Goal: Task Accomplishment & Management: Manage account settings

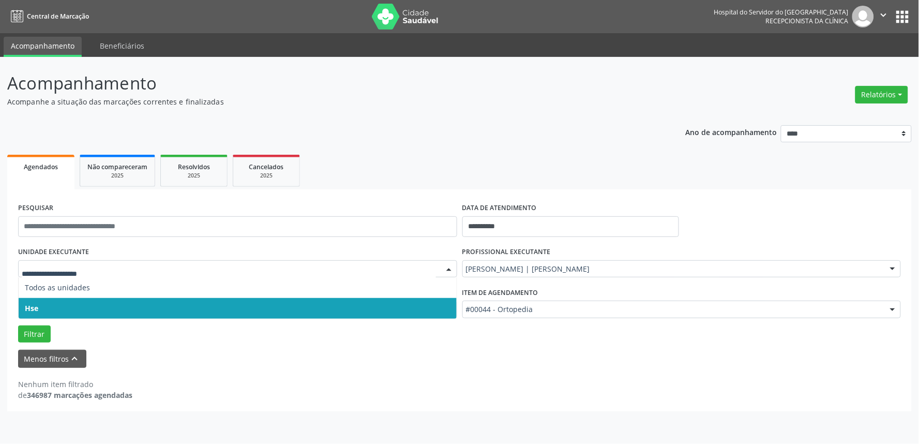
click at [91, 305] on span "Hse" at bounding box center [238, 308] width 438 height 21
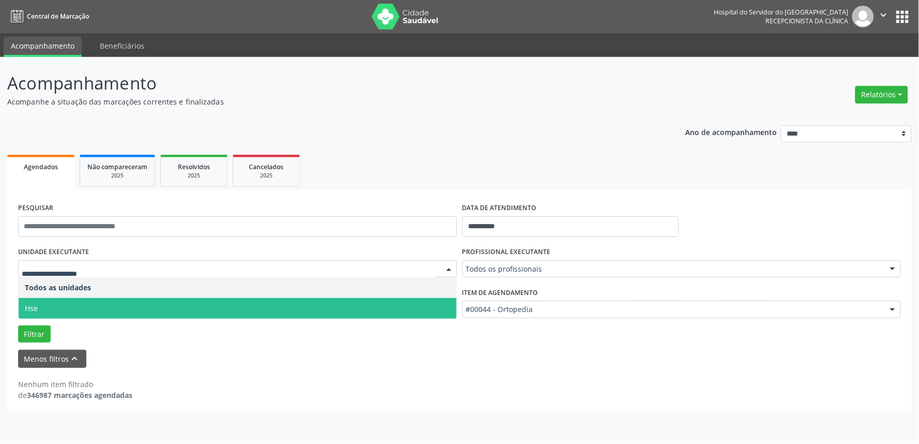
click at [78, 303] on span "Hse" at bounding box center [238, 308] width 438 height 21
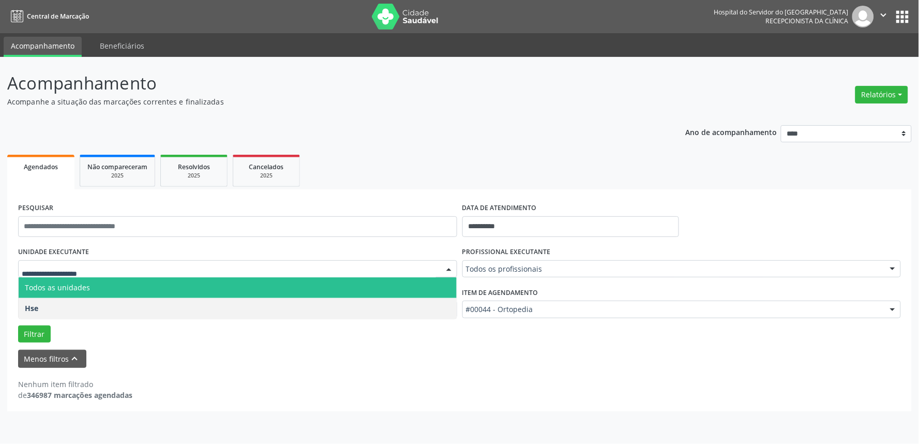
click at [83, 262] on div at bounding box center [237, 269] width 439 height 18
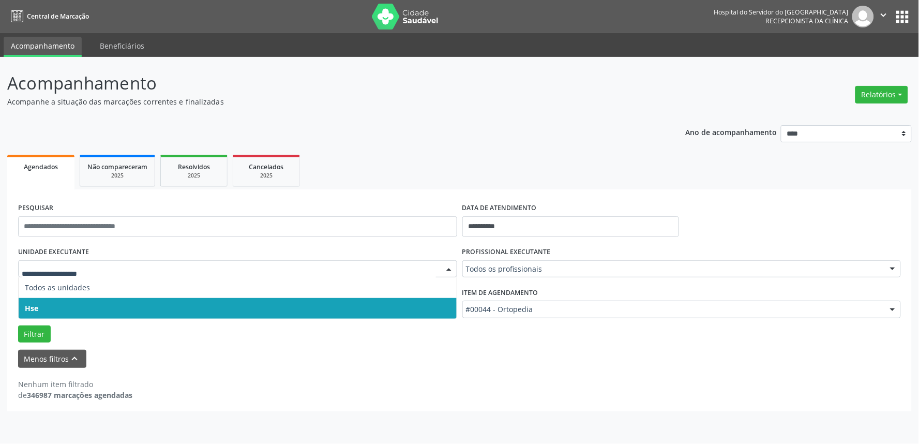
click at [88, 307] on span "Hse" at bounding box center [238, 308] width 438 height 21
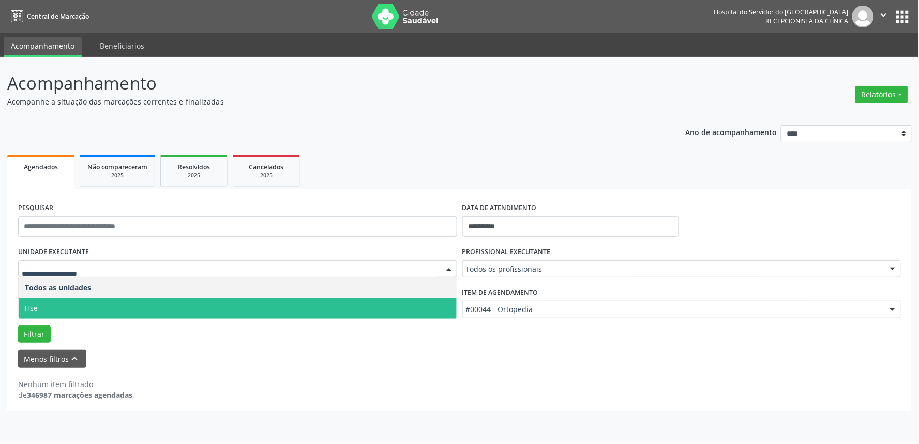
click at [90, 309] on span "Hse" at bounding box center [238, 308] width 438 height 21
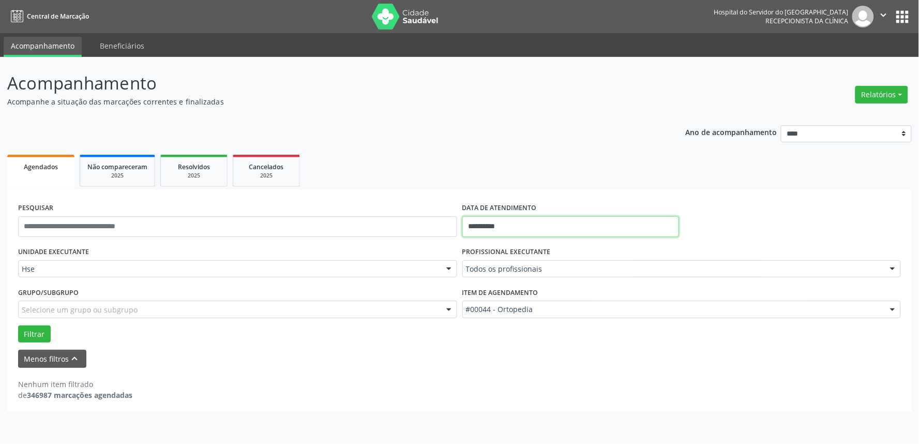
click at [564, 221] on input "**********" at bounding box center [571, 226] width 217 height 21
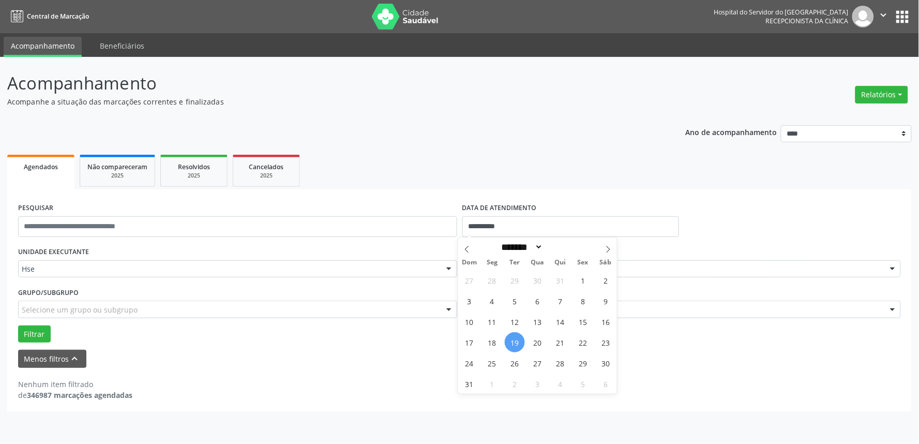
click at [510, 340] on span "19" at bounding box center [515, 342] width 20 height 20
type input "**********"
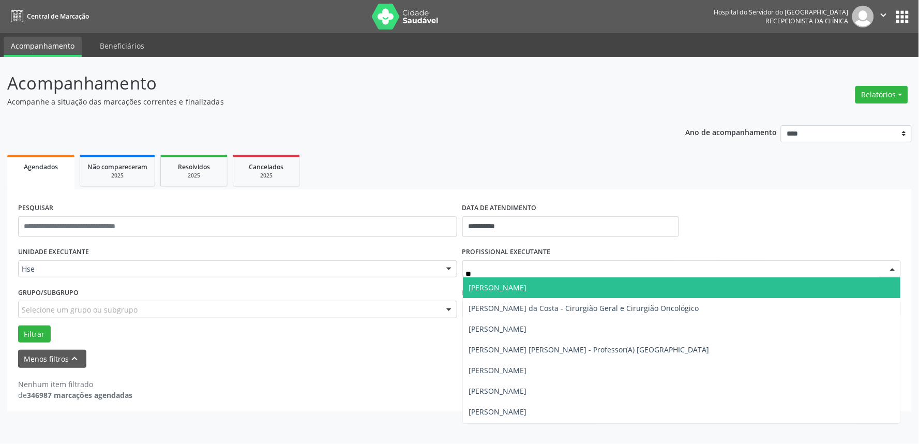
type input "*"
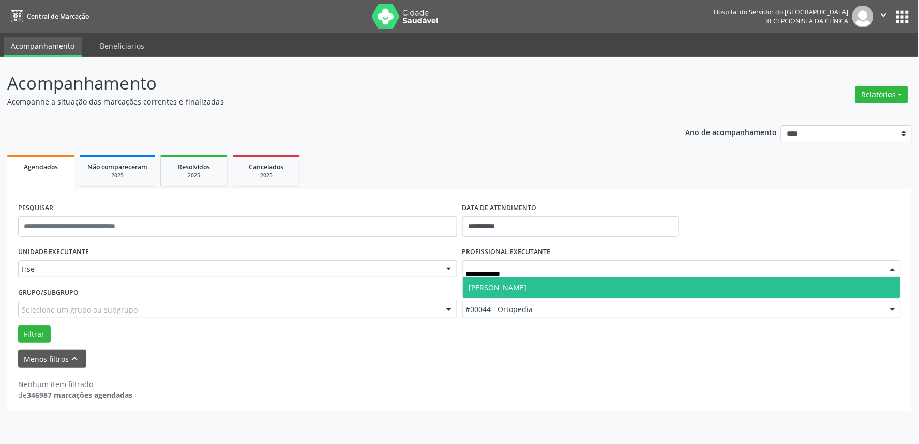
type input "**********"
click at [551, 294] on span "[PERSON_NAME]" at bounding box center [682, 287] width 438 height 21
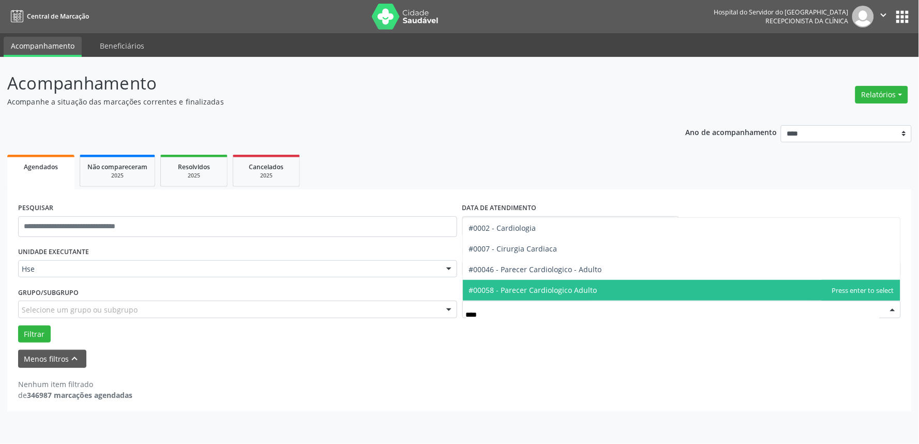
type input "*****"
click at [571, 289] on span "#00058 - Parecer Cardiologico Adulto" at bounding box center [533, 290] width 128 height 10
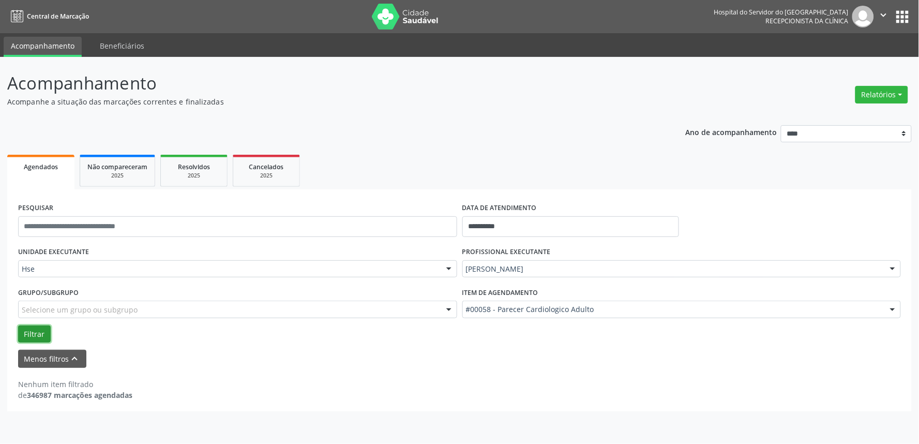
click at [37, 331] on button "Filtrar" at bounding box center [34, 334] width 33 height 18
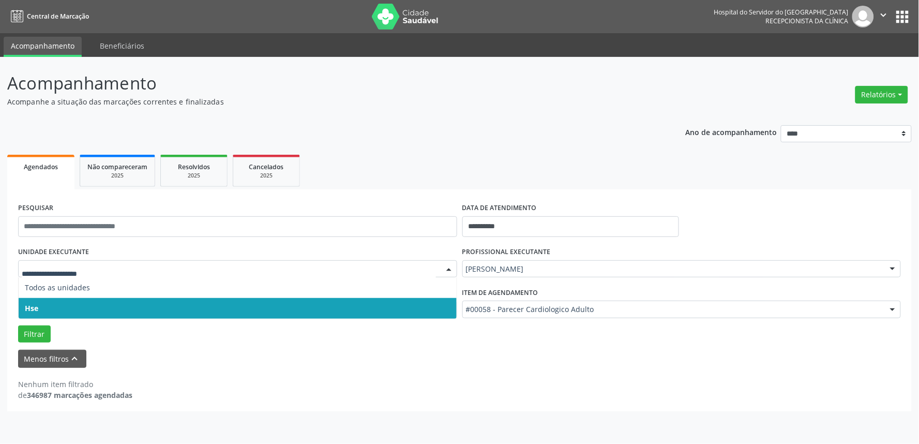
click at [39, 304] on span "Hse" at bounding box center [238, 308] width 438 height 21
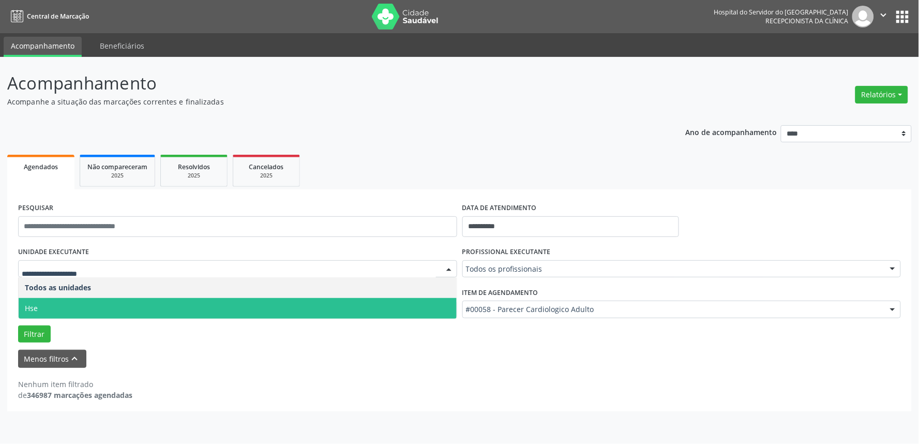
click at [48, 308] on span "Hse" at bounding box center [238, 308] width 438 height 21
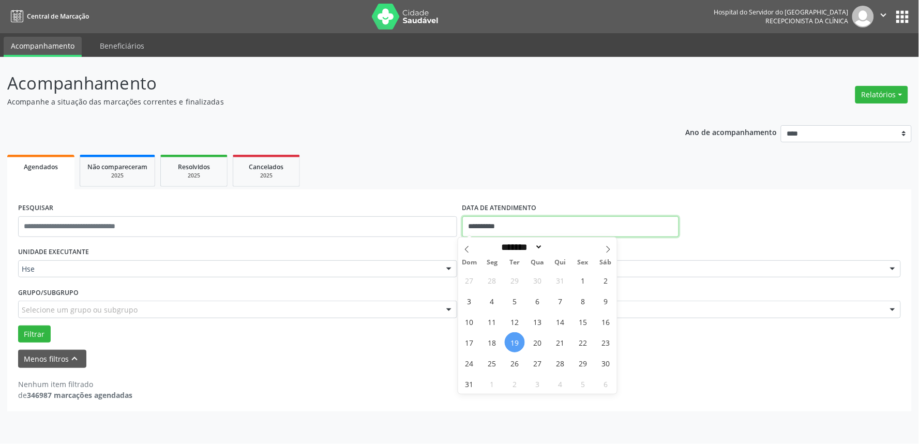
click at [511, 225] on input "**********" at bounding box center [571, 226] width 217 height 21
click at [515, 340] on span "19" at bounding box center [515, 342] width 20 height 20
type input "**********"
click at [515, 340] on span "19" at bounding box center [515, 342] width 20 height 20
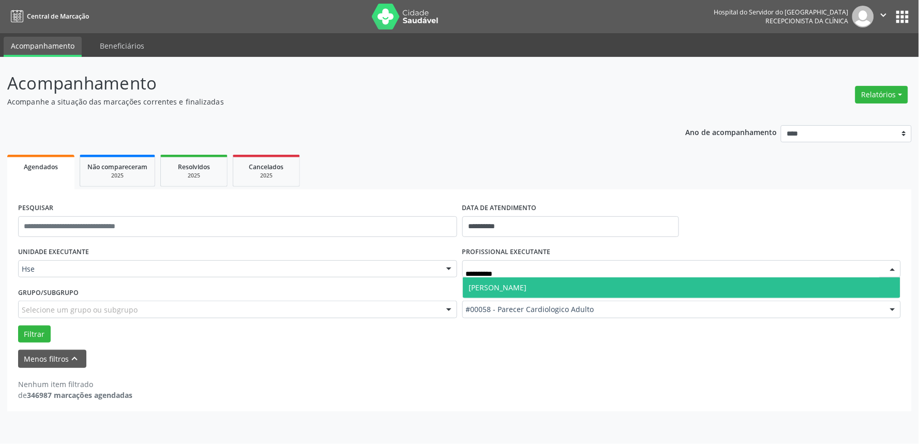
type input "**********"
click at [527, 289] on span "[PERSON_NAME]" at bounding box center [498, 287] width 58 height 10
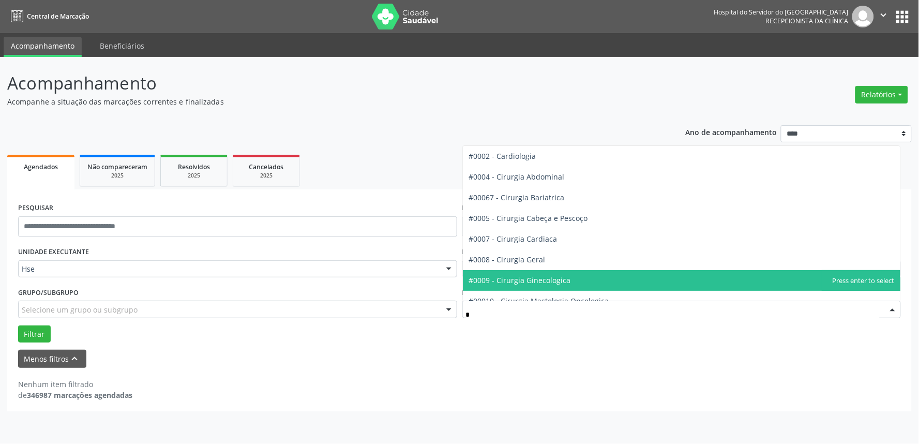
type input "**"
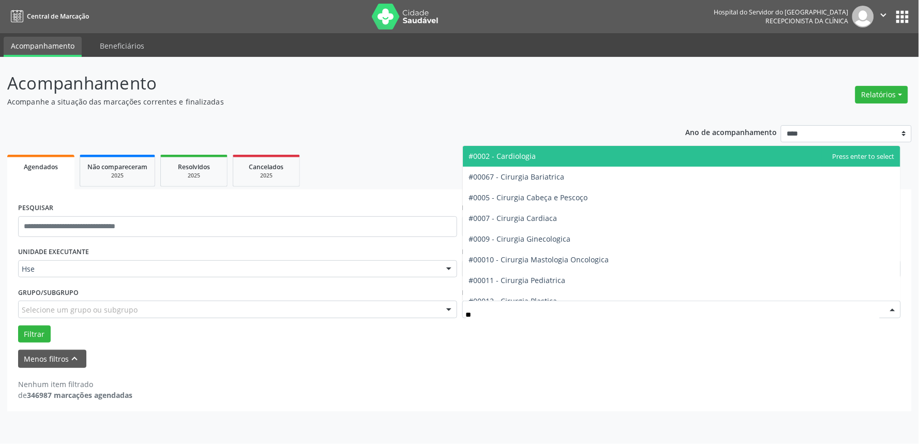
click at [519, 163] on span "#0002 - Cardiologia" at bounding box center [682, 156] width 438 height 21
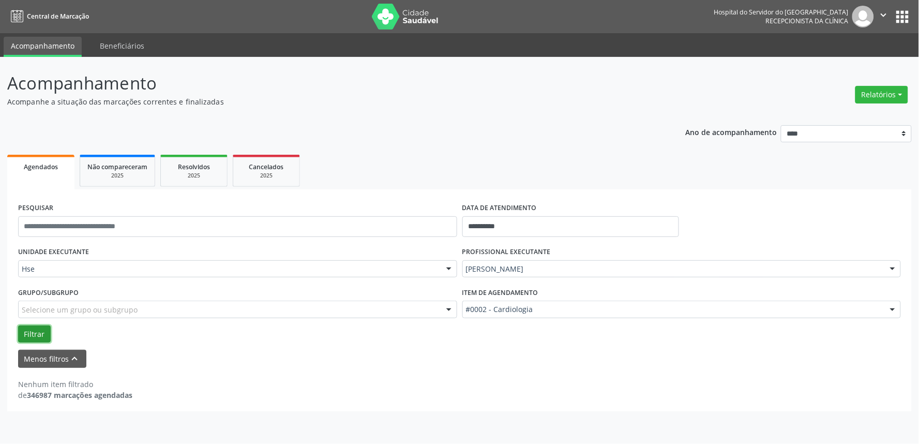
click at [35, 334] on button "Filtrar" at bounding box center [34, 334] width 33 height 18
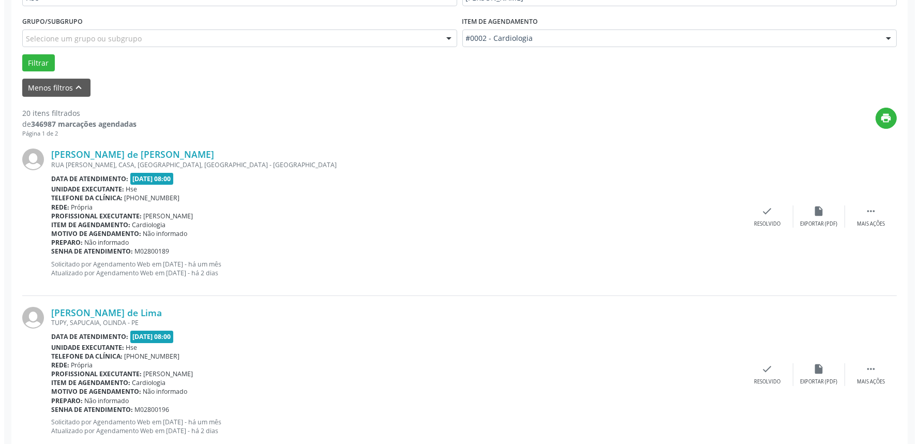
scroll to position [287, 0]
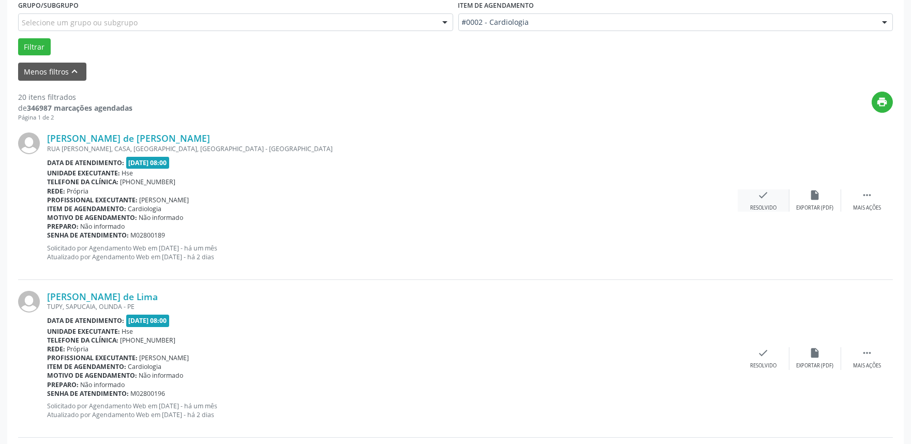
click at [764, 200] on div "check Resolvido" at bounding box center [764, 200] width 52 height 22
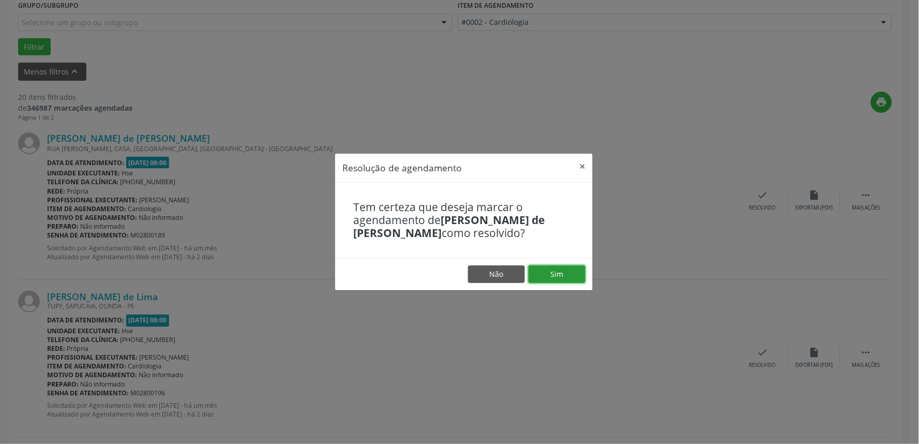
click at [561, 271] on button "Sim" at bounding box center [557, 274] width 57 height 18
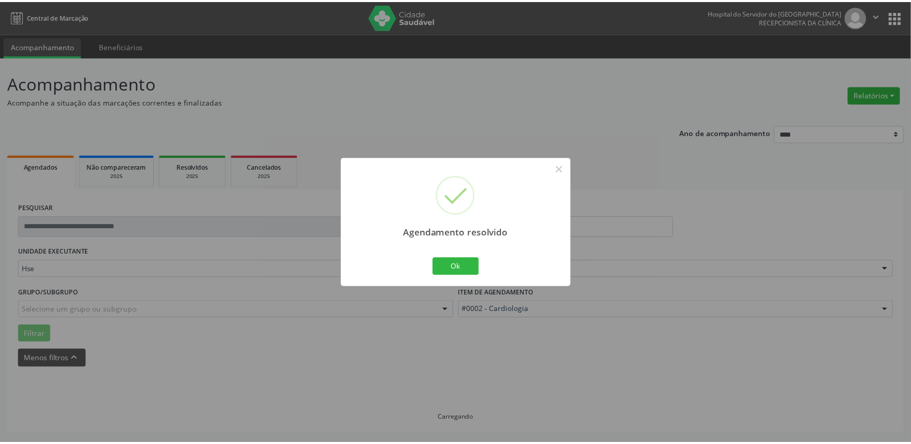
scroll to position [0, 0]
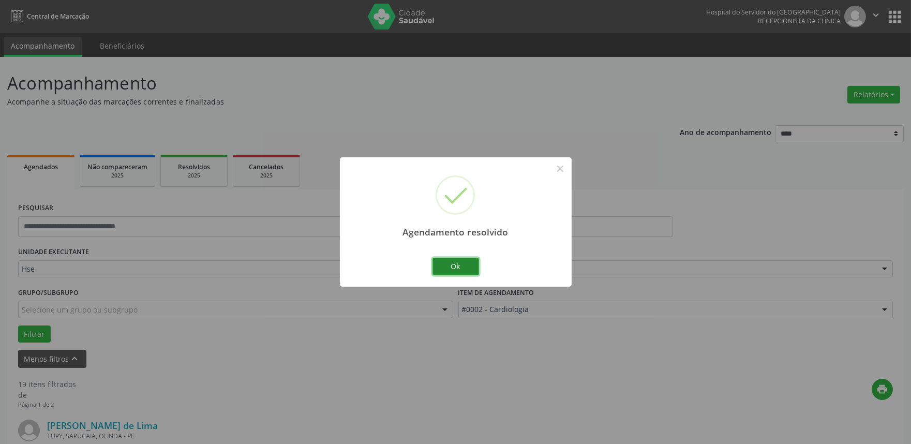
click at [459, 270] on button "Ok" at bounding box center [456, 267] width 47 height 18
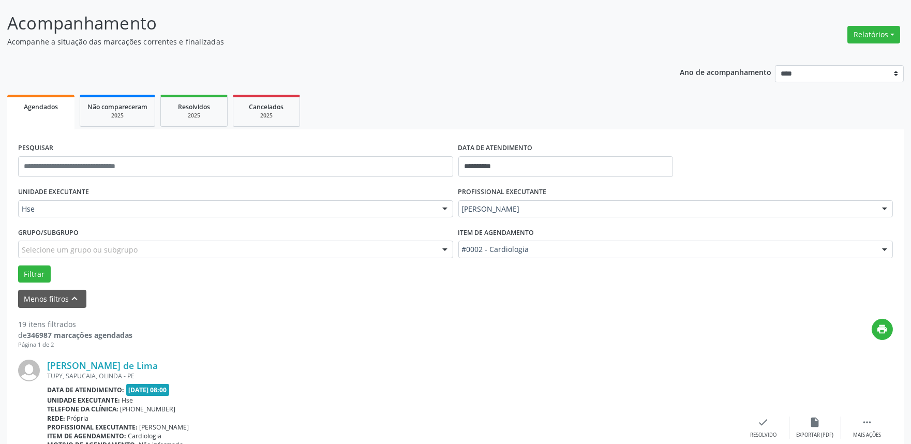
scroll to position [230, 0]
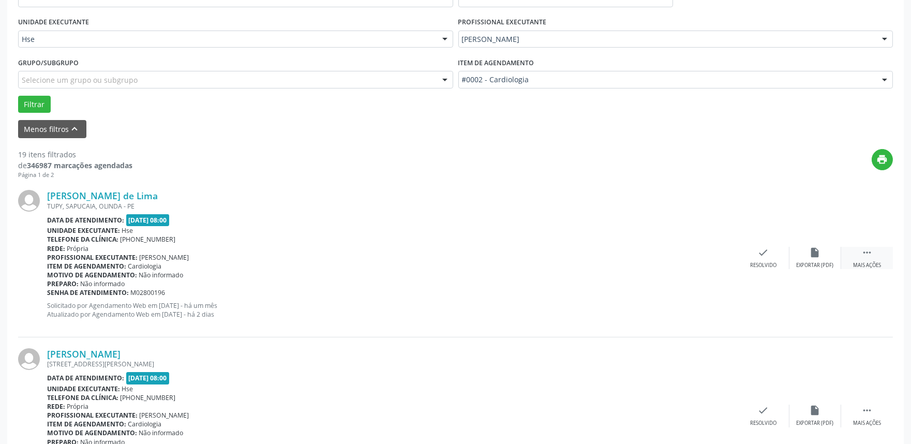
click at [872, 255] on icon "" at bounding box center [866, 252] width 11 height 11
click at [817, 256] on icon "alarm_off" at bounding box center [815, 252] width 11 height 11
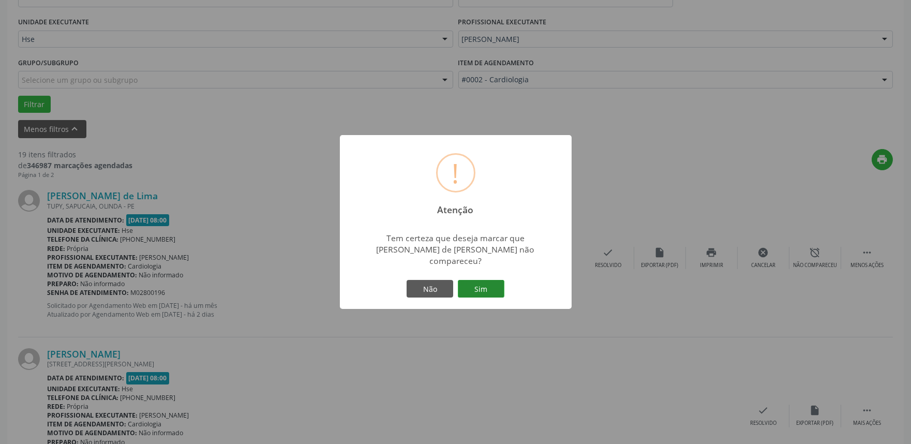
click at [483, 284] on button "Sim" at bounding box center [481, 289] width 47 height 18
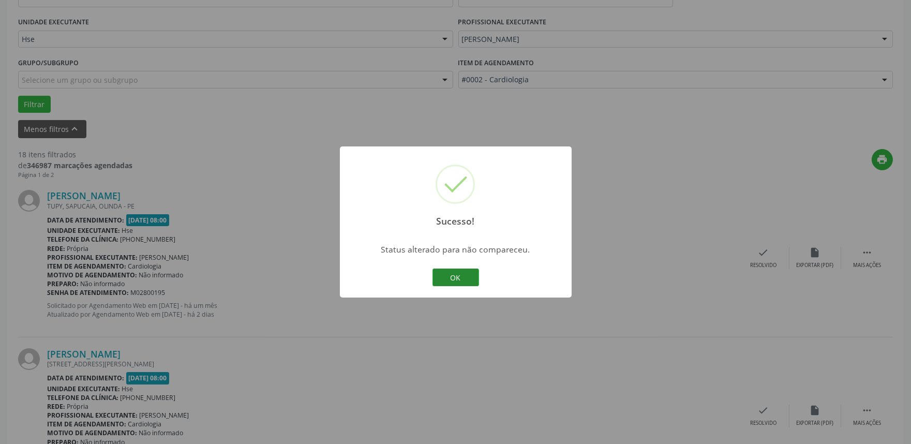
click at [464, 276] on button "OK" at bounding box center [456, 278] width 47 height 18
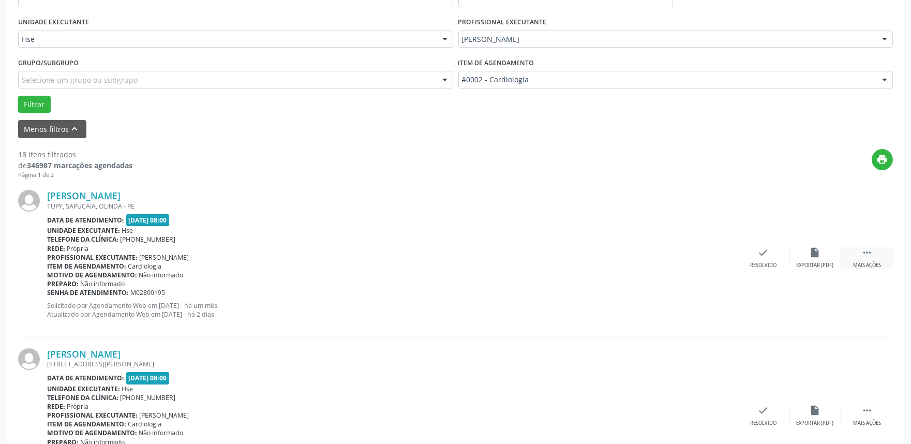
click at [865, 251] on icon "" at bounding box center [866, 252] width 11 height 11
click at [812, 255] on icon "alarm_off" at bounding box center [815, 252] width 11 height 11
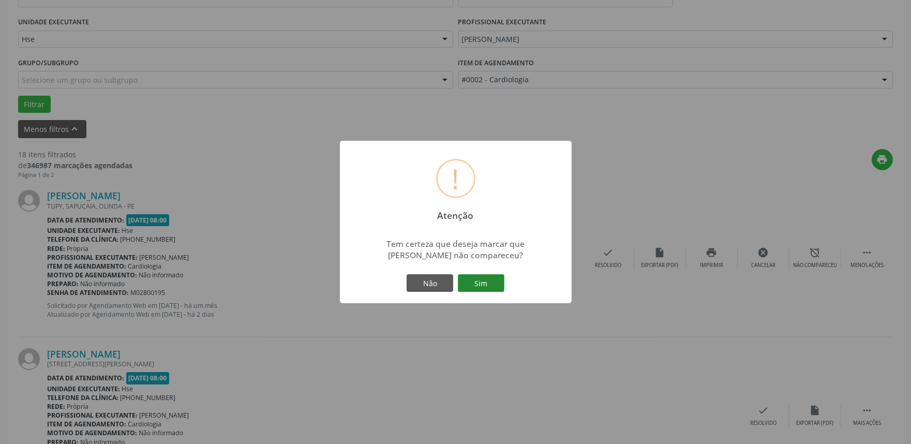
click at [484, 279] on button "Sim" at bounding box center [481, 283] width 47 height 18
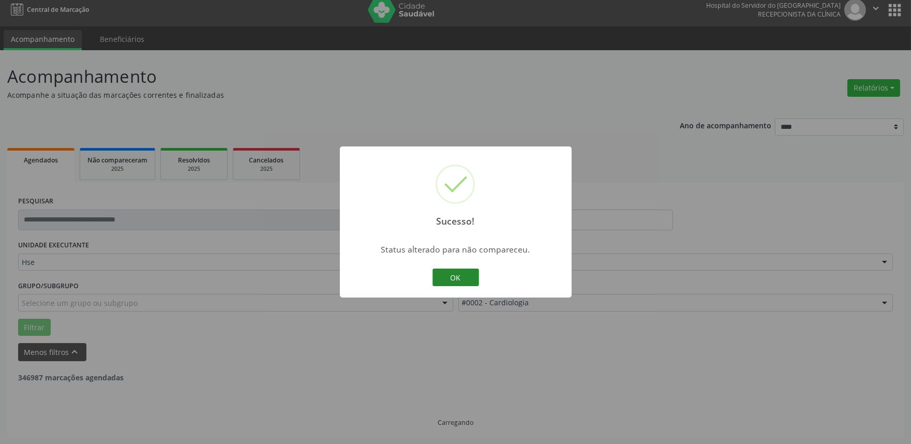
click at [459, 272] on button "OK" at bounding box center [456, 278] width 47 height 18
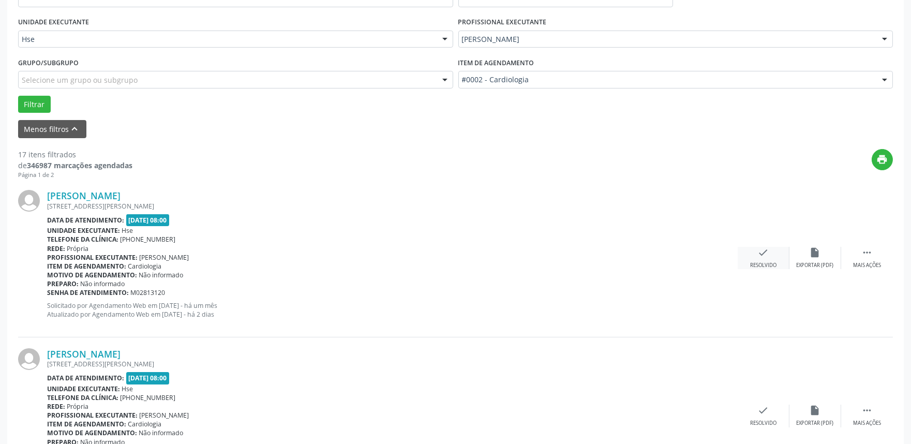
click at [763, 252] on icon "check" at bounding box center [763, 252] width 11 height 11
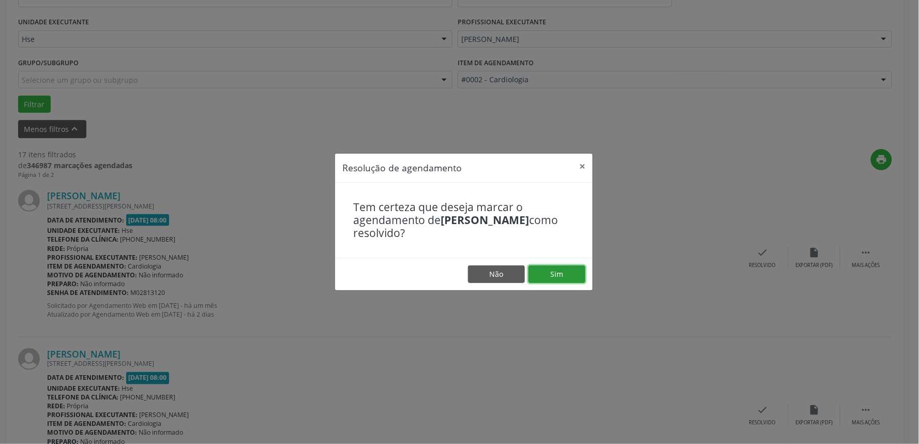
click at [566, 269] on button "Sim" at bounding box center [557, 274] width 57 height 18
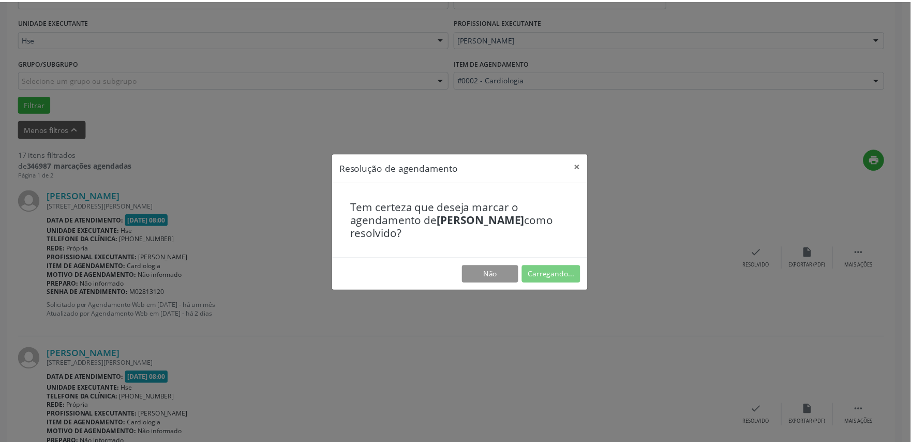
scroll to position [0, 0]
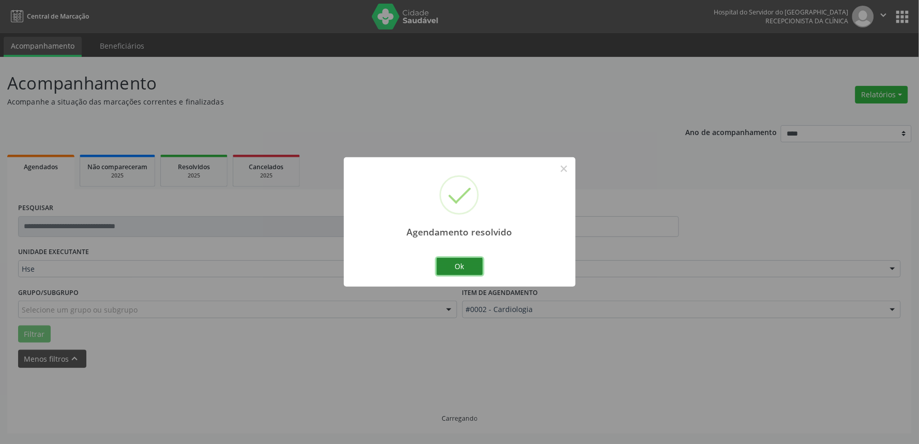
click at [456, 261] on button "Ok" at bounding box center [460, 267] width 47 height 18
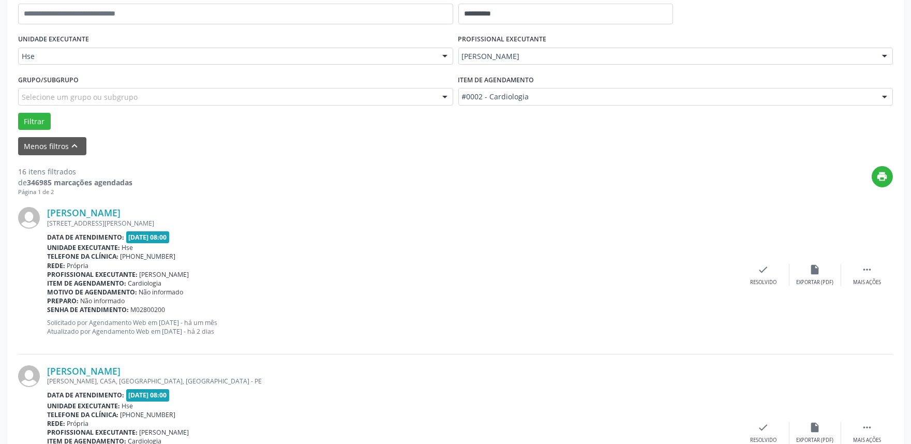
scroll to position [287, 0]
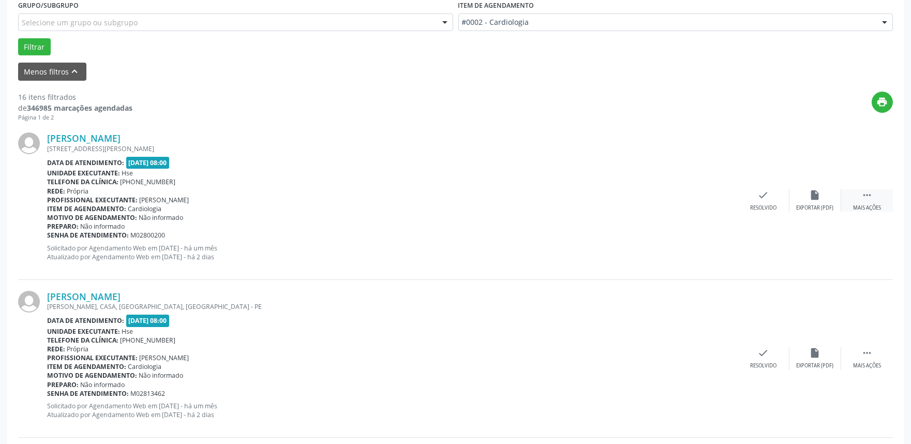
click at [871, 200] on icon "" at bounding box center [866, 194] width 11 height 11
click at [819, 204] on div "Não compareceu" at bounding box center [815, 207] width 44 height 7
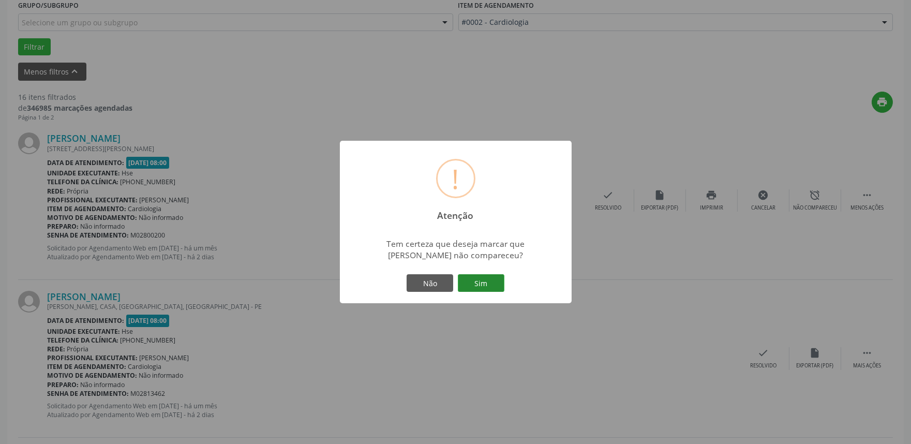
click at [490, 287] on button "Sim" at bounding box center [481, 283] width 47 height 18
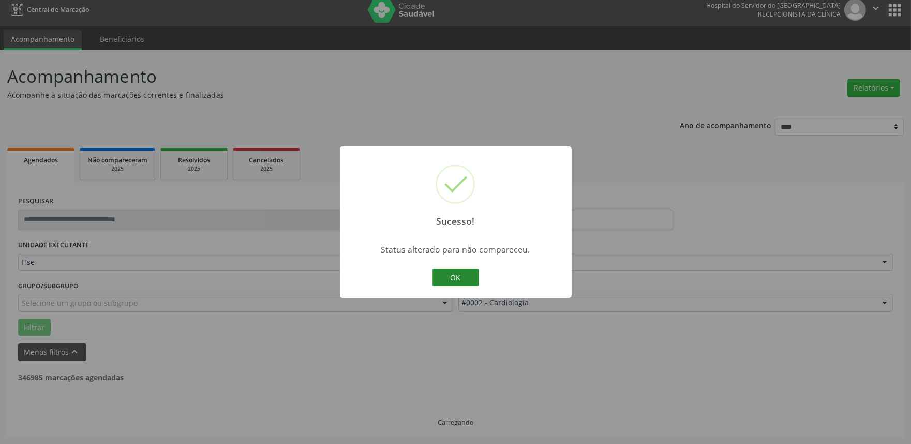
click at [464, 275] on button "OK" at bounding box center [456, 278] width 47 height 18
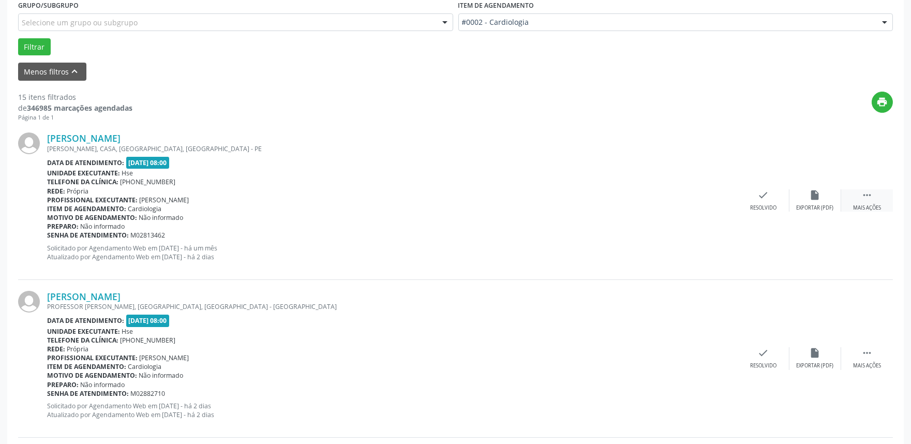
click at [877, 199] on div " Mais ações" at bounding box center [867, 200] width 52 height 22
click at [814, 204] on div "Não compareceu" at bounding box center [815, 207] width 44 height 7
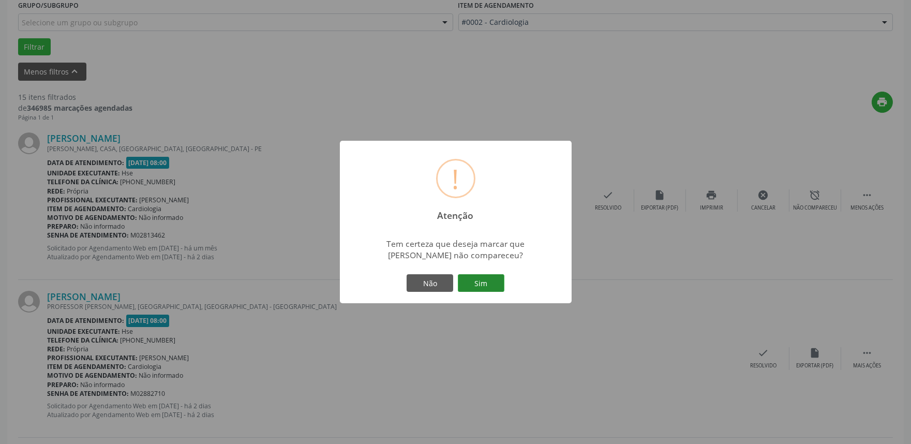
click at [478, 281] on button "Sim" at bounding box center [481, 283] width 47 height 18
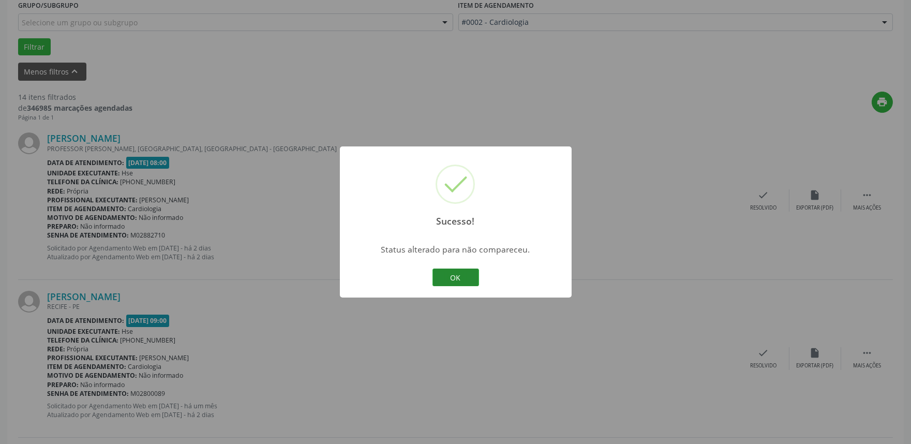
click at [459, 274] on button "OK" at bounding box center [456, 278] width 47 height 18
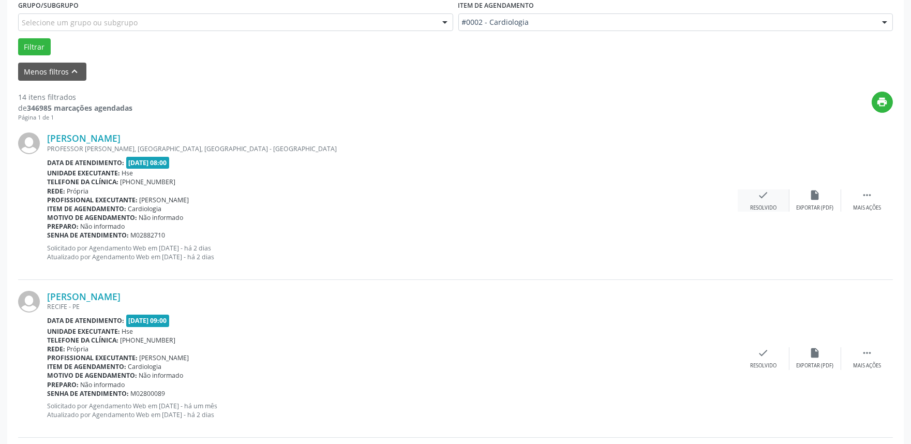
click at [764, 197] on icon "check" at bounding box center [763, 194] width 11 height 11
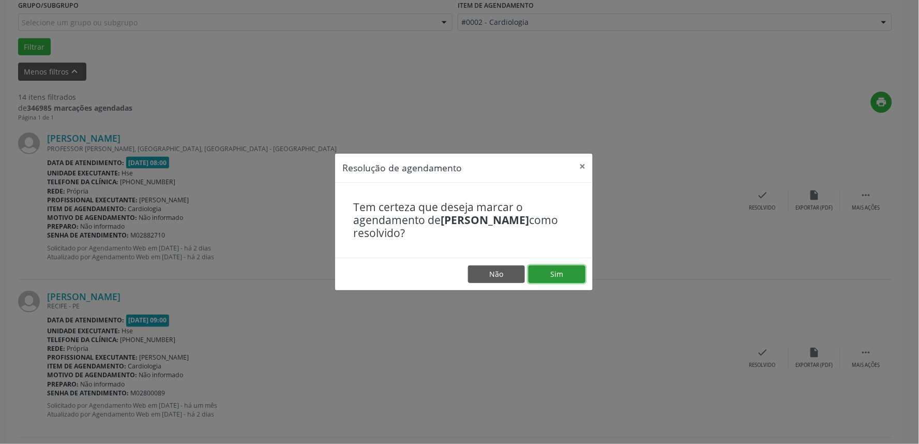
click at [567, 271] on button "Sim" at bounding box center [557, 274] width 57 height 18
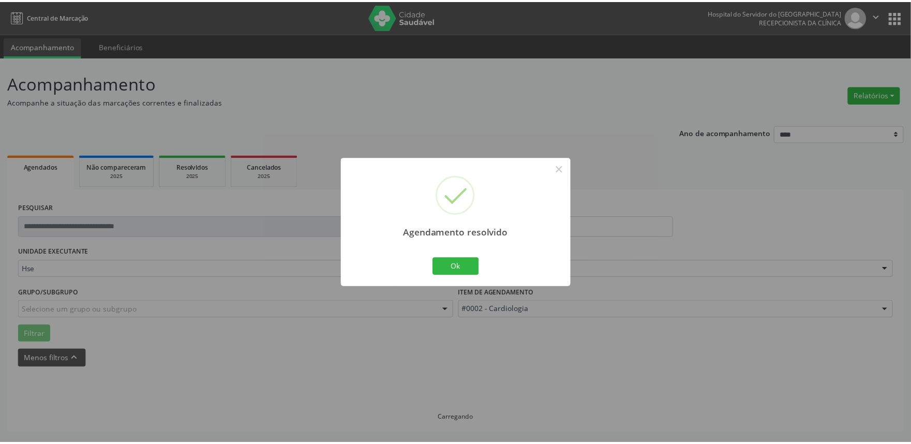
scroll to position [0, 0]
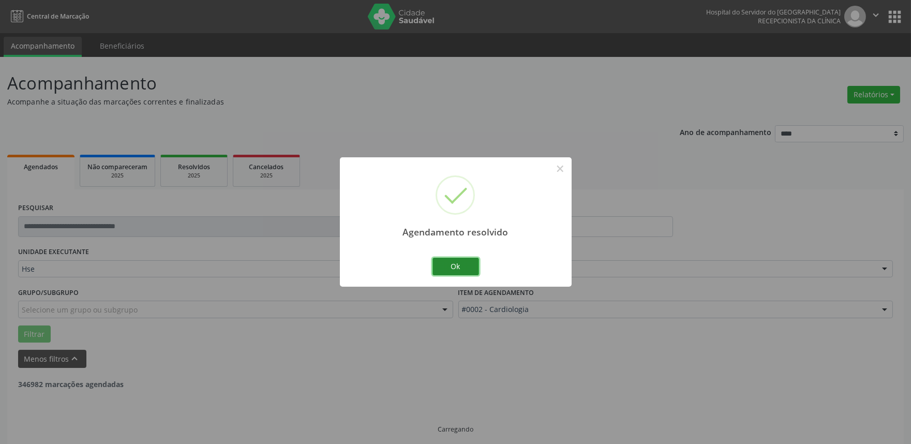
click at [465, 267] on button "Ok" at bounding box center [456, 267] width 47 height 18
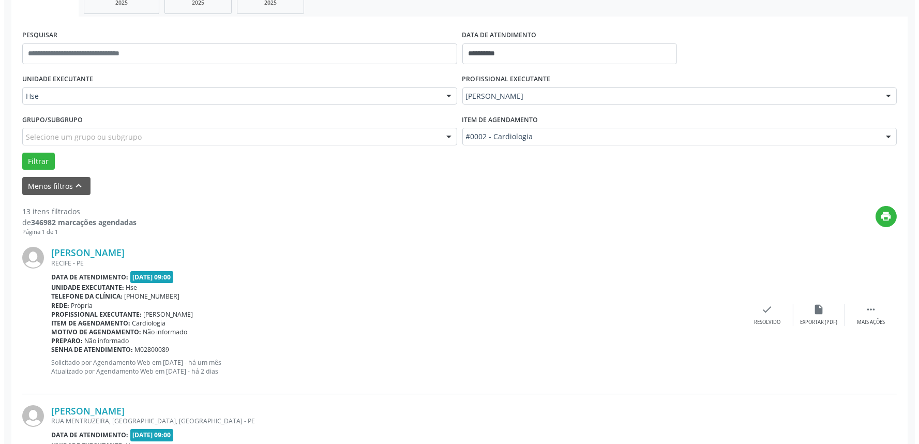
scroll to position [345, 0]
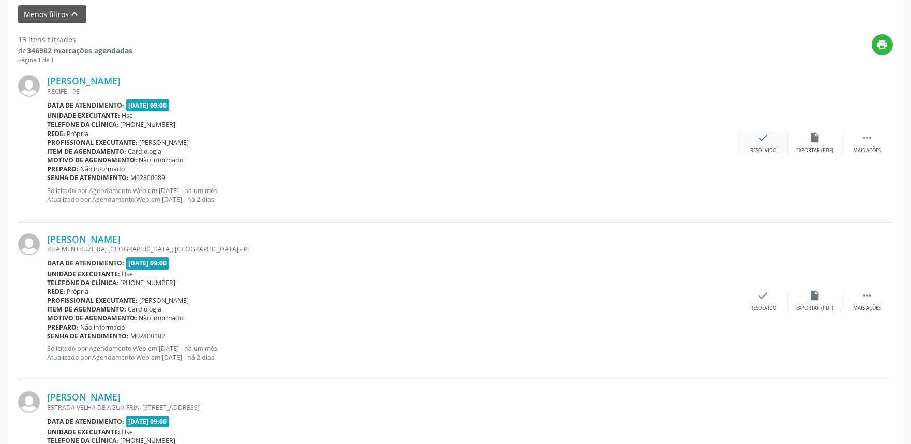
click at [761, 137] on icon "check" at bounding box center [763, 137] width 11 height 11
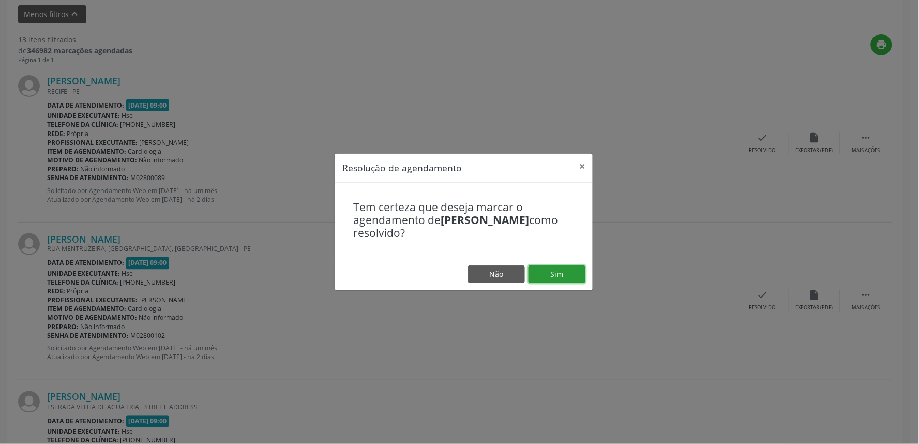
click at [572, 274] on button "Sim" at bounding box center [557, 274] width 57 height 18
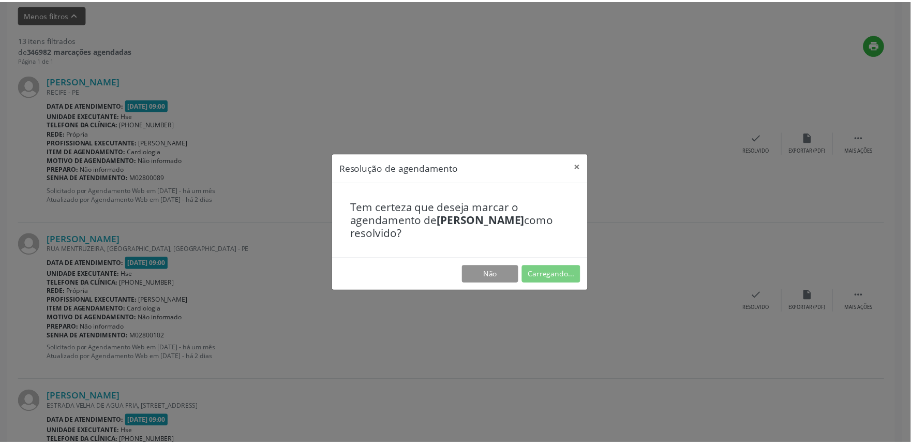
scroll to position [0, 0]
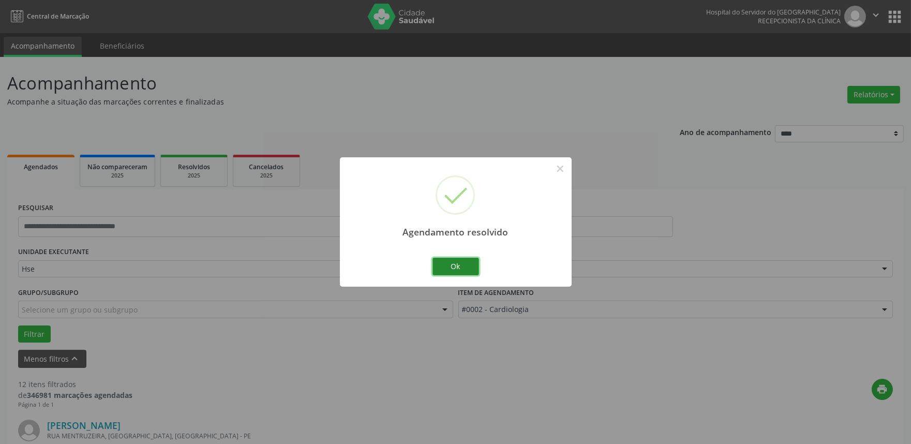
click at [467, 264] on button "Ok" at bounding box center [456, 267] width 47 height 18
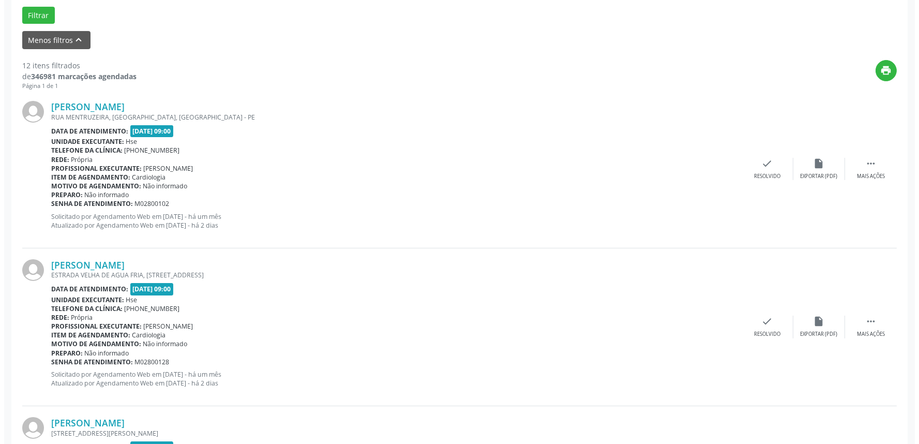
scroll to position [345, 0]
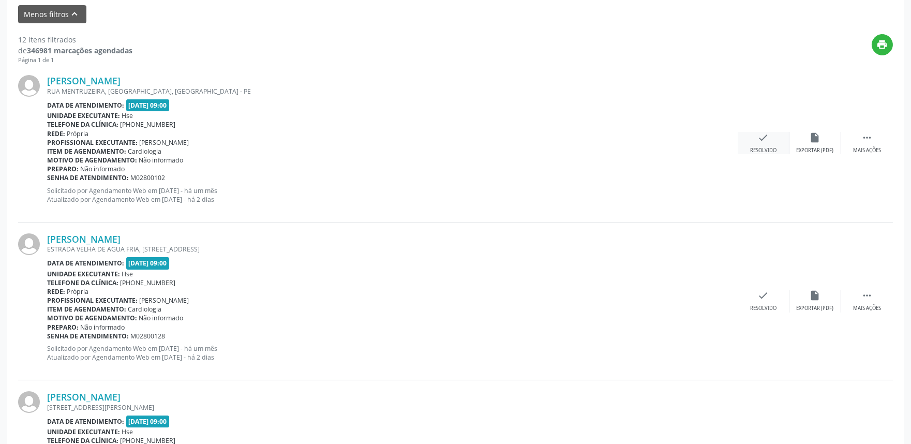
click at [772, 143] on div "check Resolvido" at bounding box center [764, 143] width 52 height 22
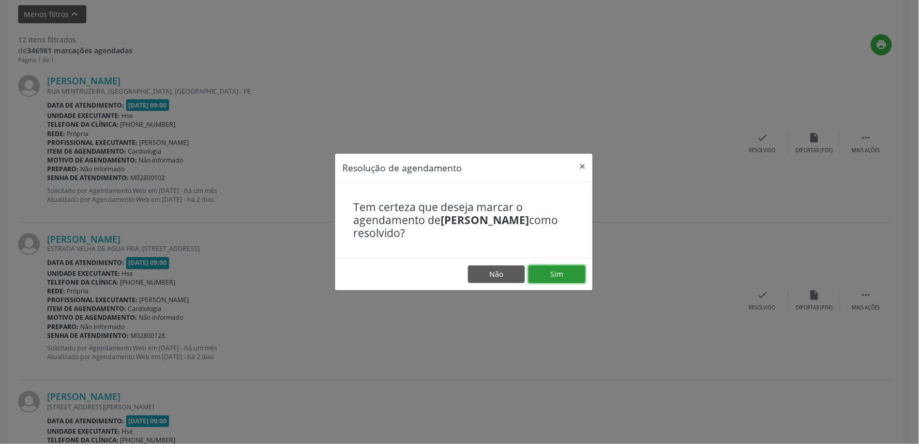
click at [572, 273] on button "Sim" at bounding box center [557, 274] width 57 height 18
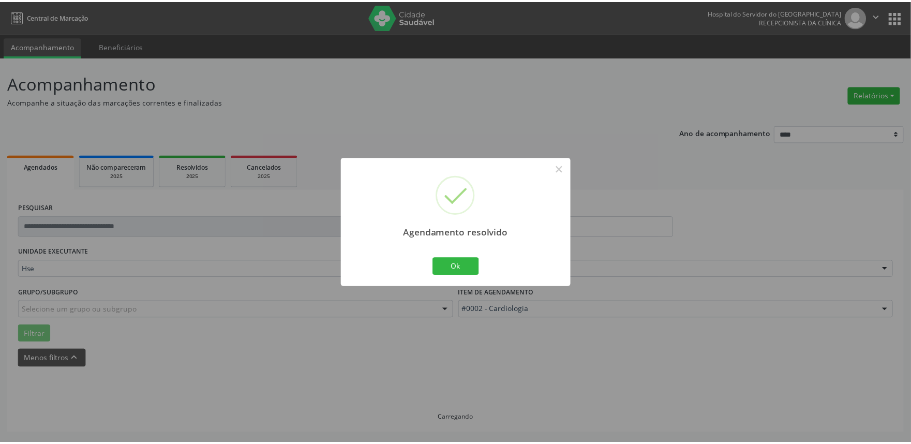
scroll to position [0, 0]
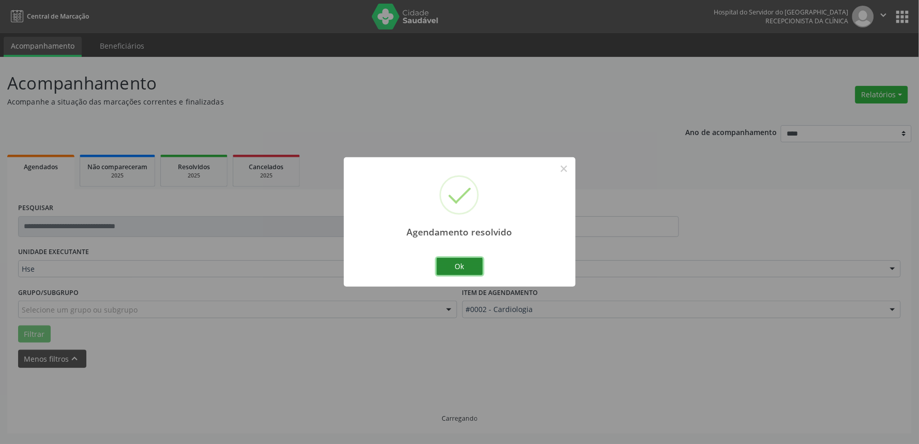
click at [467, 264] on button "Ok" at bounding box center [460, 267] width 47 height 18
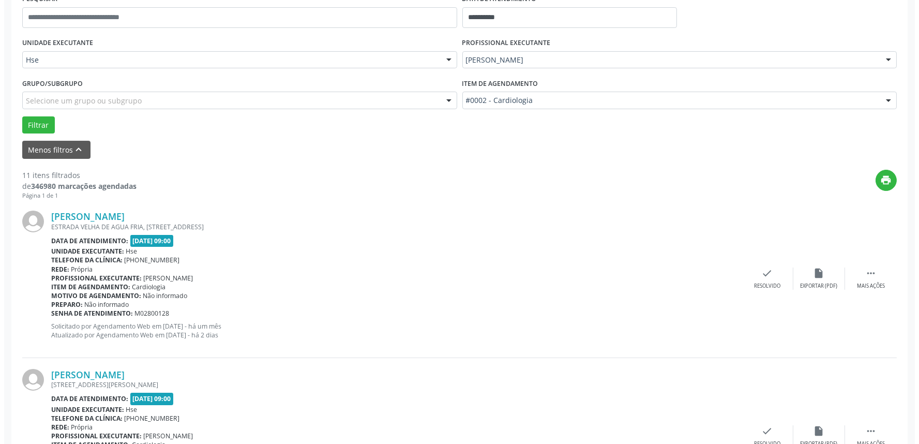
scroll to position [287, 0]
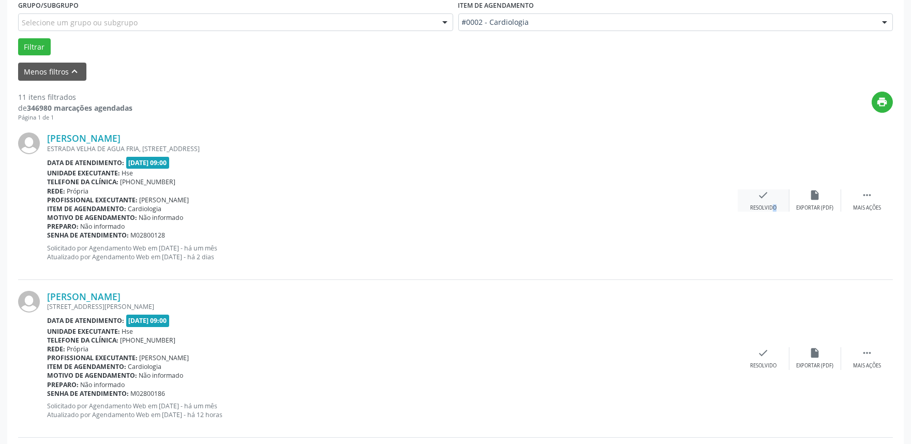
click at [766, 202] on div "check Resolvido" at bounding box center [764, 200] width 52 height 22
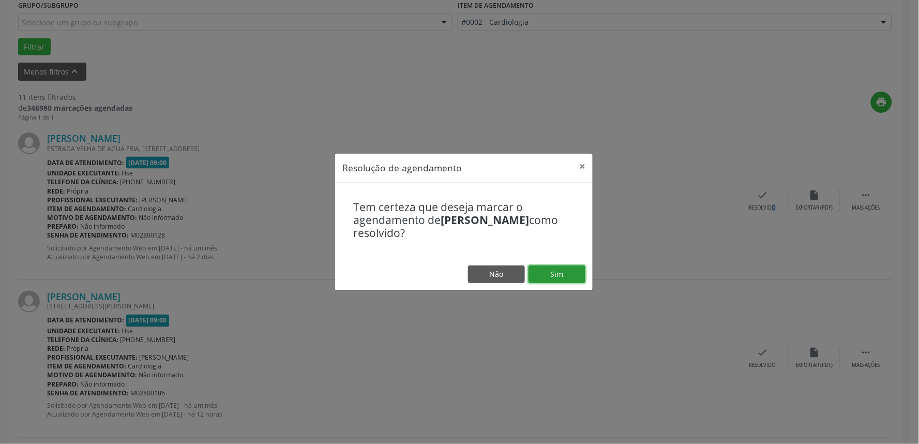
click at [572, 277] on button "Sim" at bounding box center [557, 274] width 57 height 18
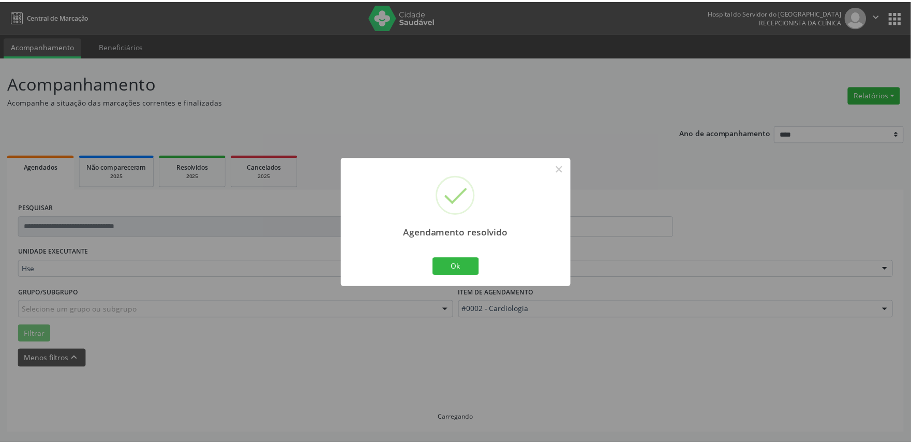
scroll to position [0, 0]
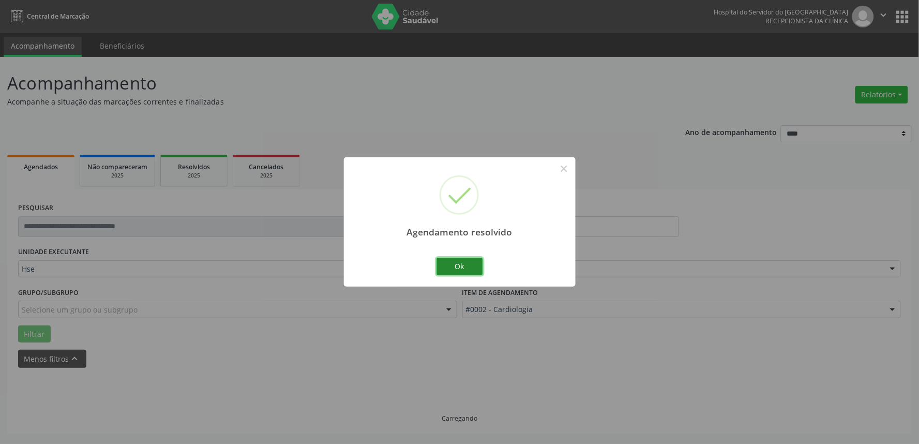
click at [472, 266] on button "Ok" at bounding box center [460, 267] width 47 height 18
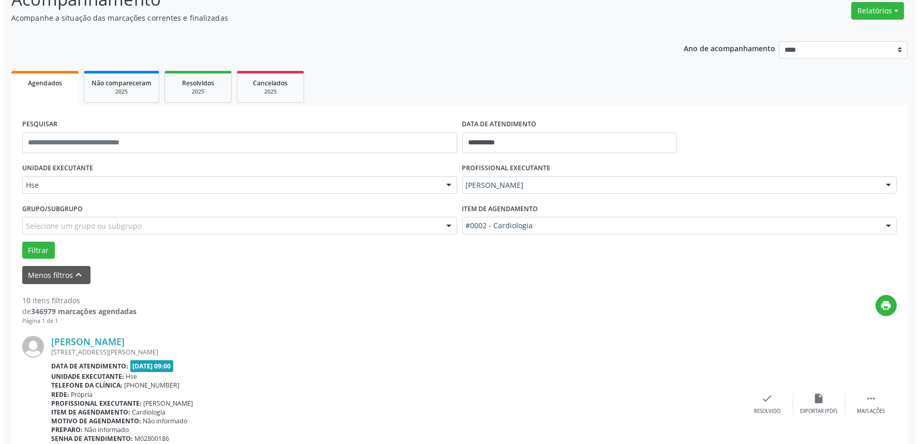
scroll to position [172, 0]
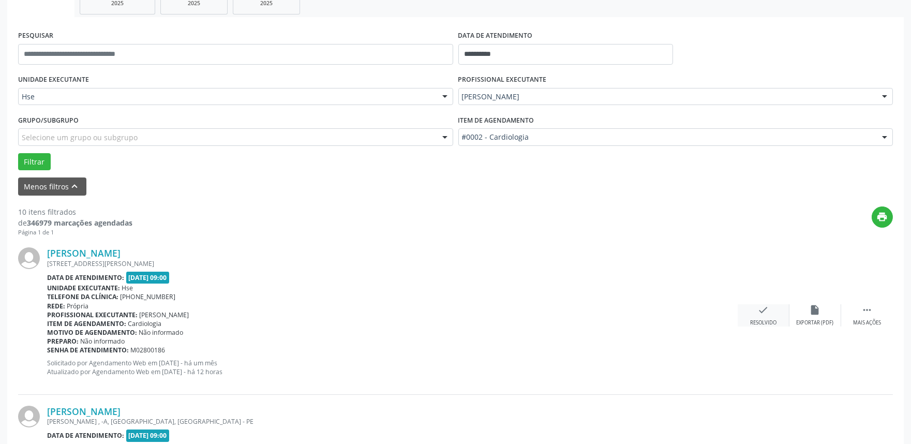
click at [767, 314] on icon "check" at bounding box center [763, 309] width 11 height 11
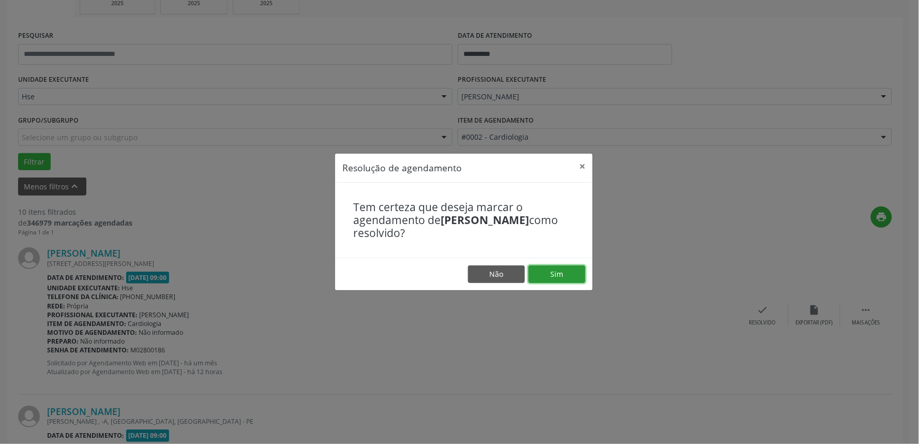
click at [563, 273] on button "Sim" at bounding box center [557, 274] width 57 height 18
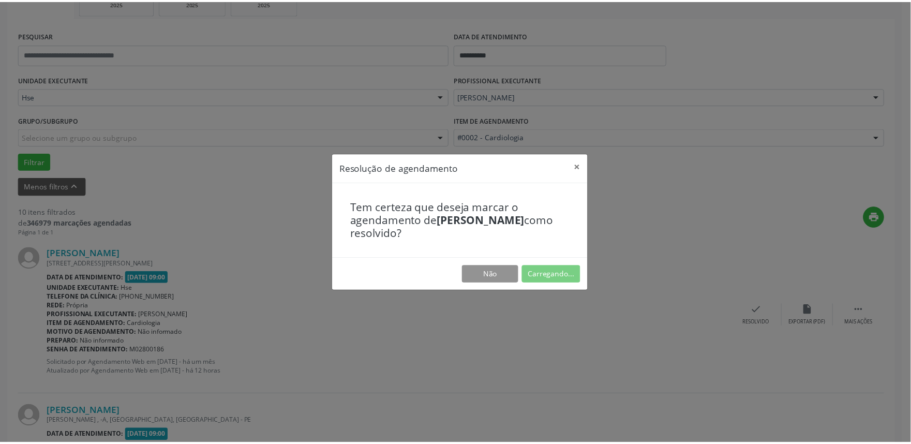
scroll to position [0, 0]
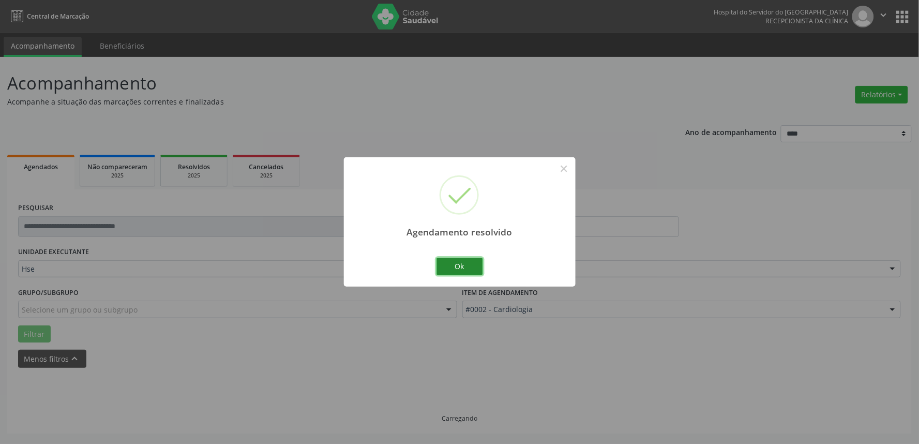
click at [469, 268] on button "Ok" at bounding box center [460, 267] width 47 height 18
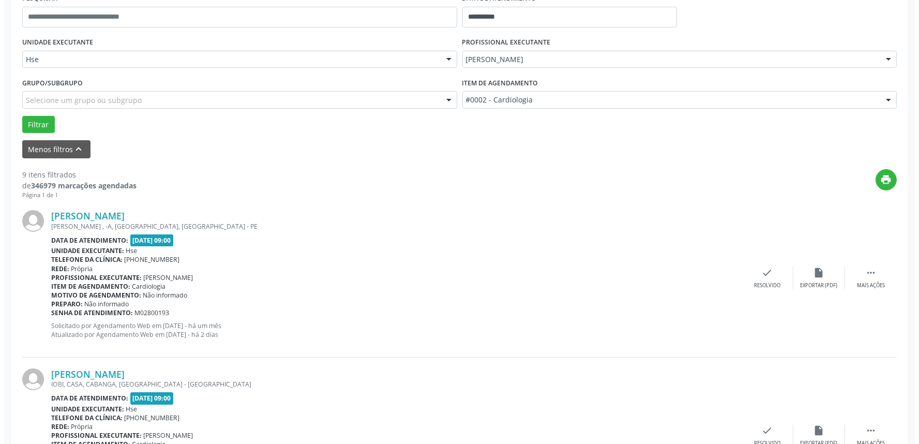
scroll to position [230, 0]
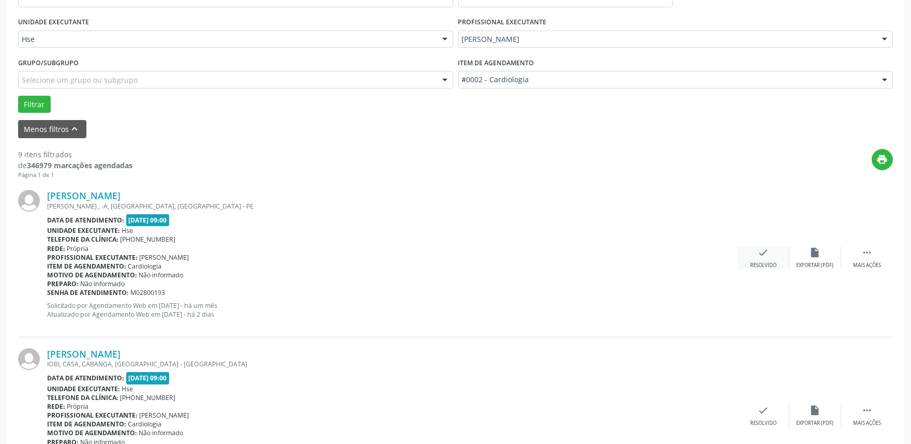
click at [757, 266] on div "Resolvido" at bounding box center [763, 265] width 26 height 7
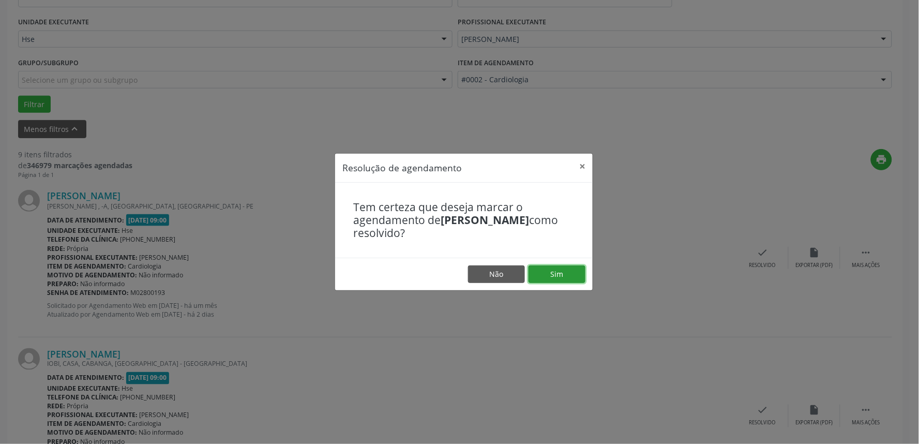
click at [559, 272] on button "Sim" at bounding box center [557, 274] width 57 height 18
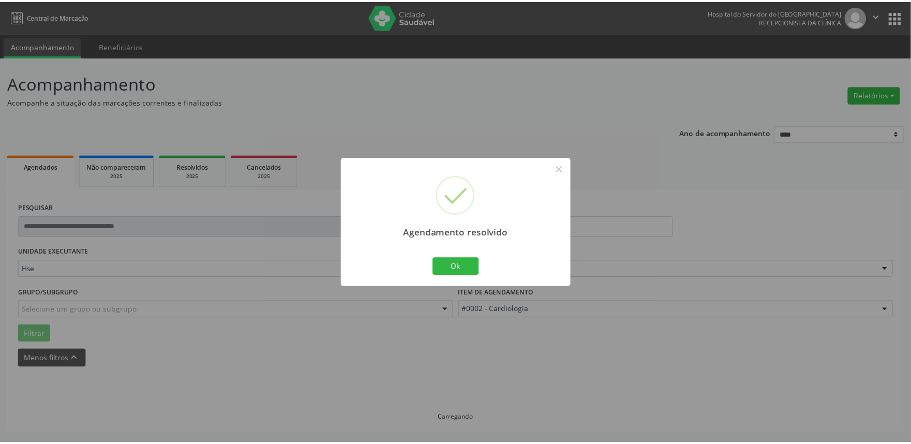
scroll to position [0, 0]
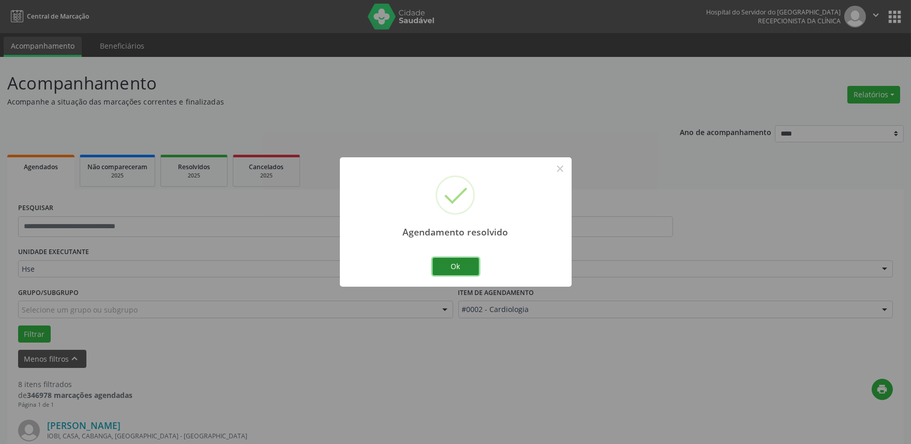
click at [471, 264] on button "Ok" at bounding box center [456, 267] width 47 height 18
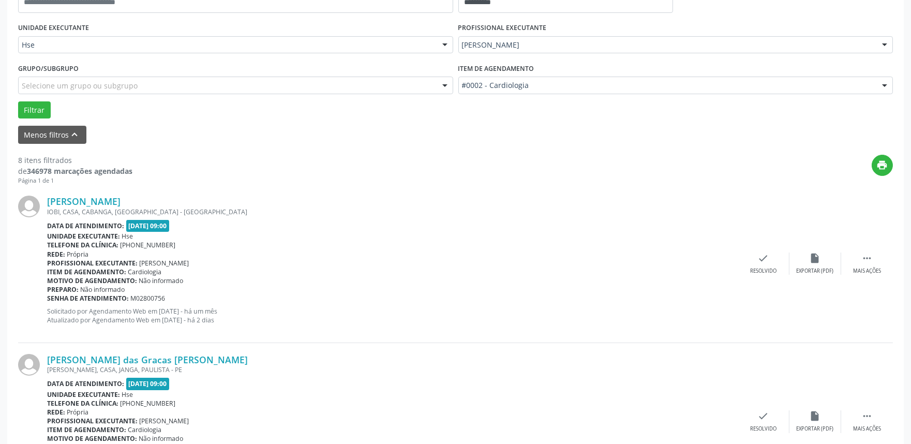
scroll to position [230, 0]
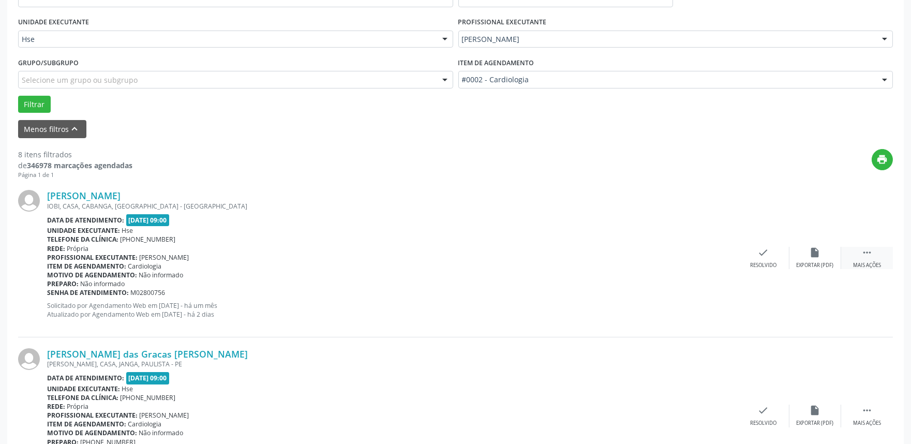
click at [867, 264] on div "Mais ações" at bounding box center [867, 265] width 28 height 7
click at [816, 254] on icon "alarm_off" at bounding box center [815, 252] width 11 height 11
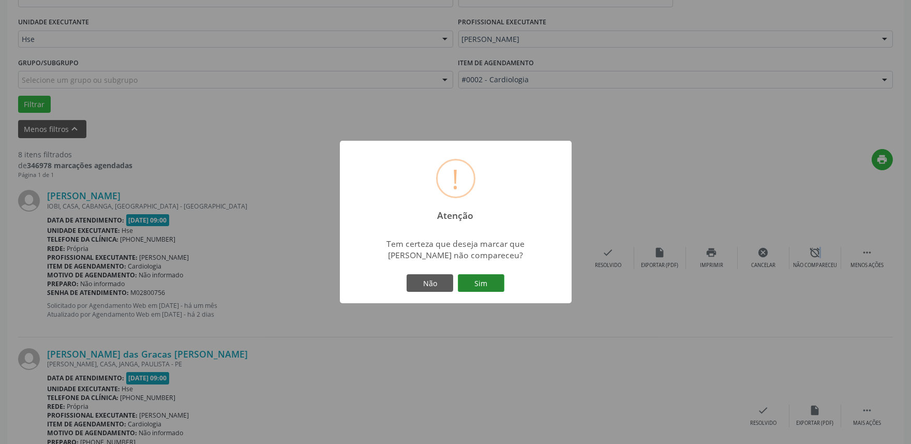
click at [481, 285] on button "Sim" at bounding box center [481, 283] width 47 height 18
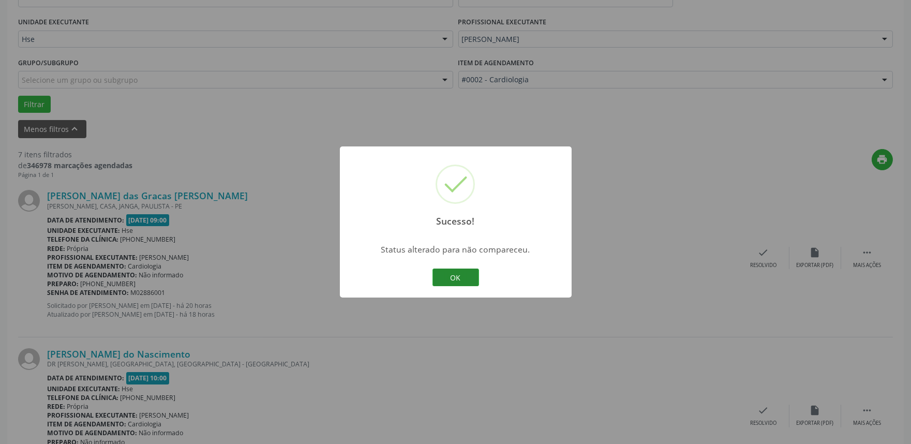
click at [473, 273] on button "OK" at bounding box center [456, 278] width 47 height 18
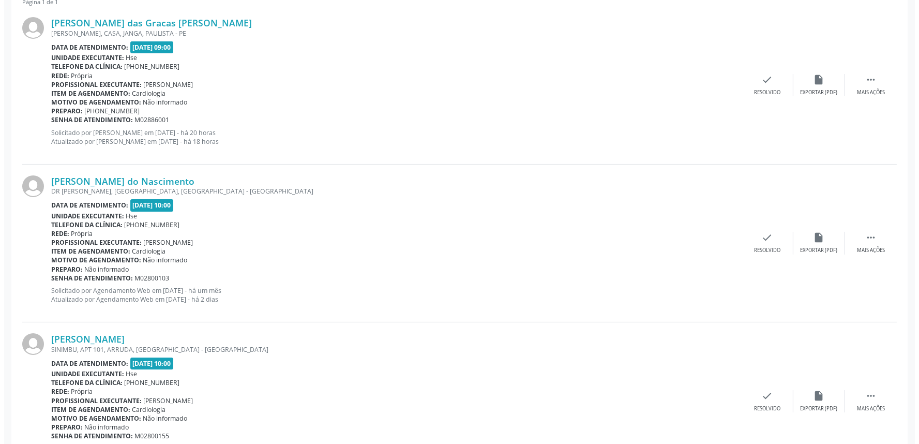
scroll to position [402, 0]
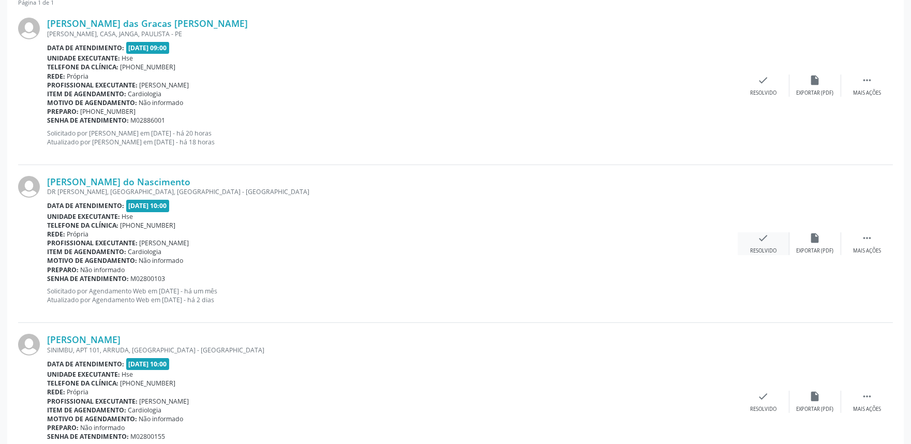
click at [762, 242] on icon "check" at bounding box center [763, 237] width 11 height 11
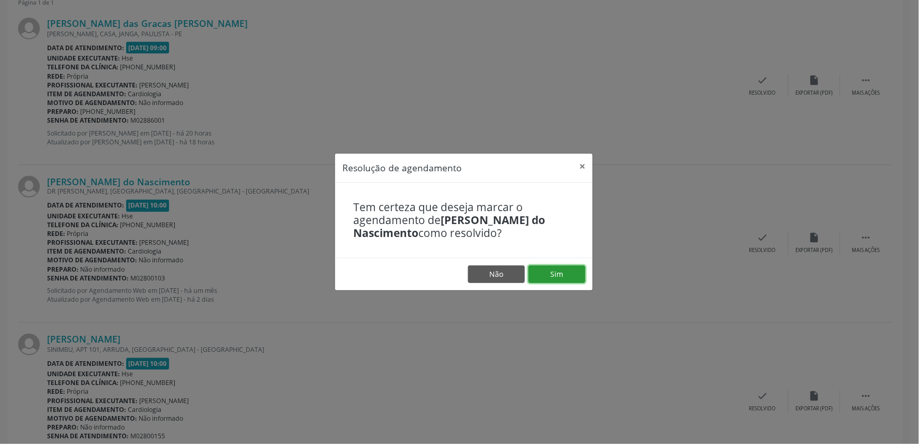
click at [555, 277] on button "Sim" at bounding box center [557, 274] width 57 height 18
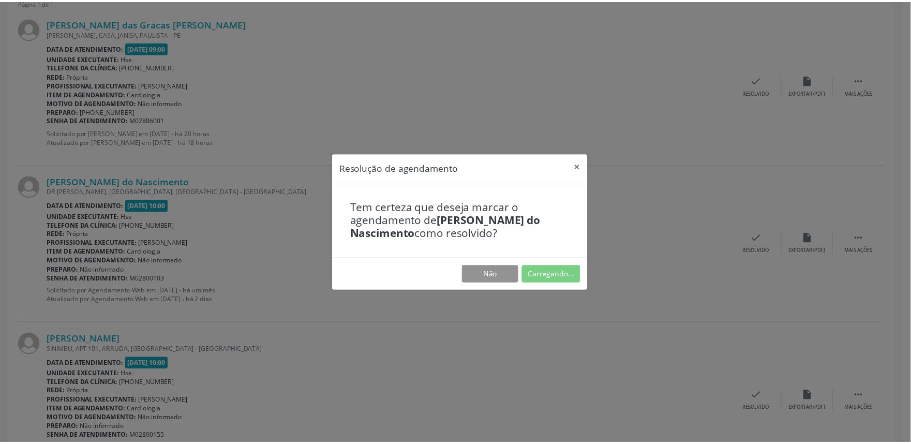
scroll to position [0, 0]
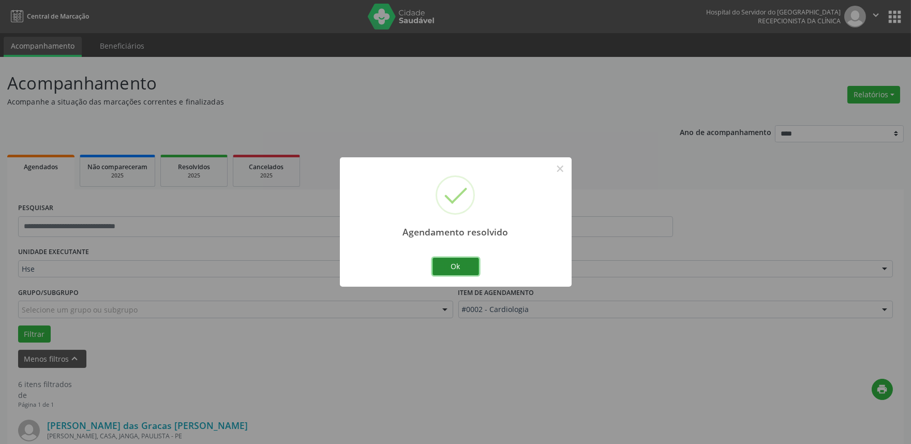
click at [468, 266] on button "Ok" at bounding box center [456, 267] width 47 height 18
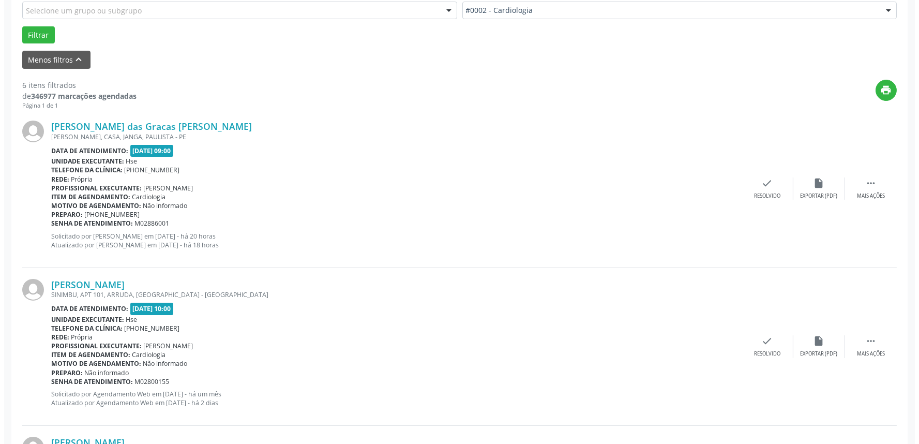
scroll to position [402, 0]
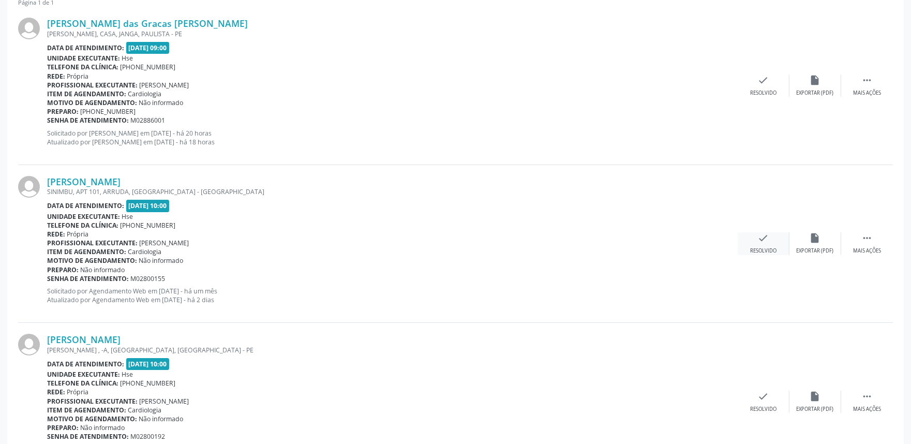
click at [756, 247] on div "Resolvido" at bounding box center [763, 250] width 26 height 7
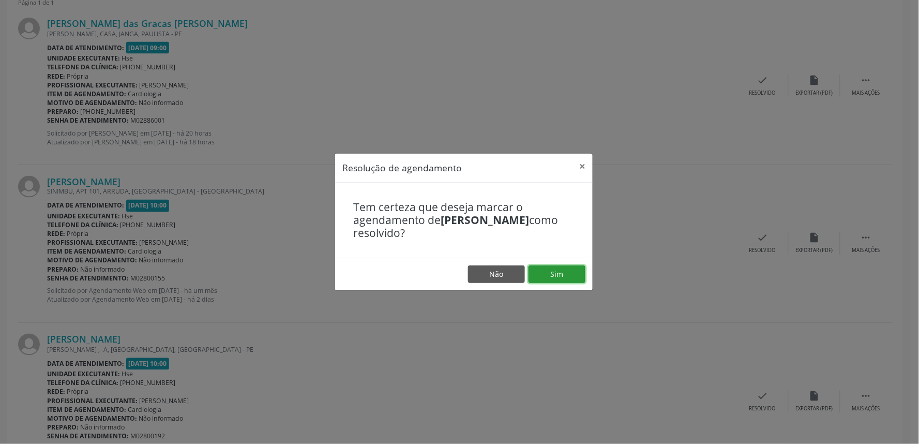
click at [551, 275] on button "Sim" at bounding box center [557, 274] width 57 height 18
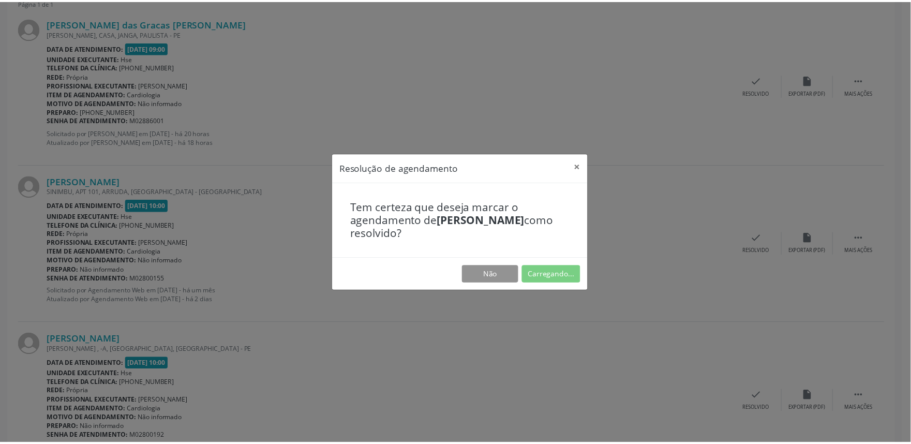
scroll to position [0, 0]
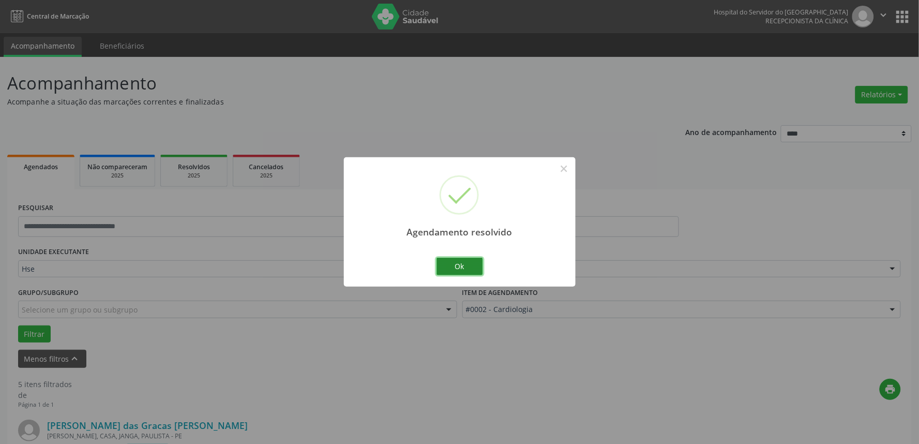
click at [468, 270] on button "Ok" at bounding box center [460, 267] width 47 height 18
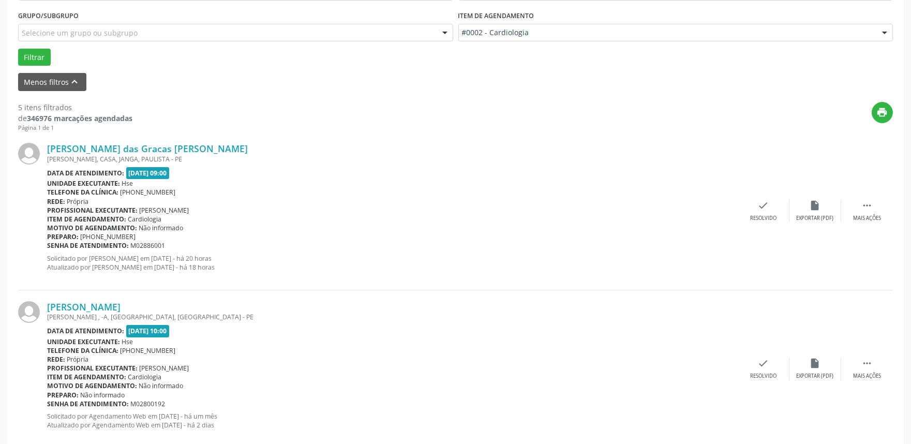
scroll to position [287, 0]
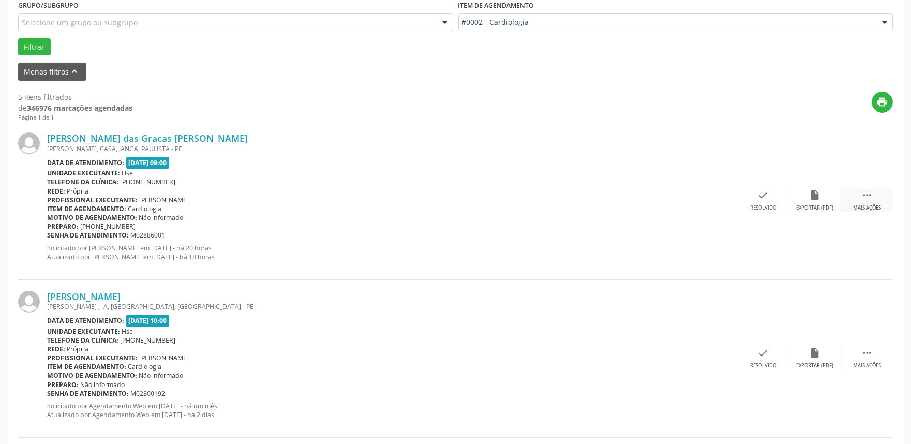
click at [867, 208] on div "Mais ações" at bounding box center [867, 207] width 28 height 7
click at [813, 205] on div "Não compareceu" at bounding box center [815, 207] width 44 height 7
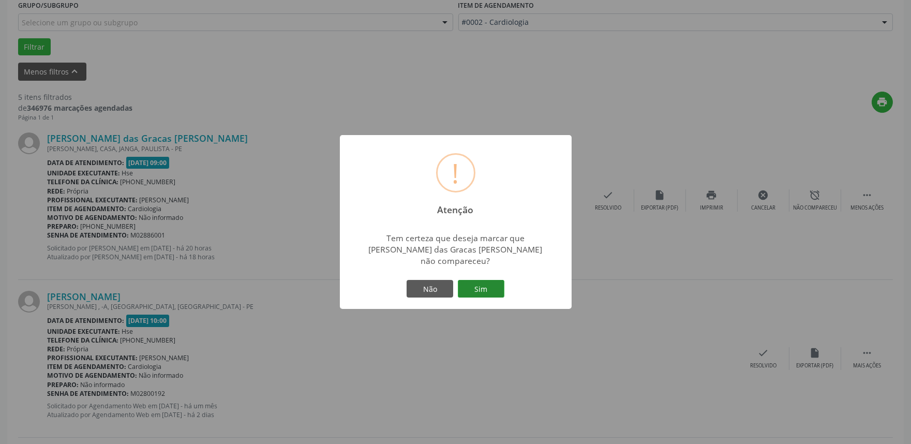
click at [474, 283] on button "Sim" at bounding box center [481, 289] width 47 height 18
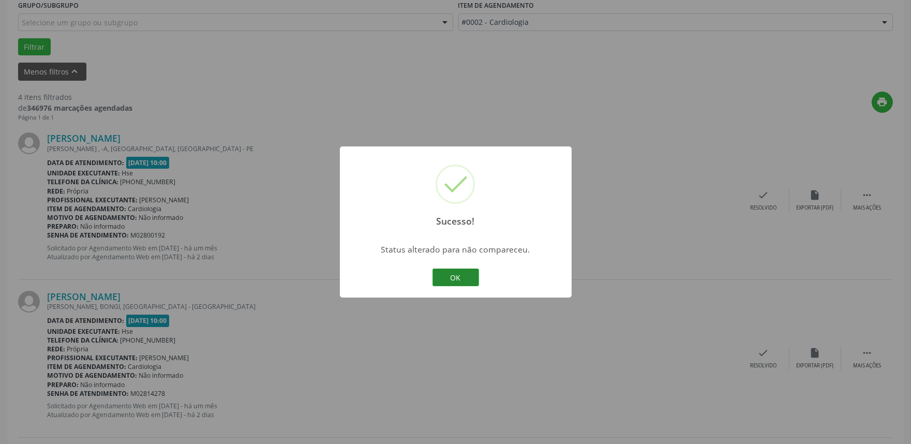
click at [463, 271] on button "OK" at bounding box center [456, 278] width 47 height 18
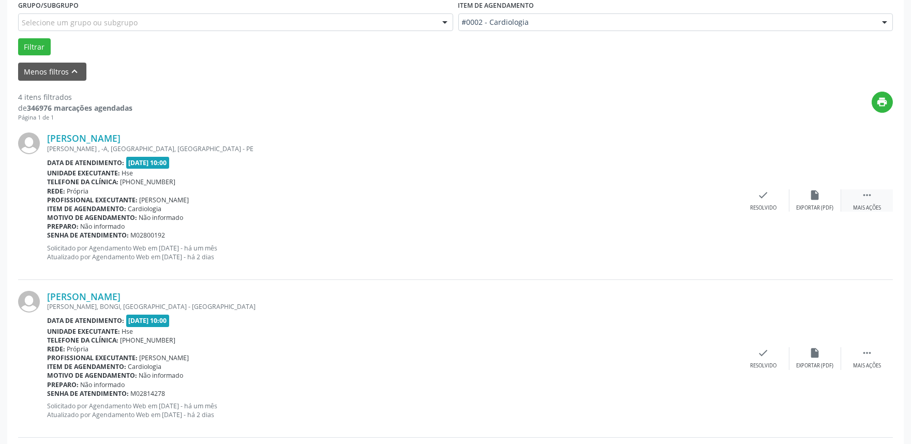
click at [871, 201] on div " Mais ações" at bounding box center [867, 200] width 52 height 22
click at [815, 197] on icon "alarm_off" at bounding box center [815, 194] width 11 height 11
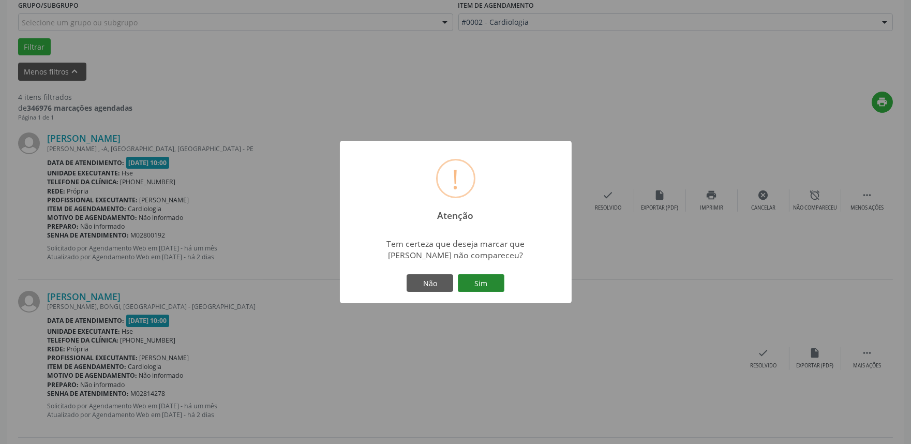
click at [493, 281] on button "Sim" at bounding box center [481, 283] width 47 height 18
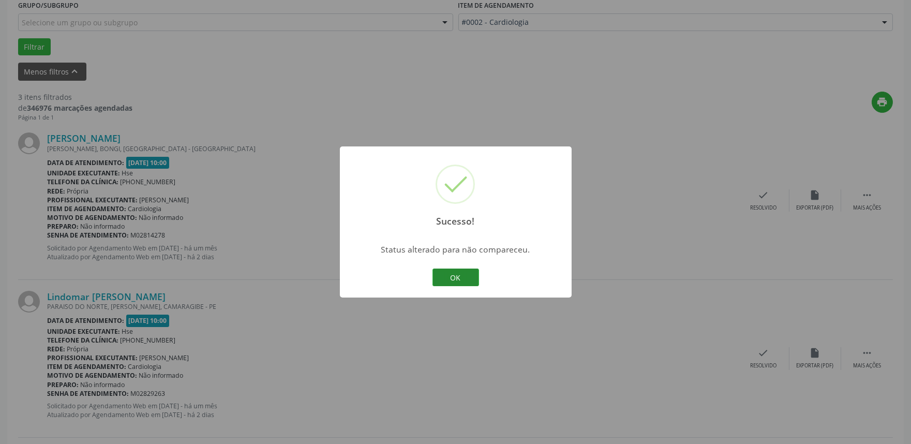
click at [455, 275] on button "OK" at bounding box center [456, 278] width 47 height 18
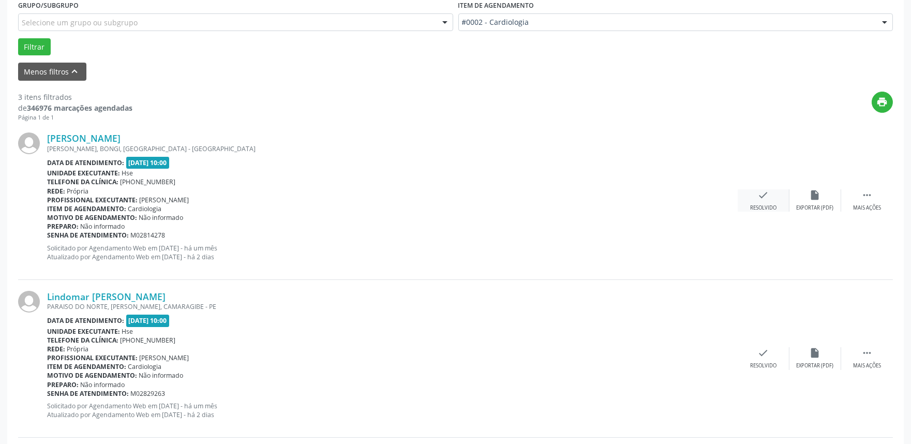
click at [775, 199] on div "check Resolvido" at bounding box center [764, 200] width 52 height 22
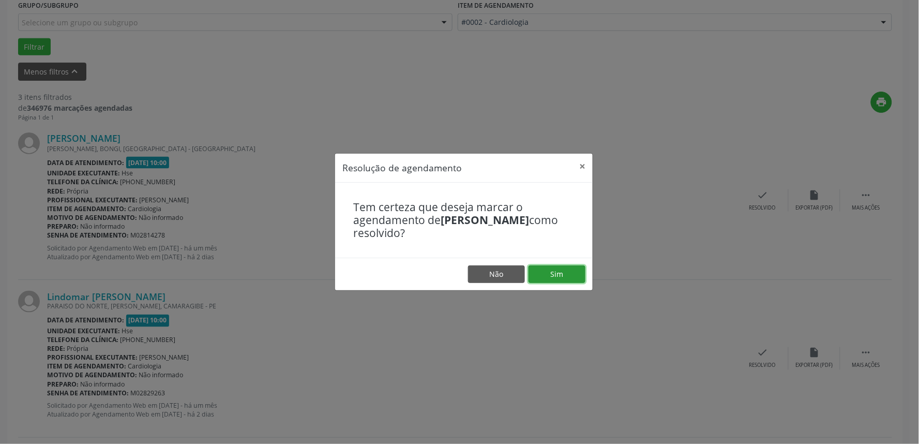
click at [566, 272] on button "Sim" at bounding box center [557, 274] width 57 height 18
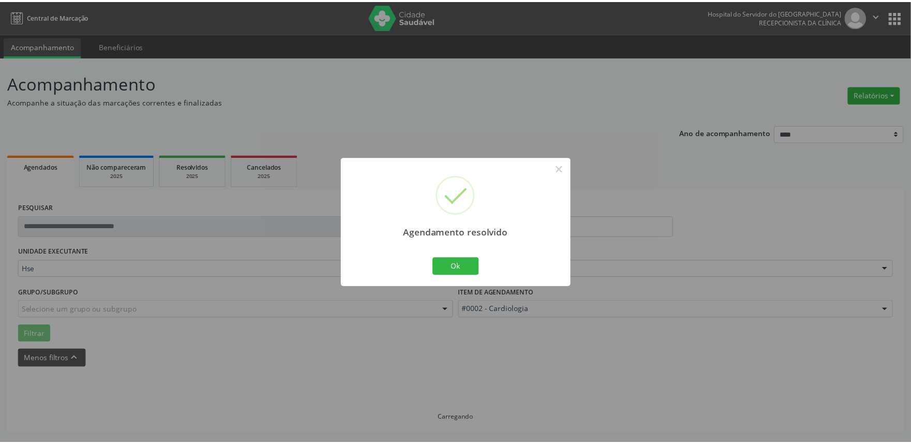
scroll to position [0, 0]
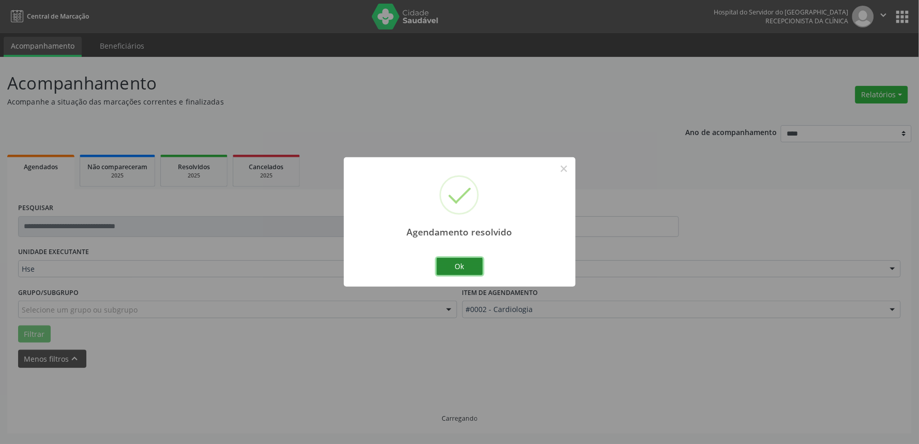
click at [469, 265] on button "Ok" at bounding box center [460, 267] width 47 height 18
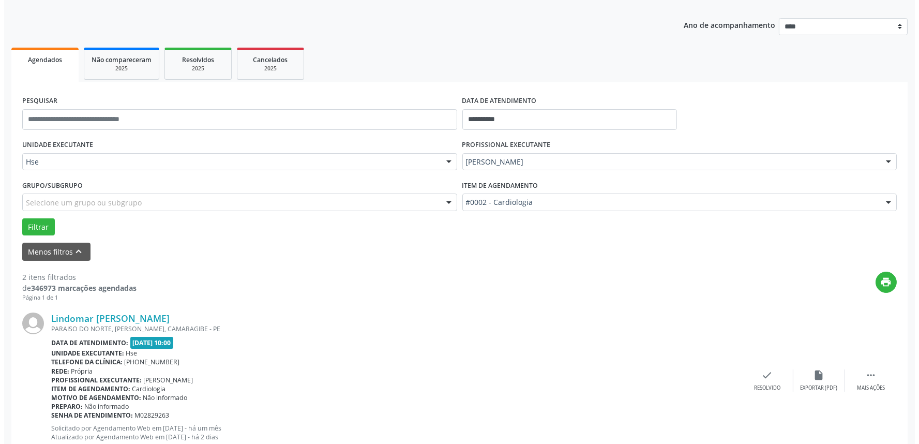
scroll to position [115, 0]
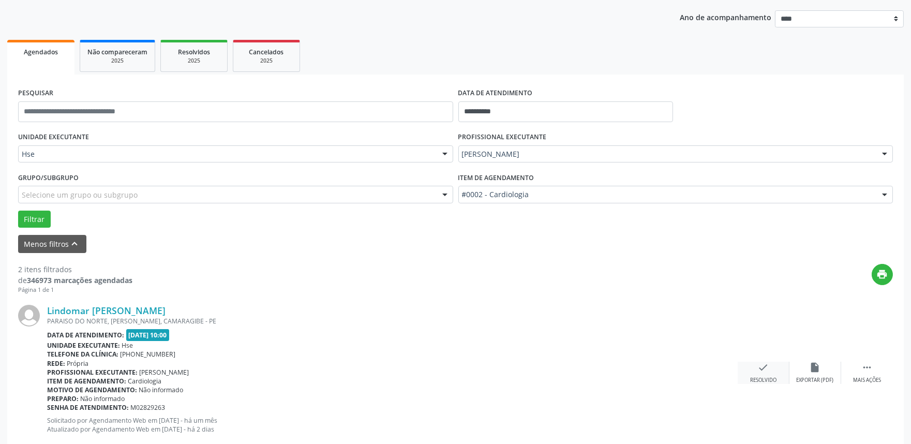
click at [762, 375] on div "check Resolvido" at bounding box center [764, 373] width 52 height 22
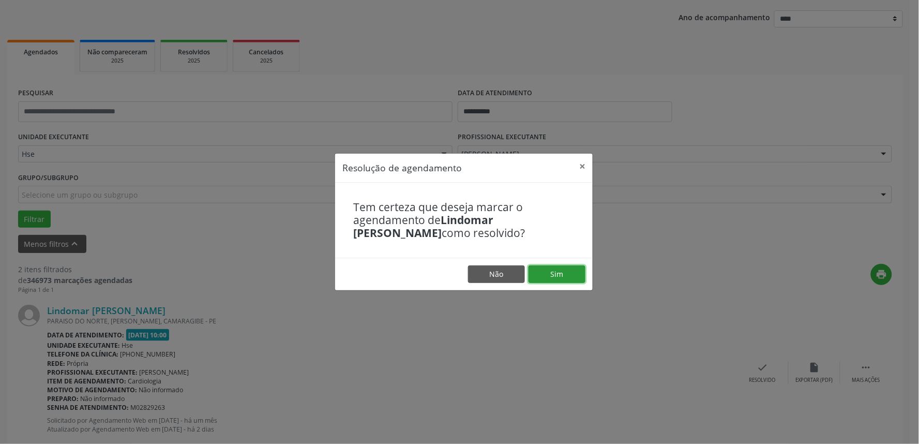
click at [541, 278] on button "Sim" at bounding box center [557, 274] width 57 height 18
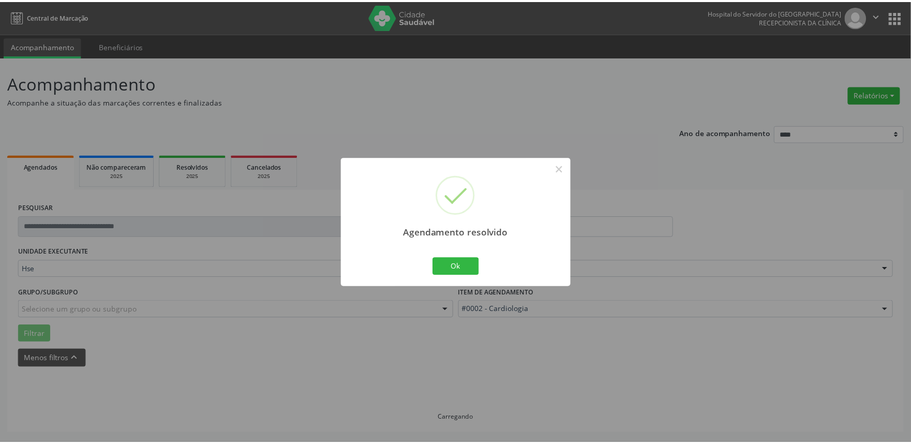
scroll to position [0, 0]
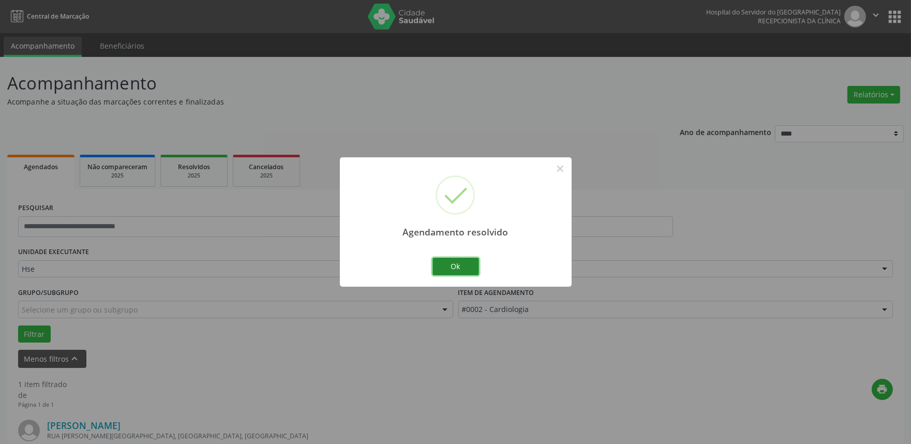
click at [445, 264] on button "Ok" at bounding box center [456, 267] width 47 height 18
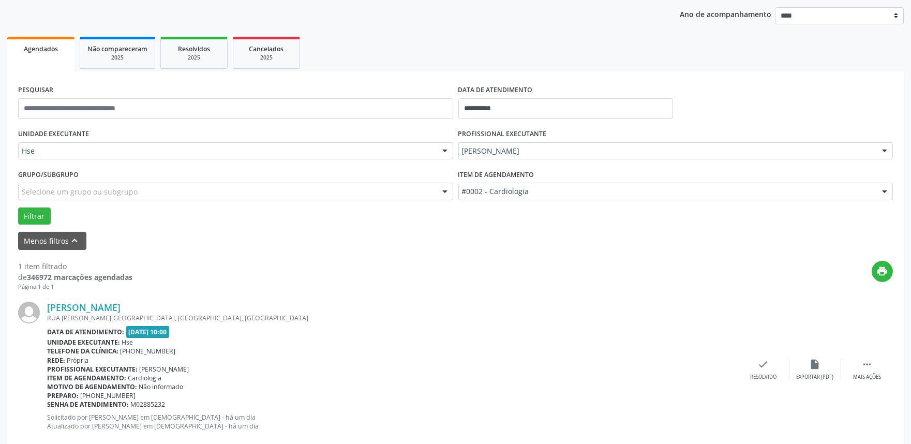
scroll to position [140, 0]
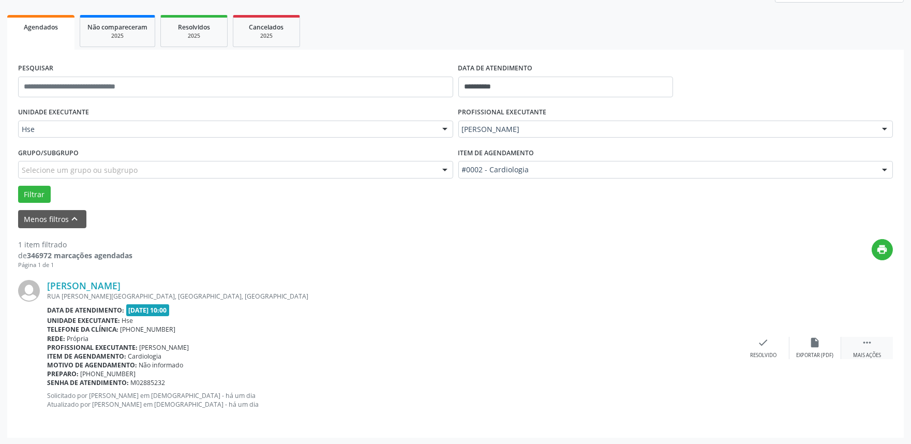
click at [870, 344] on icon "" at bounding box center [866, 342] width 11 height 11
click at [822, 348] on div "alarm_off Não compareceu" at bounding box center [816, 348] width 52 height 22
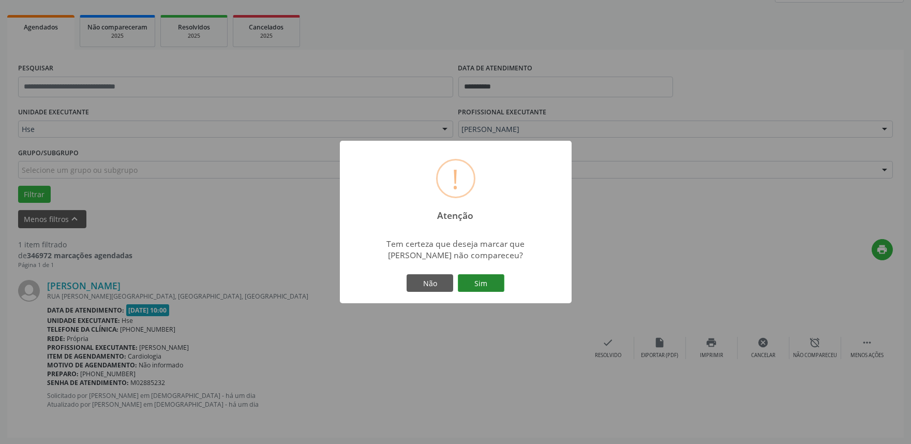
click at [474, 282] on button "Sim" at bounding box center [481, 283] width 47 height 18
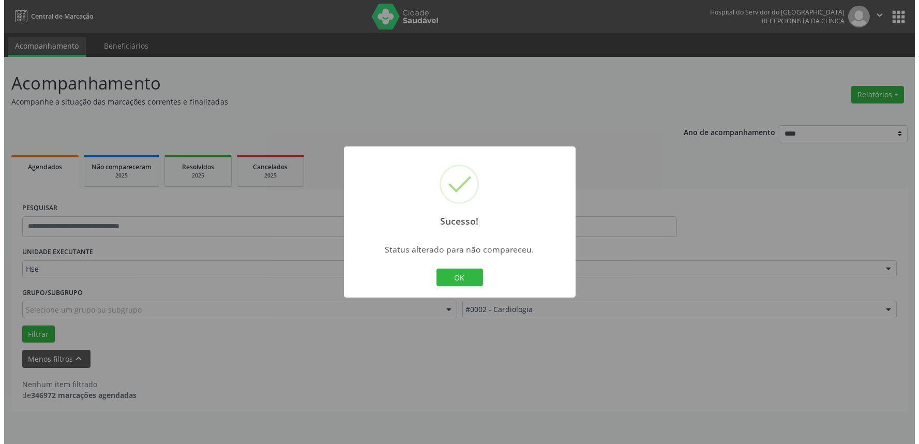
scroll to position [0, 0]
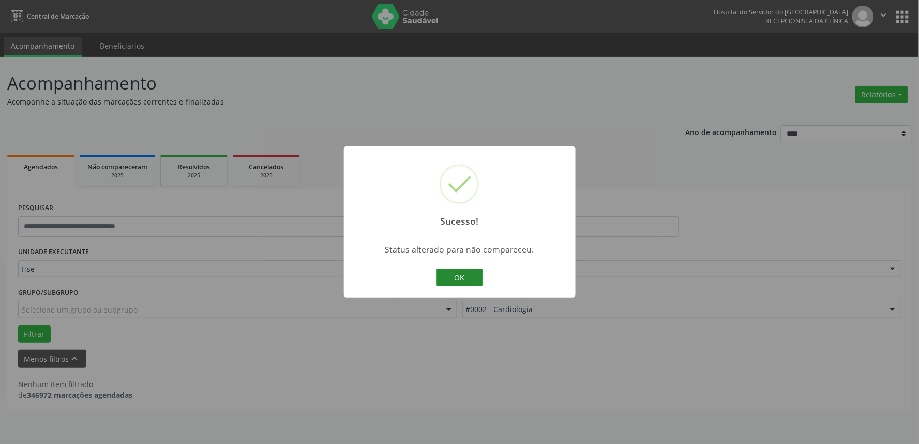
click at [459, 275] on button "OK" at bounding box center [460, 278] width 47 height 18
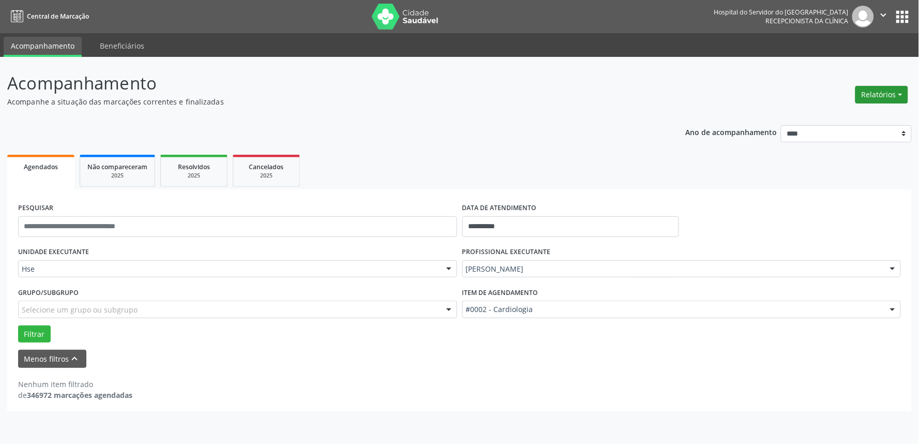
click at [886, 91] on div "Relatórios Agendamentos Procedimentos realizados" at bounding box center [882, 94] width 60 height 25
click at [885, 92] on button "Relatórios" at bounding box center [882, 95] width 53 height 18
click at [816, 117] on link "Agendamentos" at bounding box center [852, 116] width 111 height 14
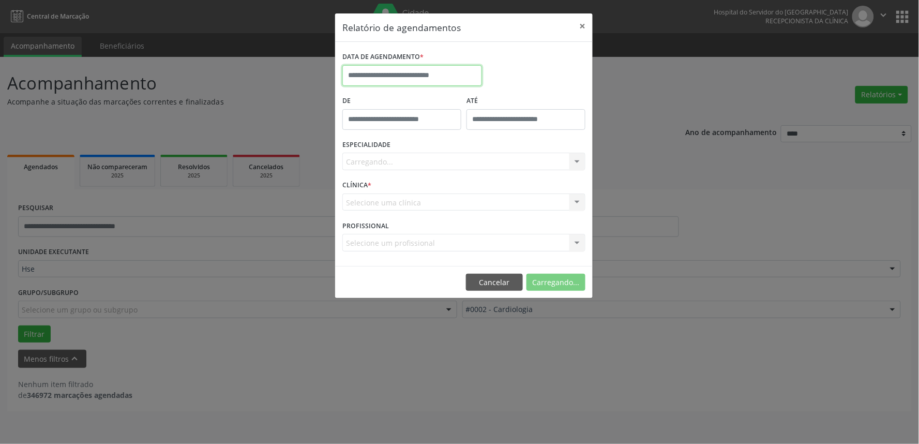
click at [366, 83] on input "text" at bounding box center [413, 75] width 140 height 21
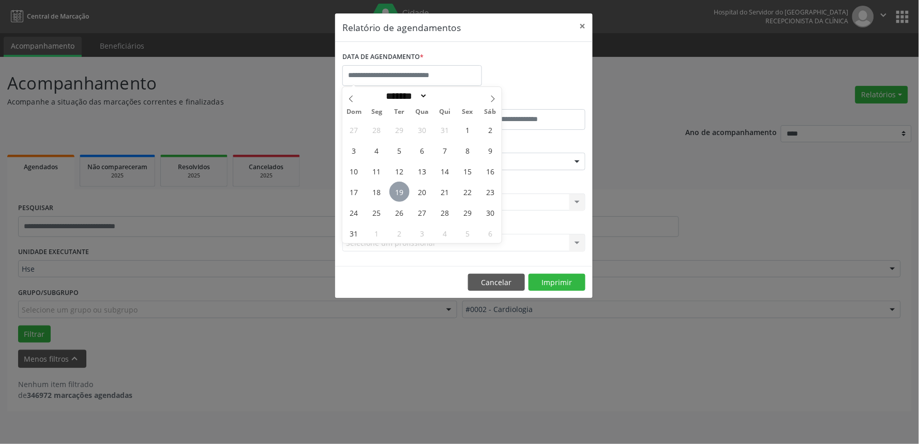
click at [407, 189] on span "19" at bounding box center [400, 192] width 20 height 20
type input "**********"
click at [407, 189] on span "19" at bounding box center [400, 192] width 20 height 20
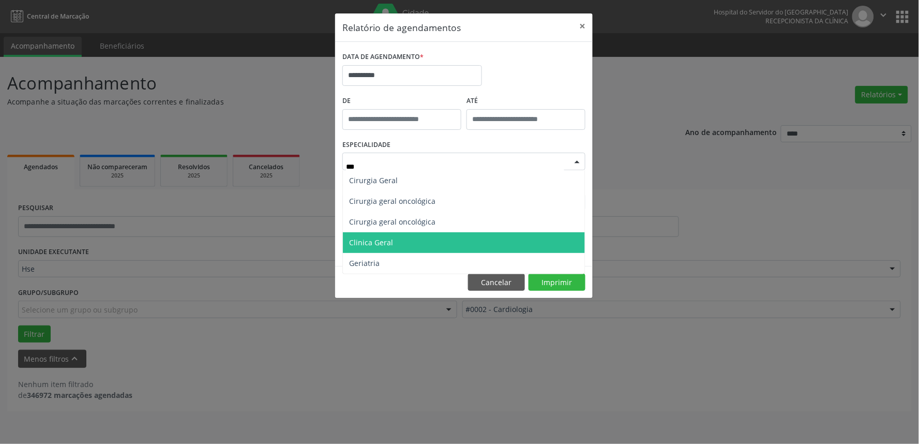
click at [467, 250] on span "Clinica Geral" at bounding box center [464, 242] width 242 height 21
type input "***"
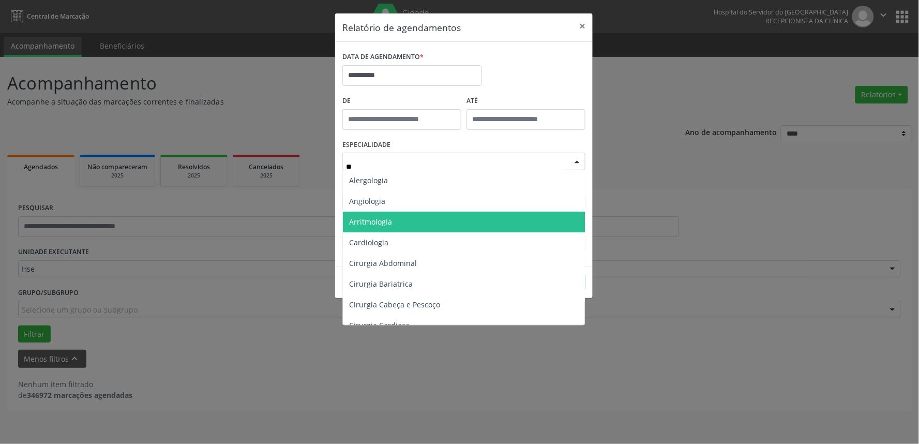
type input "***"
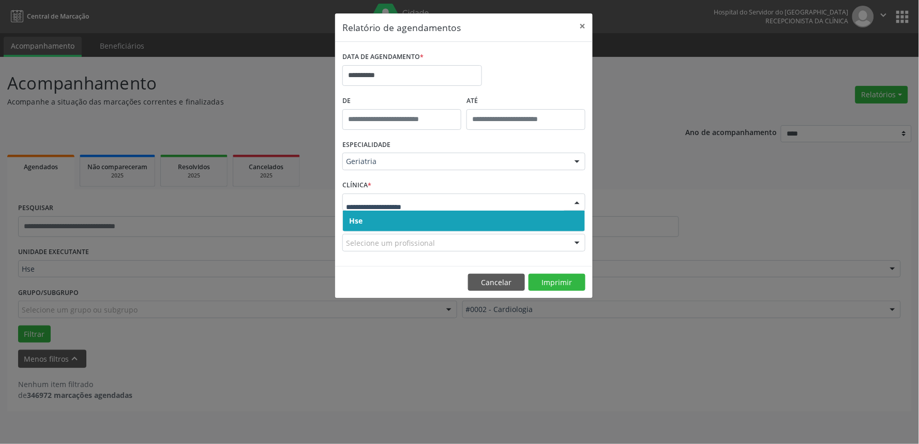
drag, startPoint x: 434, startPoint y: 213, endPoint x: 422, endPoint y: 187, distance: 28.9
click at [433, 211] on span "Hse" at bounding box center [464, 221] width 242 height 21
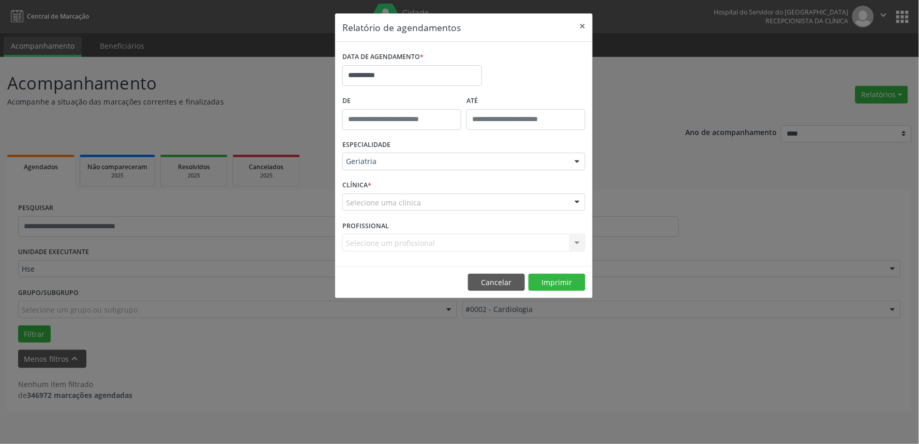
click at [423, 192] on div "CLÍNICA * Selecione uma clínica Hse Nenhum resultado encontrado para: " " Não h…" at bounding box center [464, 197] width 248 height 40
click at [425, 198] on div "Selecione uma clínica" at bounding box center [464, 203] width 243 height 18
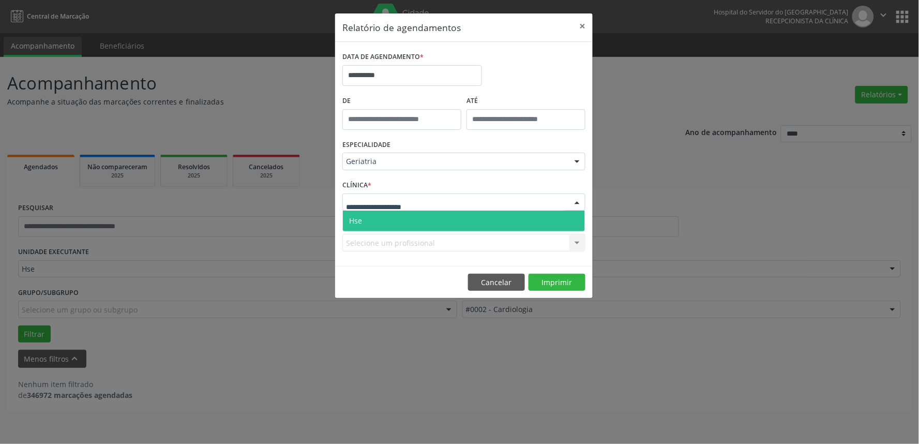
click at [421, 218] on span "Hse" at bounding box center [464, 221] width 242 height 21
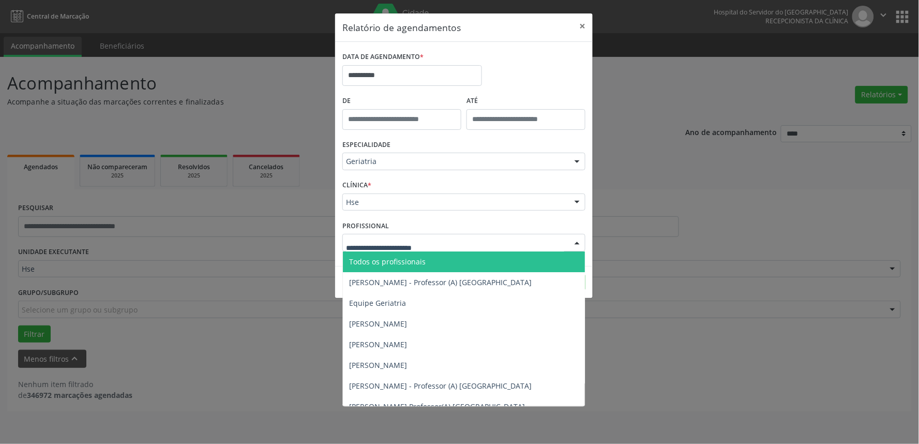
drag, startPoint x: 449, startPoint y: 246, endPoint x: 488, endPoint y: 263, distance: 42.2
click at [449, 251] on div "Todos os profissionais Bruno Rafael Pessoa de Araujo - Professor (A) Nassau Equ…" at bounding box center [464, 243] width 243 height 18
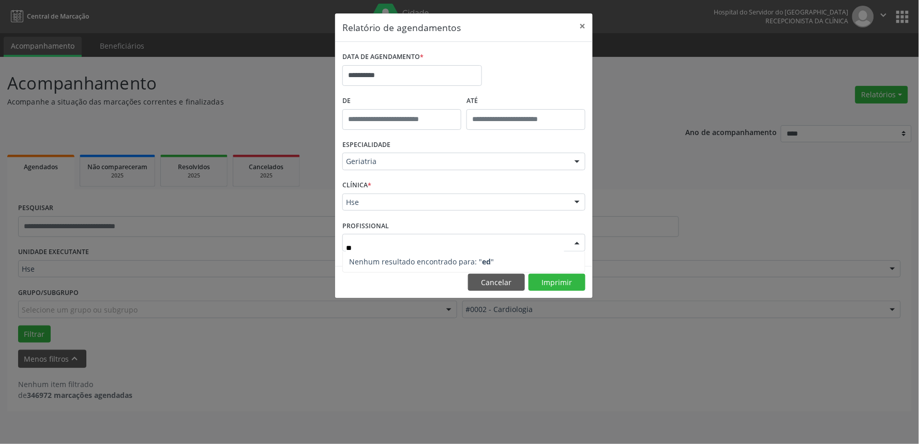
type input "*"
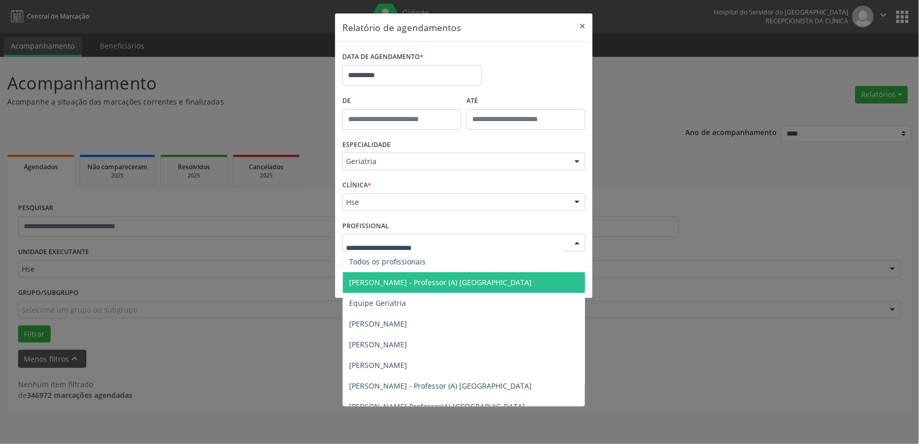
click at [442, 293] on ul "Todos os profissionais Bruno Rafael Pessoa de Araujo - Professor (A) Nassau Equ…" at bounding box center [464, 385] width 242 height 269
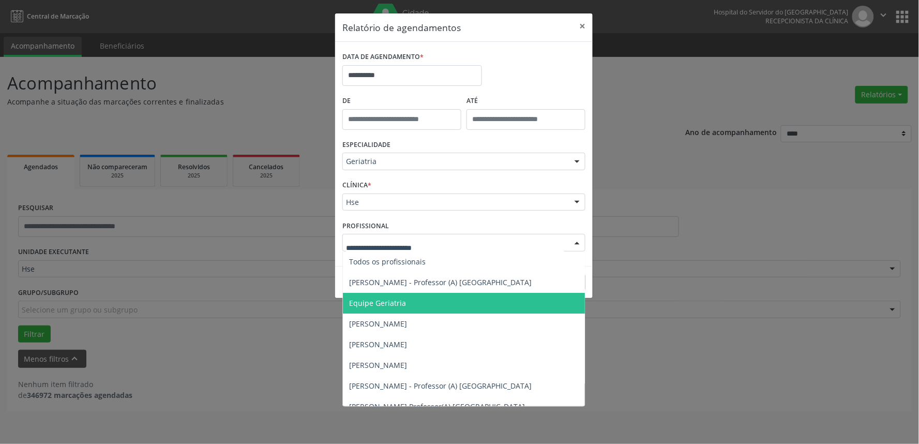
click at [442, 295] on span "Equipe Geriatria" at bounding box center [464, 303] width 242 height 21
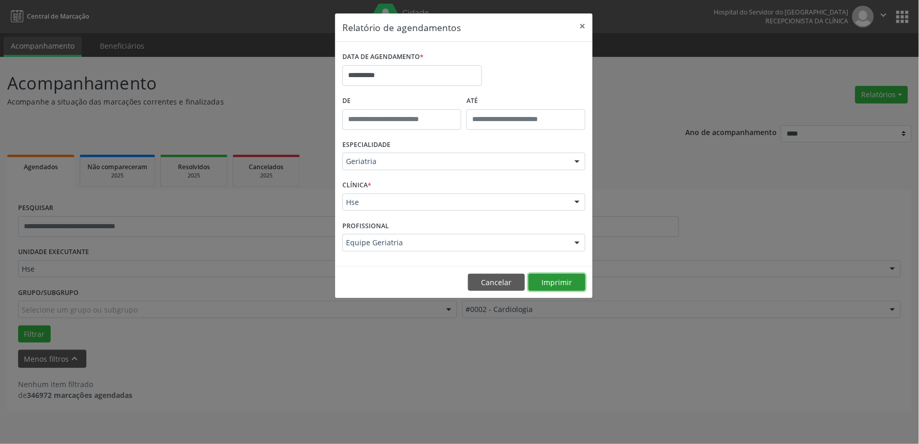
click at [568, 279] on button "Imprimir" at bounding box center [557, 283] width 57 height 18
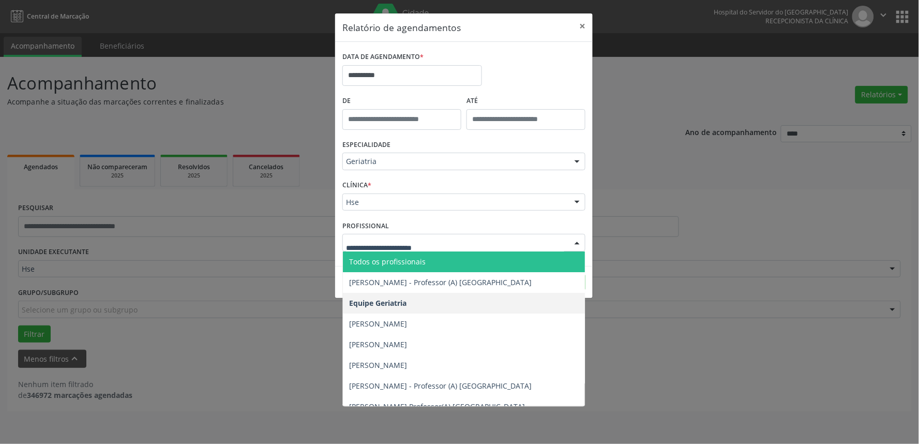
click at [416, 263] on span "Todos os profissionais" at bounding box center [387, 262] width 77 height 10
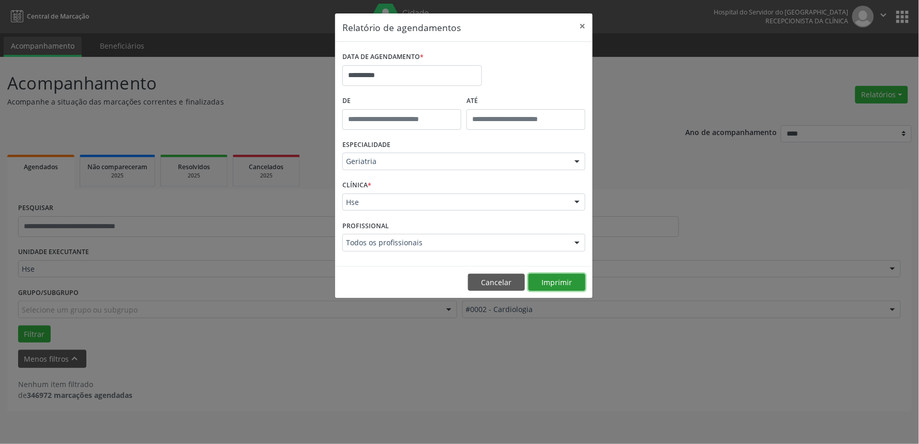
click at [566, 280] on button "Imprimir" at bounding box center [557, 283] width 57 height 18
type input "*"
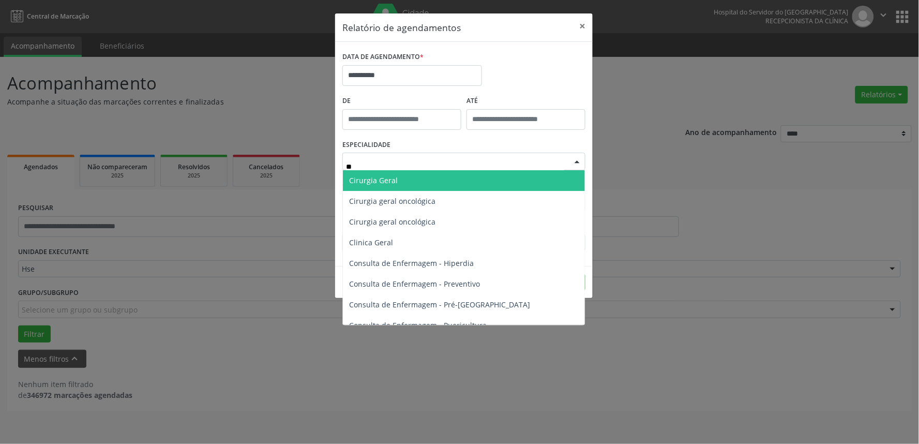
type input "***"
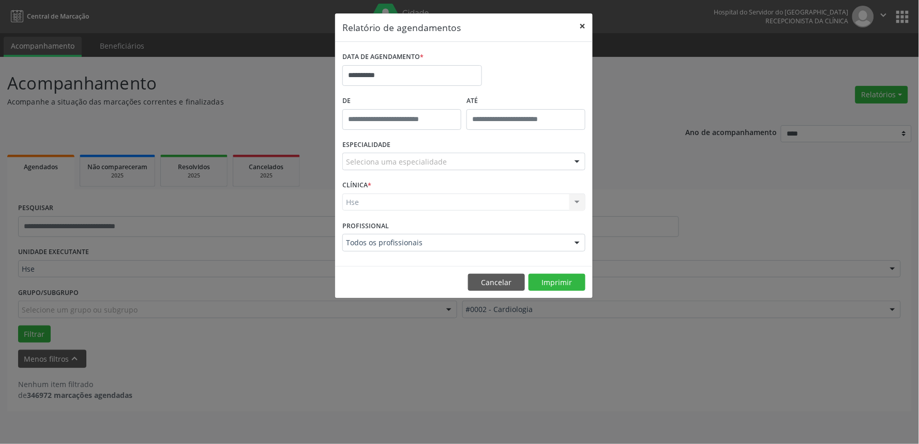
click at [590, 21] on button "×" at bounding box center [582, 25] width 21 height 25
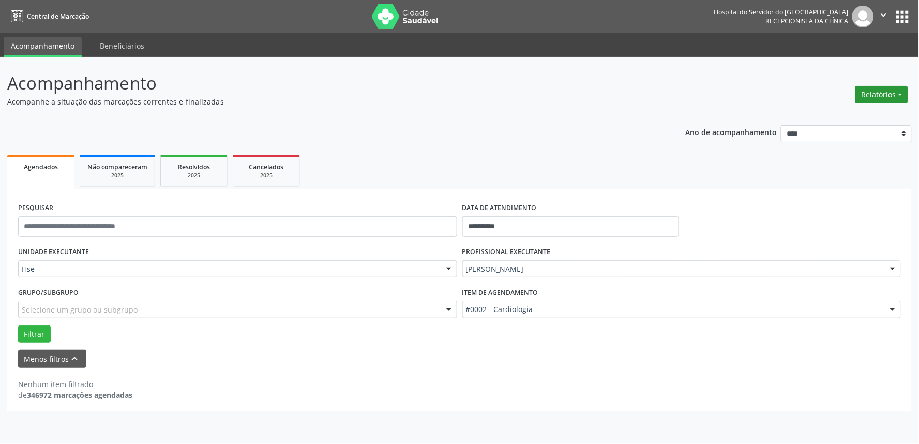
click at [886, 100] on button "Relatórios" at bounding box center [882, 95] width 53 height 18
click at [831, 116] on link "Agendamentos" at bounding box center [852, 116] width 111 height 14
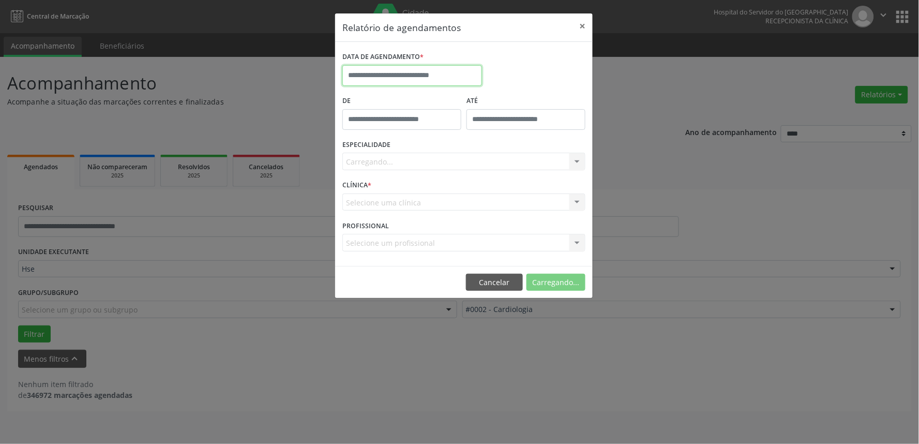
click at [432, 71] on input "text" at bounding box center [413, 75] width 140 height 21
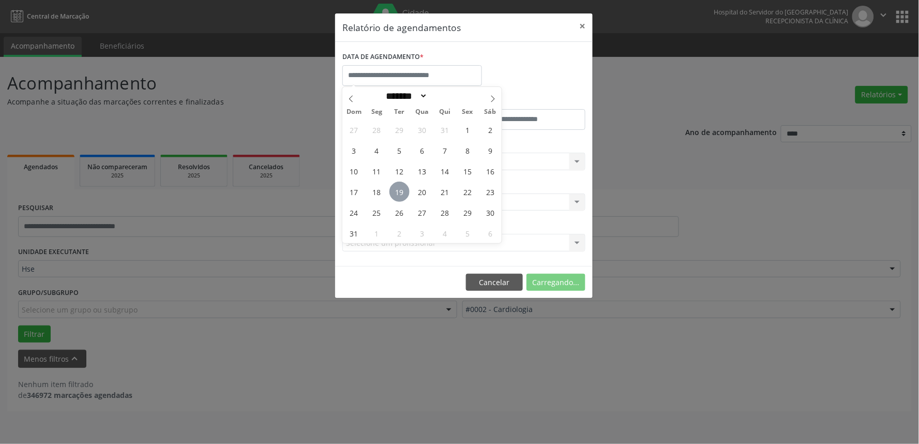
drag, startPoint x: 407, startPoint y: 200, endPoint x: 401, endPoint y: 198, distance: 5.9
click at [407, 199] on div "27 28 29 30 31 1 2 3 4 5 6 7 8 9 10 11 12 13 14 15 16 17 18 19 20 21 22 23 24 2…" at bounding box center [422, 181] width 159 height 124
click at [397, 195] on span "19" at bounding box center [400, 192] width 20 height 20
type input "**********"
click at [397, 195] on span "19" at bounding box center [400, 192] width 20 height 20
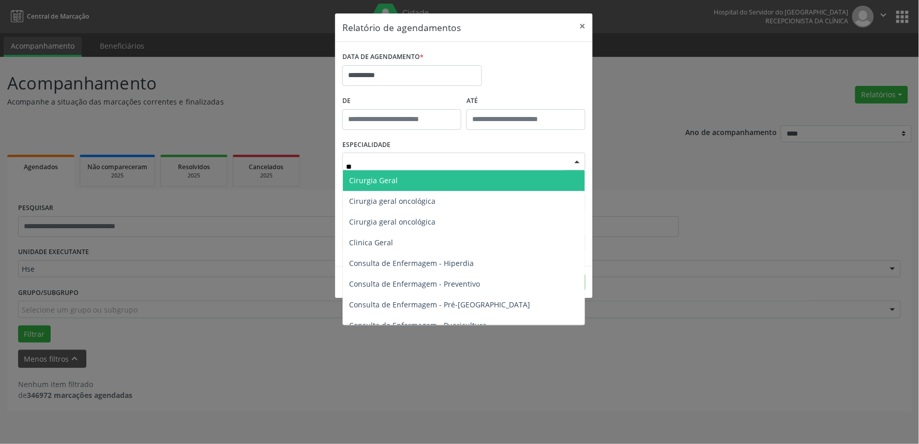
type input "***"
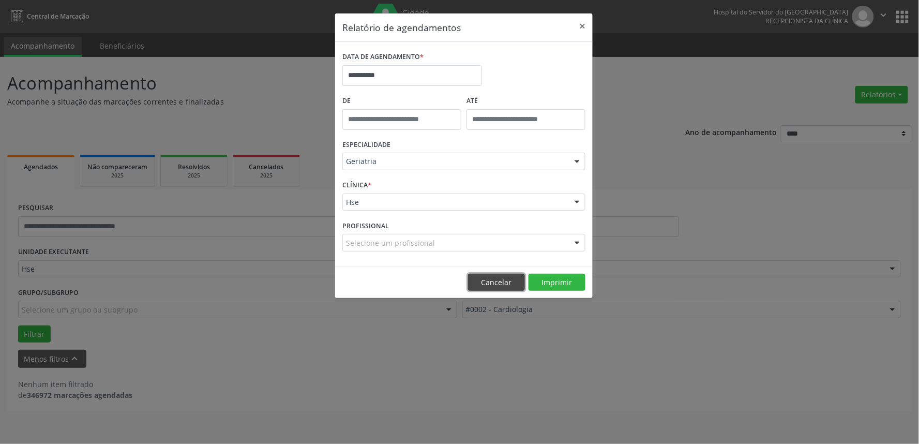
click at [524, 280] on button "Cancelar" at bounding box center [496, 283] width 57 height 18
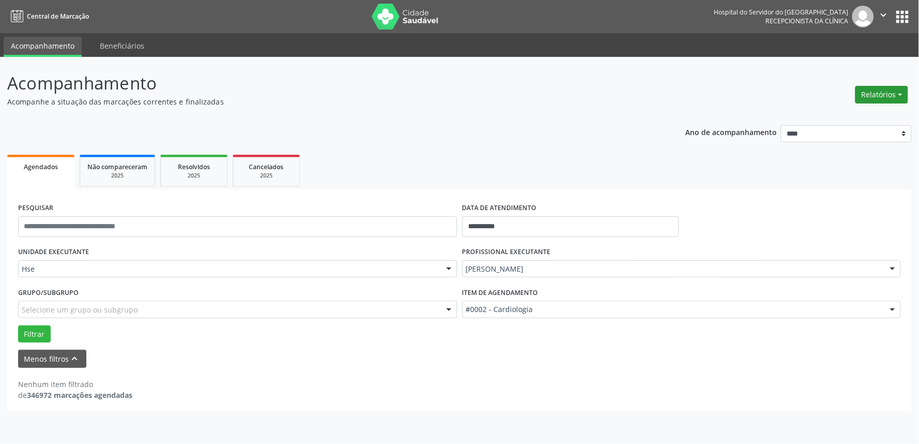
click at [877, 96] on button "Relatórios" at bounding box center [882, 95] width 53 height 18
click at [836, 121] on link "Agendamentos" at bounding box center [852, 116] width 111 height 14
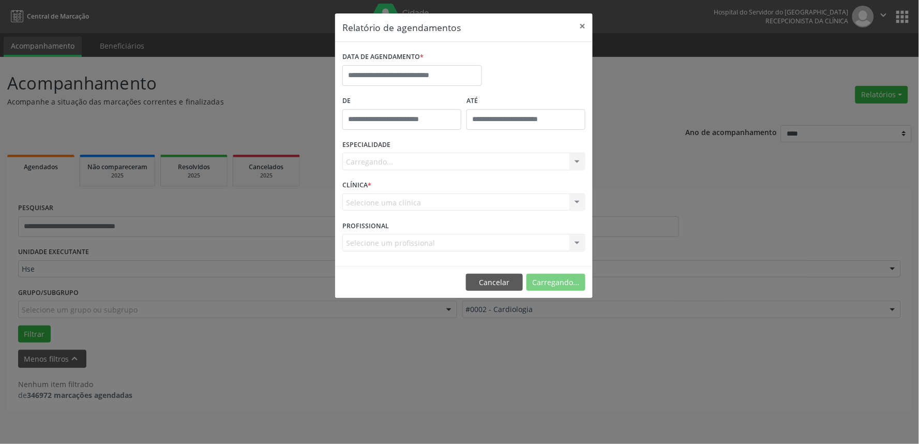
click at [415, 68] on div "DATA DE AGENDAMENTO *" at bounding box center [413, 67] width 140 height 37
click at [413, 74] on input "text" at bounding box center [413, 75] width 140 height 21
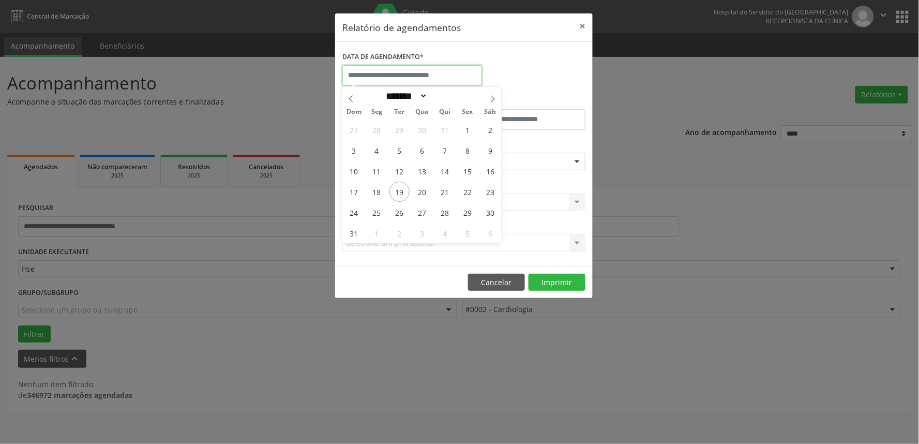
click at [418, 75] on input "text" at bounding box center [413, 75] width 140 height 21
click at [400, 189] on span "19" at bounding box center [400, 192] width 20 height 20
type input "**********"
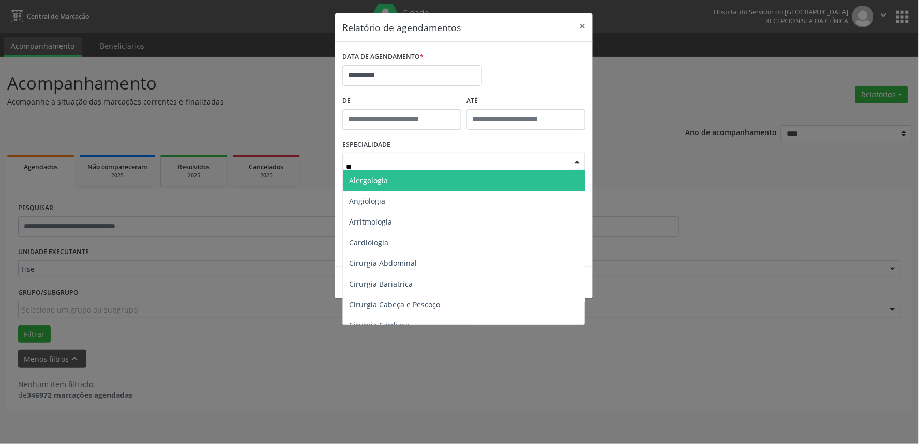
type input "***"
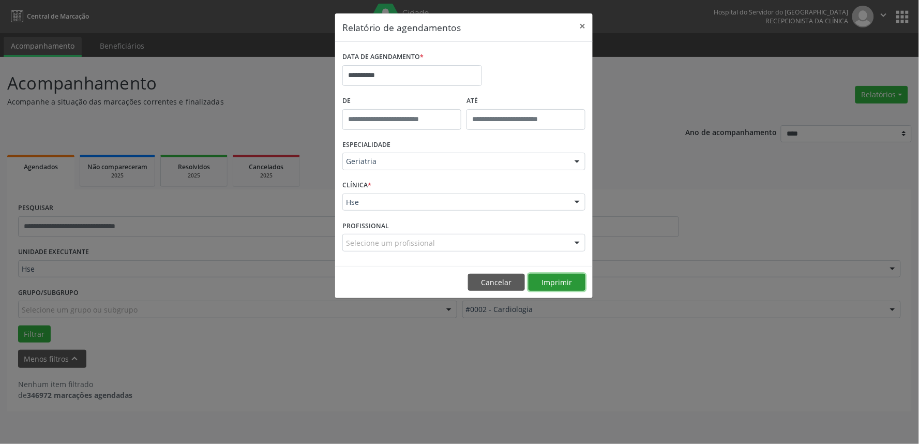
click at [562, 281] on button "Imprimir" at bounding box center [557, 283] width 57 height 18
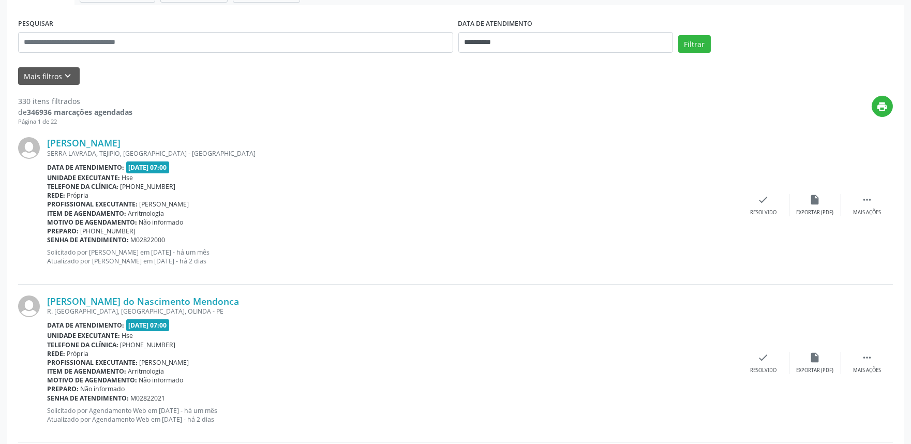
scroll to position [41, 0]
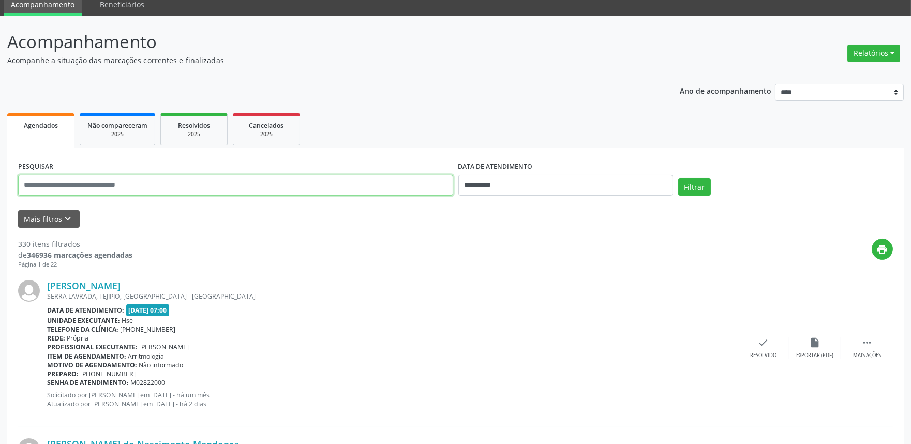
click at [101, 192] on input "text" at bounding box center [235, 185] width 435 height 21
type input "**********"
click at [617, 172] on div "DATA DE ATENDIMENTO" at bounding box center [565, 167] width 215 height 16
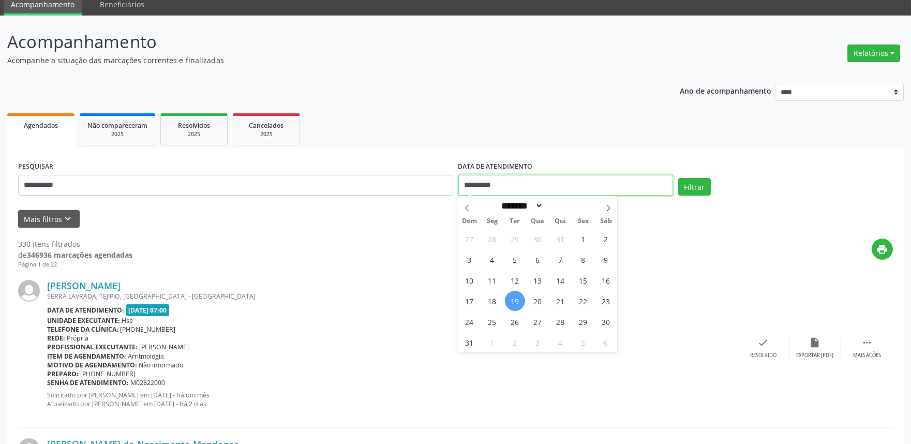
click at [612, 181] on input "**********" at bounding box center [565, 185] width 215 height 21
click at [691, 184] on button "Filtrar" at bounding box center [694, 187] width 33 height 18
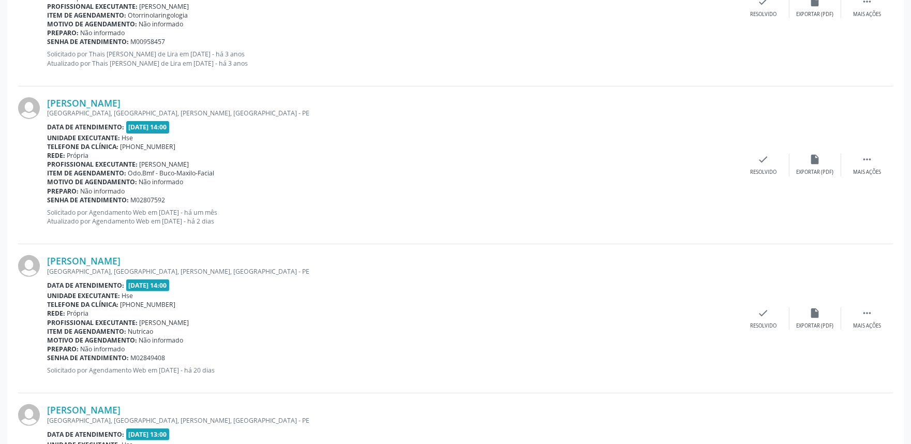
scroll to position [799, 0]
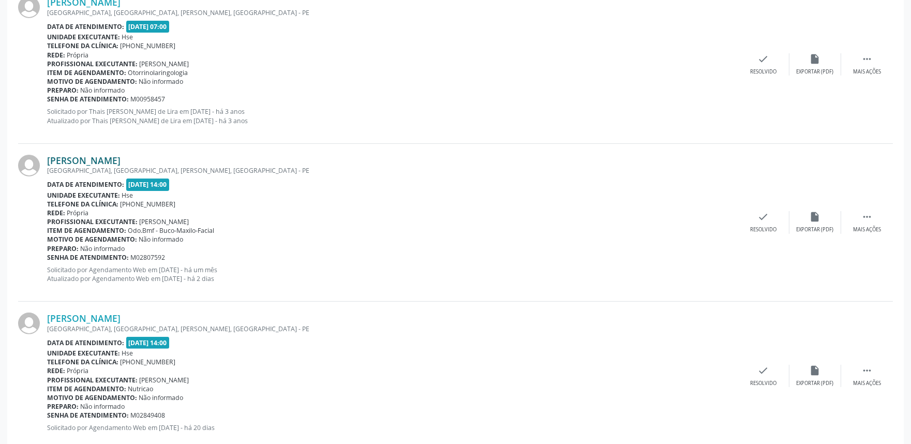
click at [121, 157] on link "[PERSON_NAME]" at bounding box center [83, 160] width 73 height 11
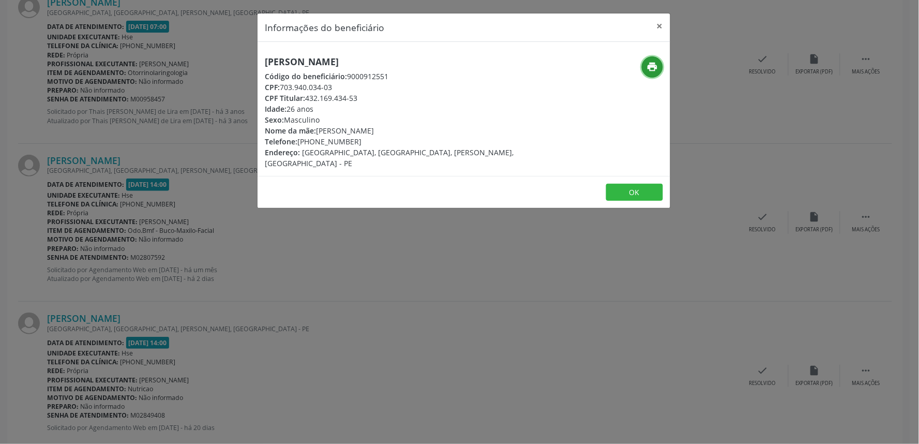
click at [647, 65] on icon "print" at bounding box center [652, 66] width 11 height 11
click at [659, 26] on button "×" at bounding box center [660, 25] width 21 height 25
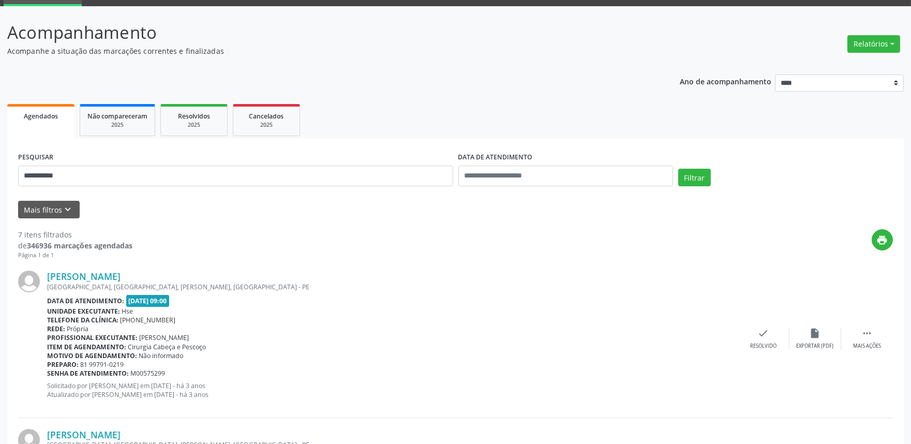
scroll to position [0, 0]
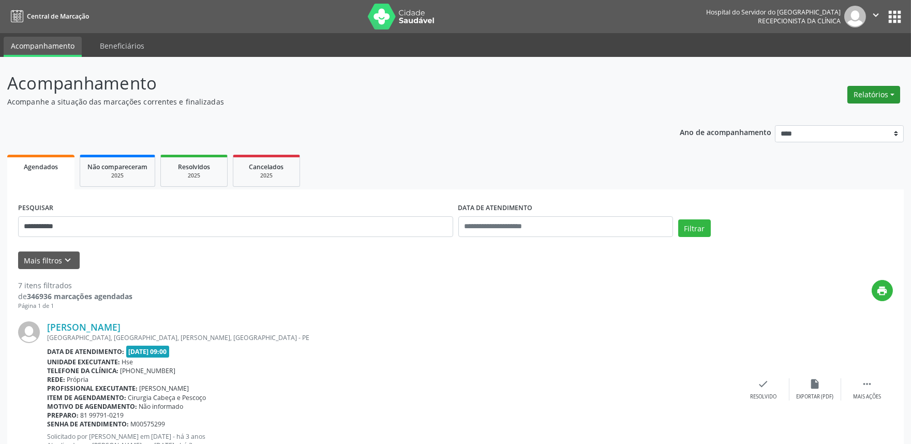
click at [867, 93] on button "Relatórios" at bounding box center [873, 95] width 53 height 18
click at [831, 113] on link "Agendamentos" at bounding box center [844, 116] width 111 height 14
select select "*"
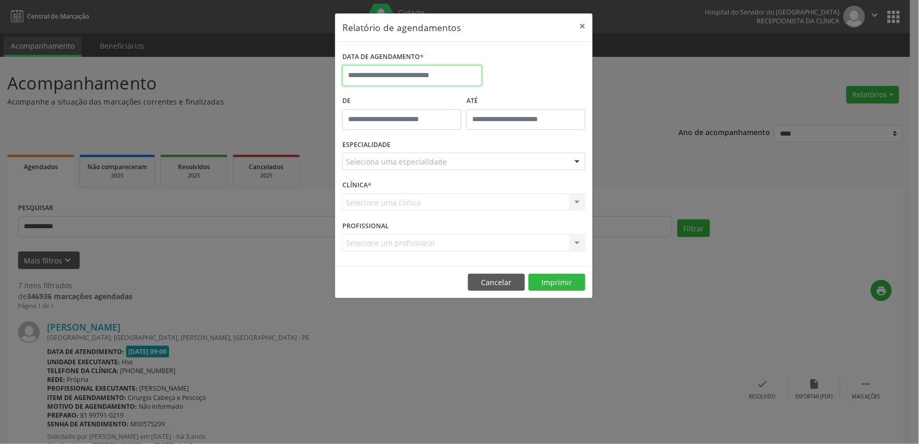
click at [391, 70] on input "text" at bounding box center [413, 75] width 140 height 21
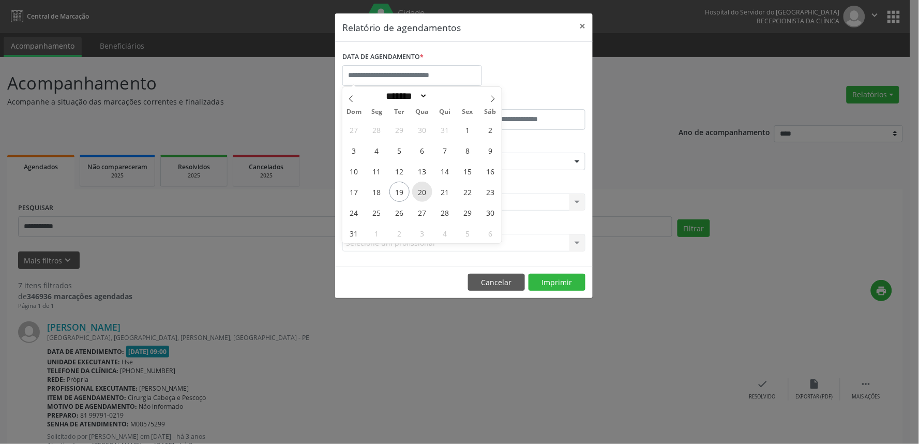
click at [422, 192] on span "20" at bounding box center [422, 192] width 20 height 20
type input "**********"
click at [422, 192] on span "20" at bounding box center [422, 192] width 20 height 20
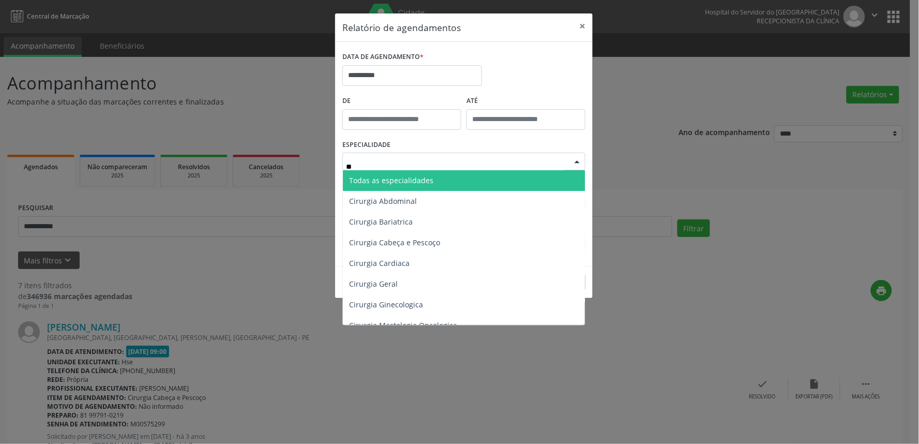
type input "***"
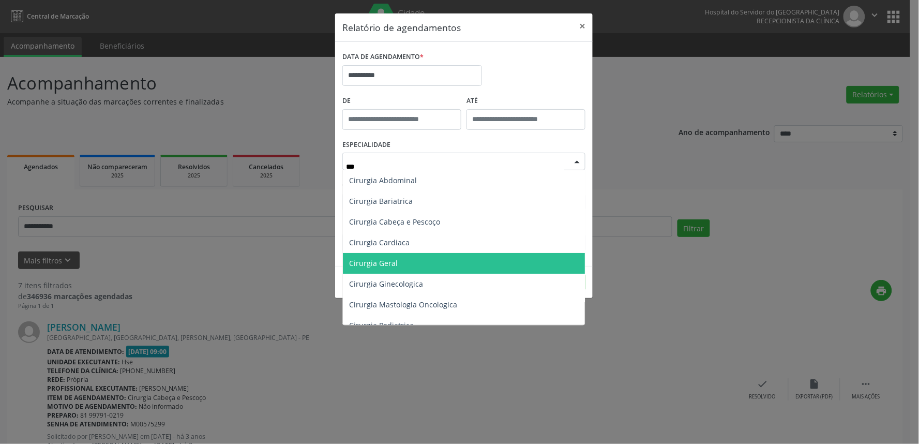
click at [395, 267] on span "Cirurgia Geral" at bounding box center [373, 263] width 49 height 10
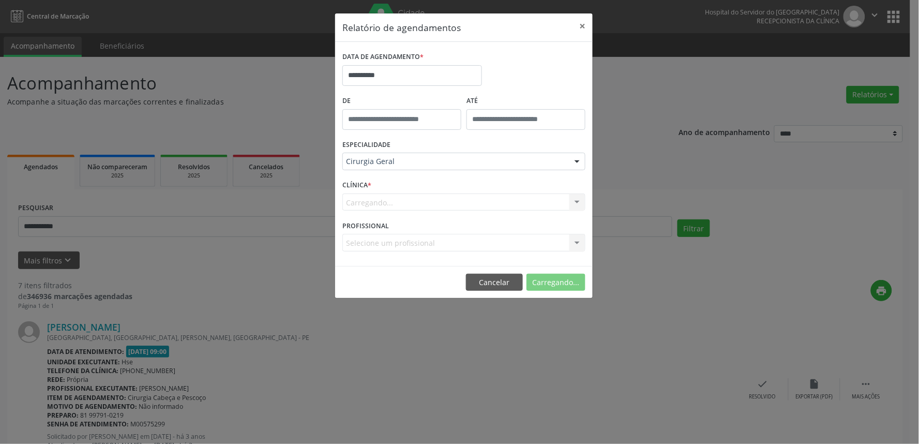
click at [348, 203] on div "Carregando... Nenhum resultado encontrado para: " " Não há nenhuma opção para s…" at bounding box center [464, 203] width 243 height 18
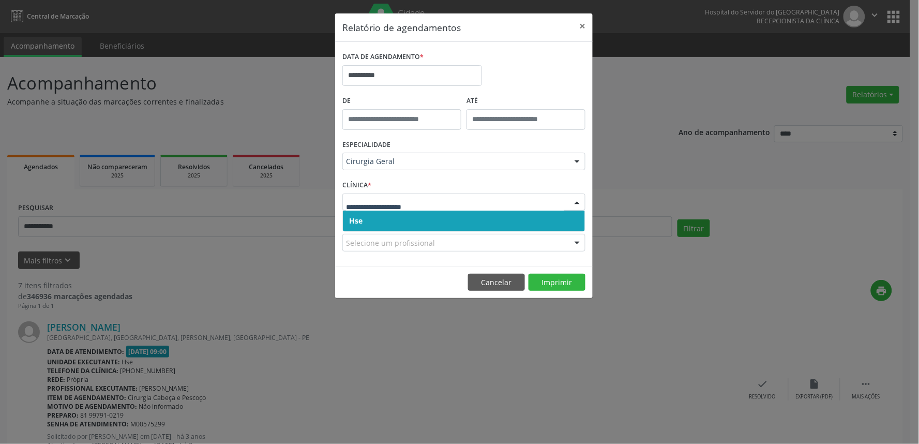
click at [369, 224] on span "Hse" at bounding box center [464, 221] width 242 height 21
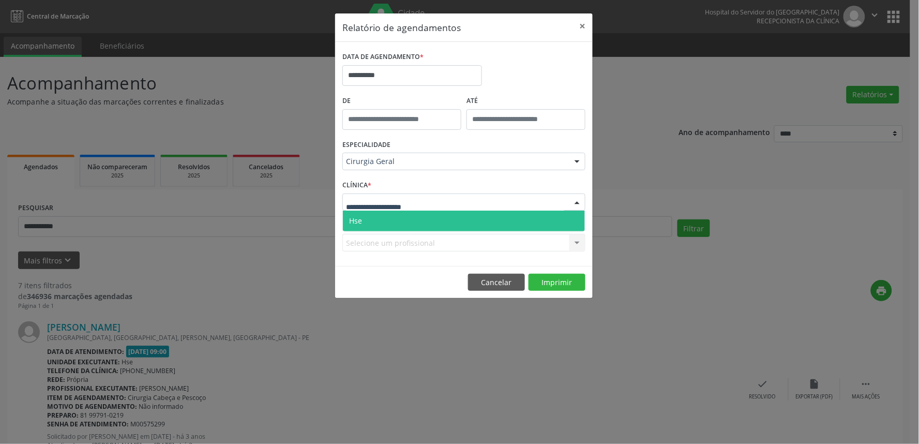
click at [371, 216] on span "Hse" at bounding box center [464, 221] width 242 height 21
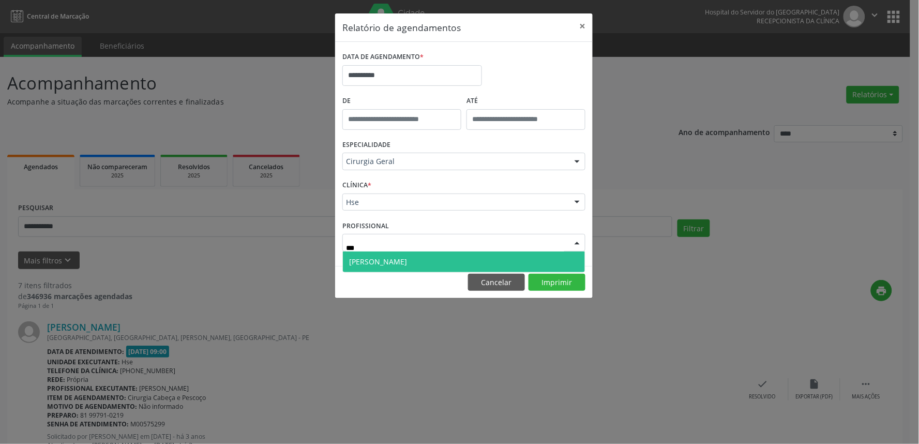
type input "****"
click at [387, 265] on span "[PERSON_NAME]" at bounding box center [378, 262] width 58 height 10
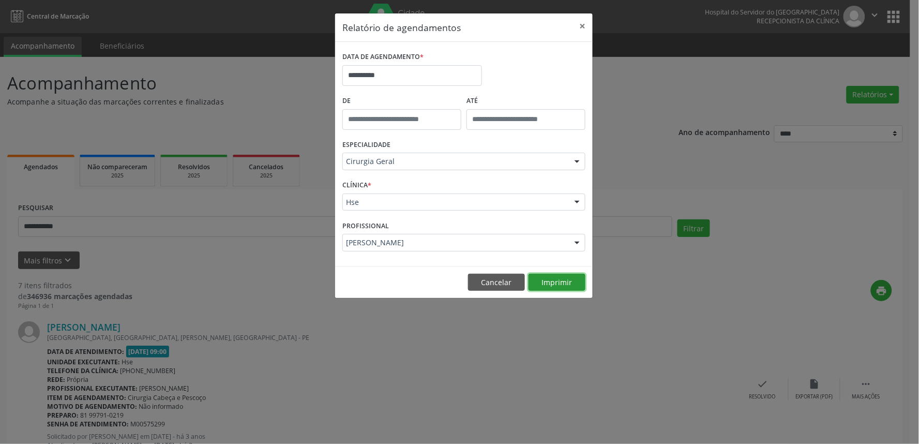
click at [568, 276] on button "Imprimir" at bounding box center [557, 283] width 57 height 18
click at [587, 23] on button "×" at bounding box center [582, 25] width 21 height 25
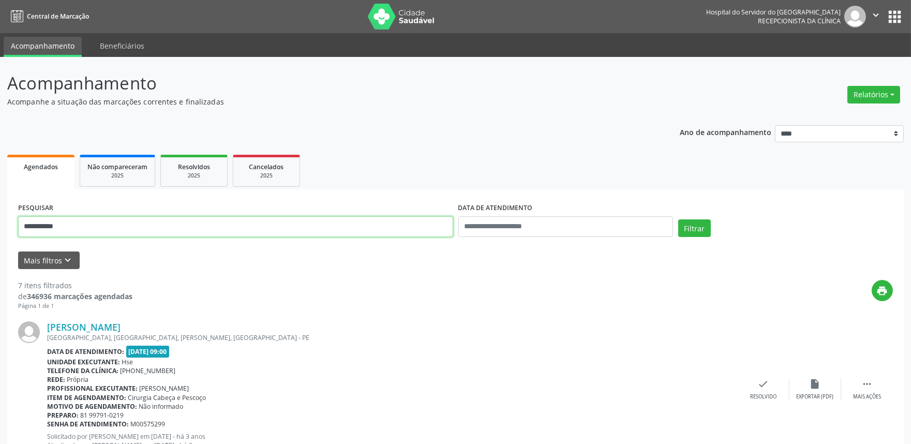
click at [88, 231] on input "**********" at bounding box center [235, 226] width 435 height 21
type input "*"
click at [43, 258] on button "Mais filtros keyboard_arrow_down" at bounding box center [49, 260] width 62 height 18
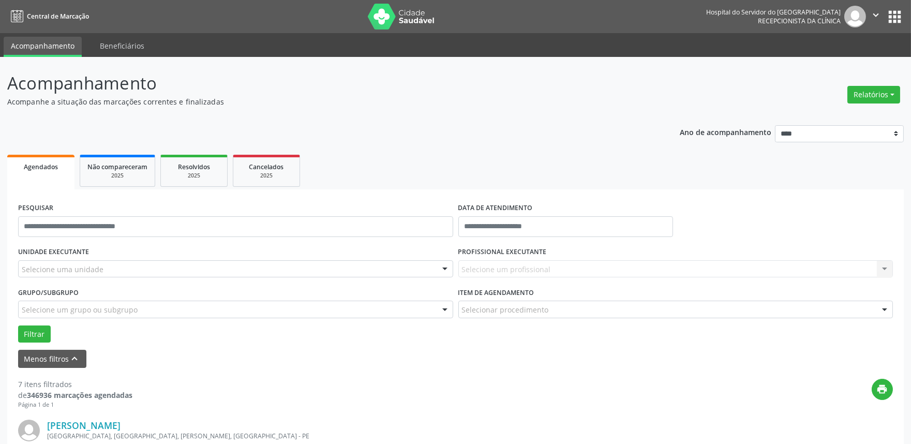
click at [190, 363] on div "Menos filtros keyboard_arrow_up" at bounding box center [456, 359] width 880 height 18
click at [36, 222] on input "text" at bounding box center [235, 226] width 435 height 21
click at [32, 321] on div "Grupo/Subgrupo Selecione um grupo ou subgrupo Todos os grupos e subgrupos Nenhu…" at bounding box center [236, 305] width 440 height 40
click at [29, 329] on button "Filtrar" at bounding box center [34, 334] width 33 height 18
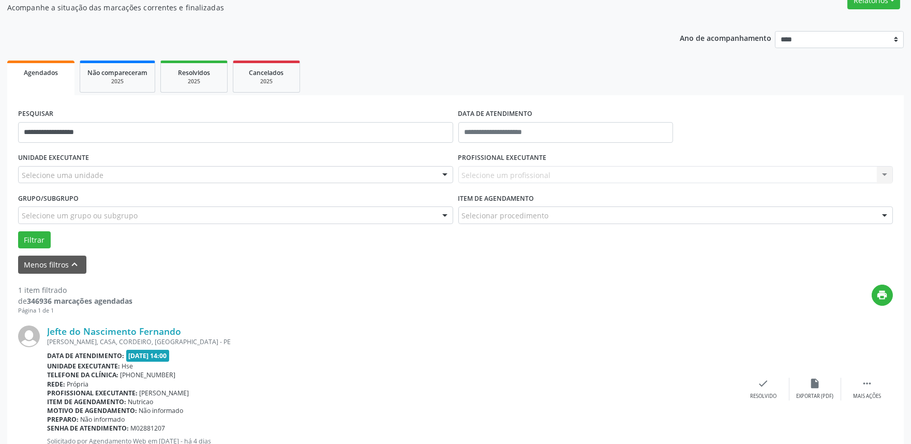
scroll to position [131, 0]
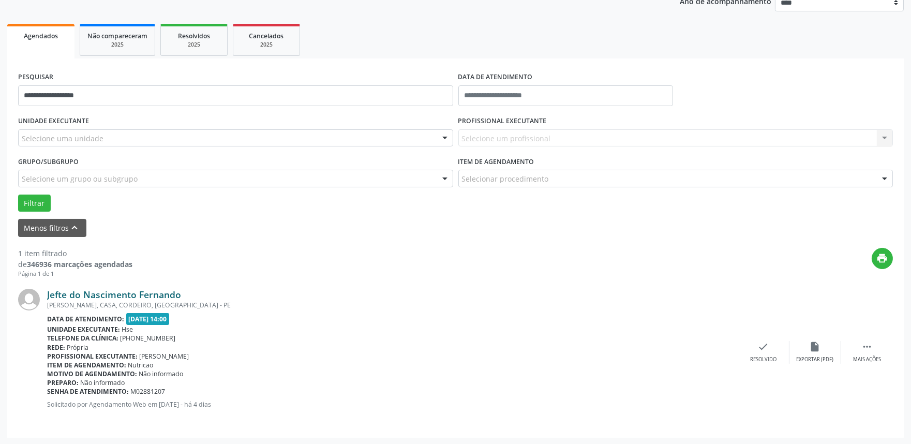
click at [102, 294] on link "Jefte do Nascimento Fernando" at bounding box center [114, 294] width 134 height 11
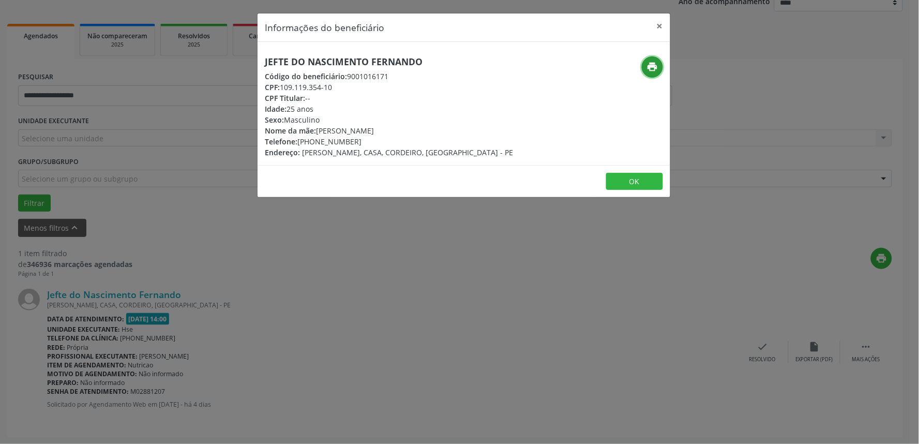
click at [652, 65] on icon "print" at bounding box center [652, 66] width 11 height 11
click at [661, 26] on button "×" at bounding box center [660, 25] width 21 height 25
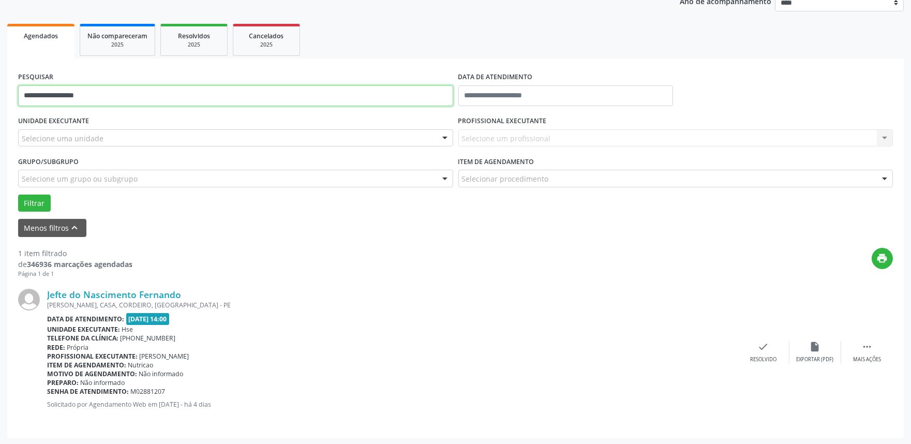
click at [106, 94] on input "**********" at bounding box center [235, 95] width 435 height 21
type input "*"
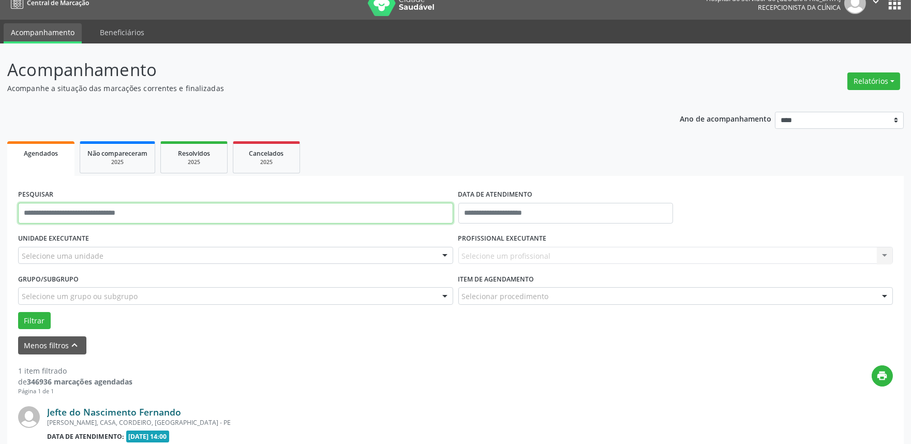
scroll to position [0, 0]
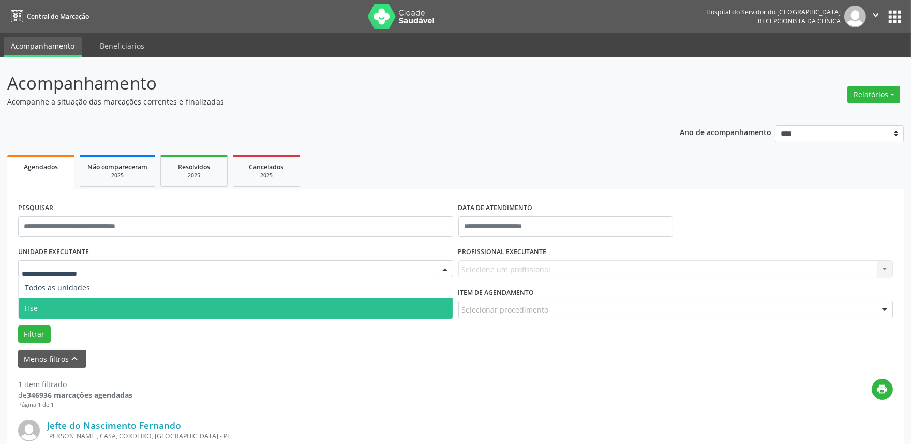
click at [57, 304] on span "Hse" at bounding box center [236, 308] width 434 height 21
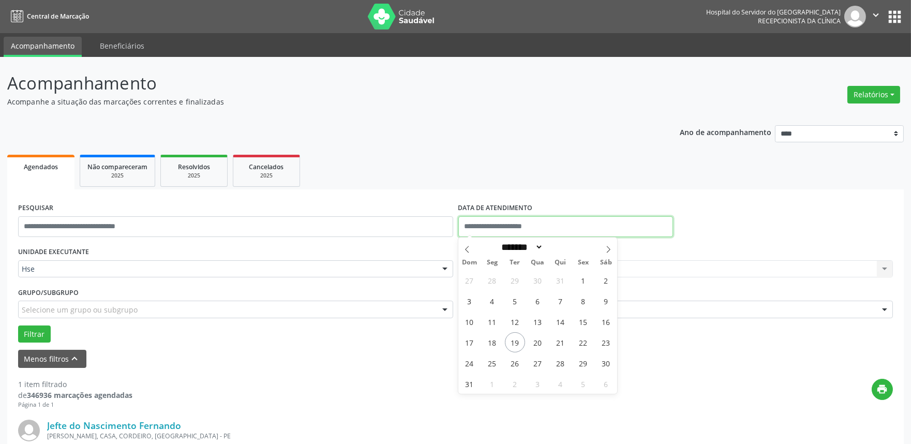
click at [544, 223] on input "text" at bounding box center [565, 226] width 215 height 21
click at [519, 343] on span "19" at bounding box center [515, 342] width 20 height 20
type input "**********"
click at [519, 343] on span "19" at bounding box center [515, 342] width 20 height 20
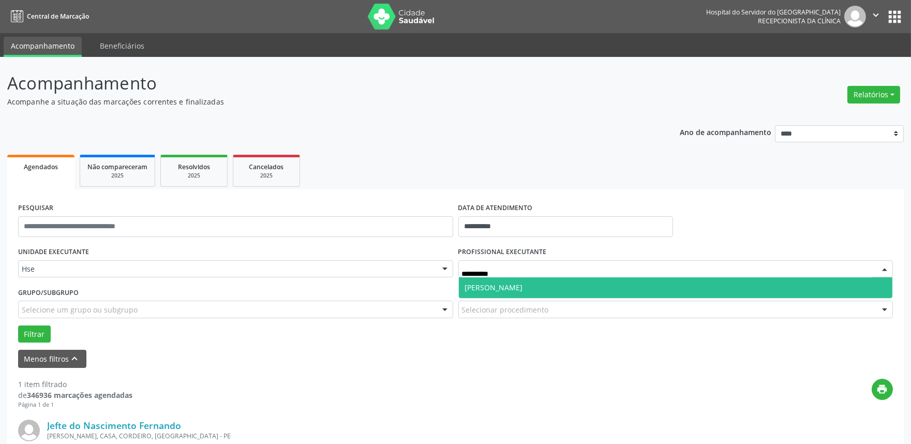
type input "**********"
click at [513, 287] on span "[PERSON_NAME]" at bounding box center [494, 287] width 58 height 10
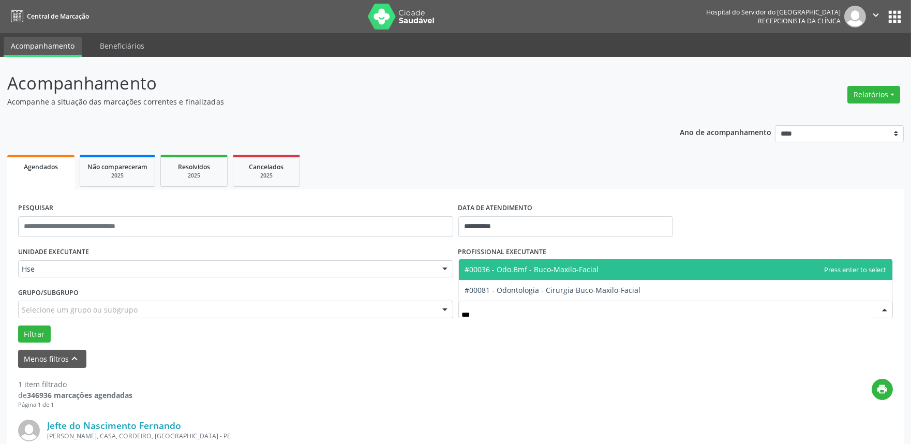
type input "****"
click at [535, 264] on span "#00036 - Odo.Bmf - Buco-Maxilo-Facial" at bounding box center [532, 269] width 134 height 10
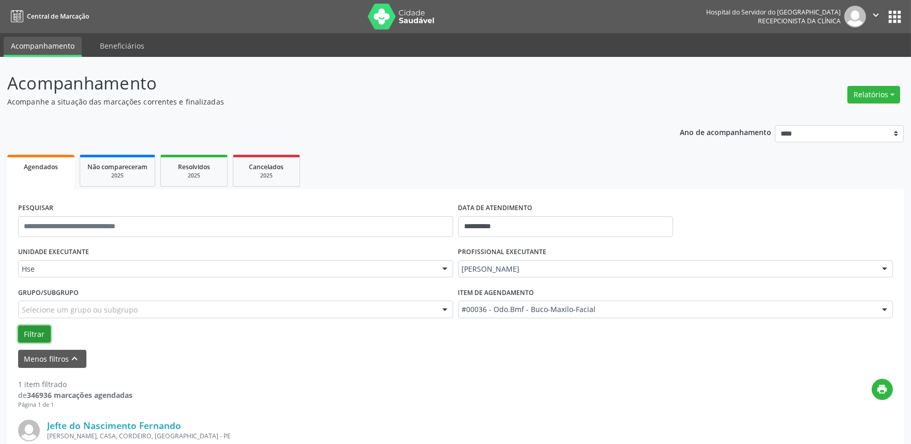
click at [26, 331] on button "Filtrar" at bounding box center [34, 334] width 33 height 18
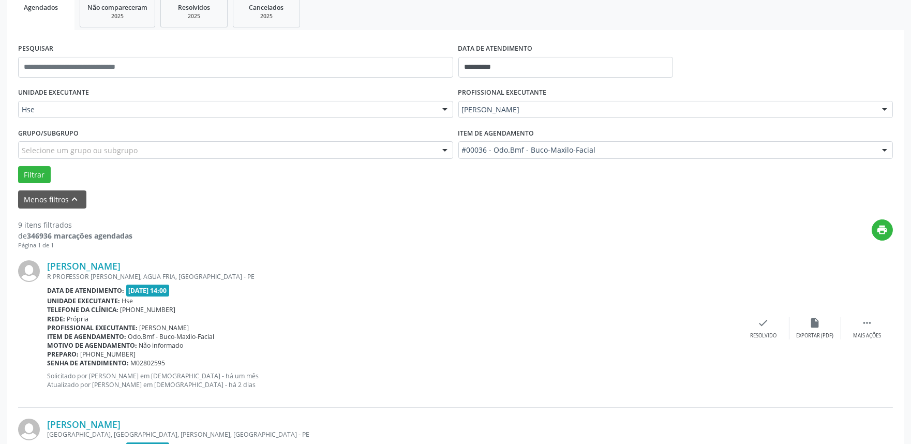
scroll to position [172, 0]
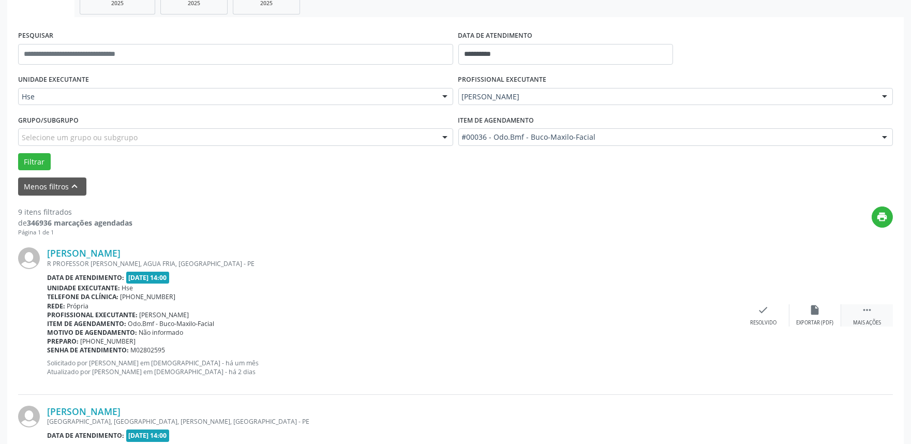
click at [866, 314] on icon "" at bounding box center [866, 309] width 11 height 11
click at [813, 320] on div "Não compareceu" at bounding box center [815, 322] width 44 height 7
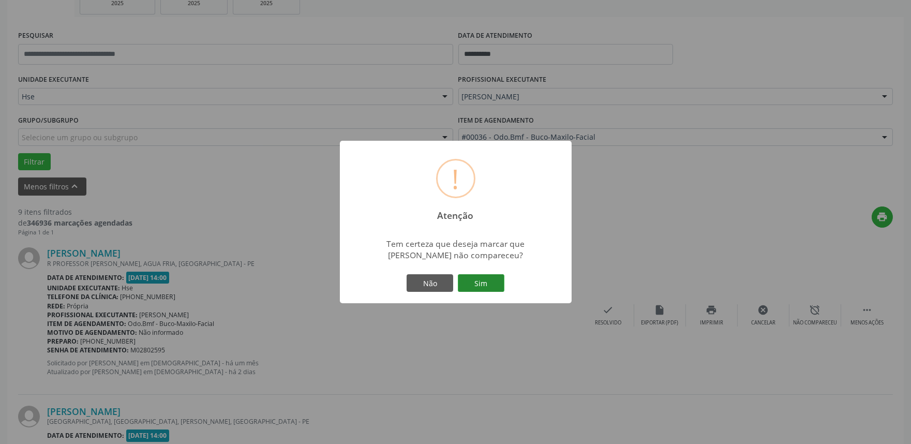
click at [477, 280] on button "Sim" at bounding box center [481, 283] width 47 height 18
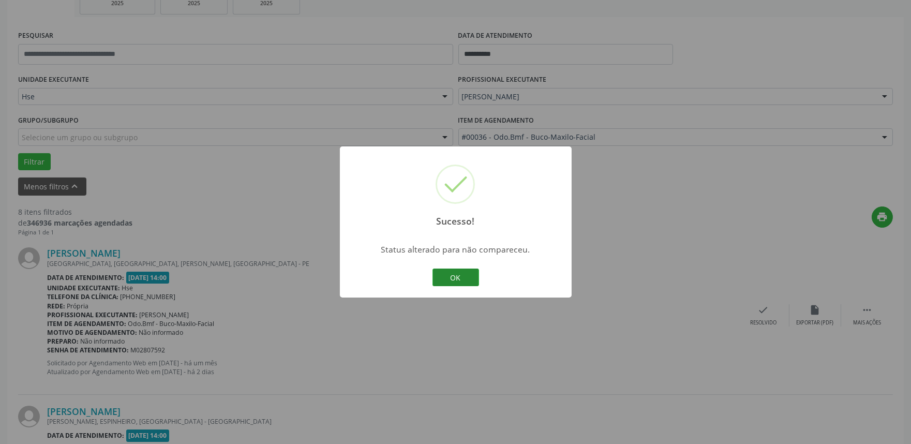
click at [468, 279] on button "OK" at bounding box center [456, 278] width 47 height 18
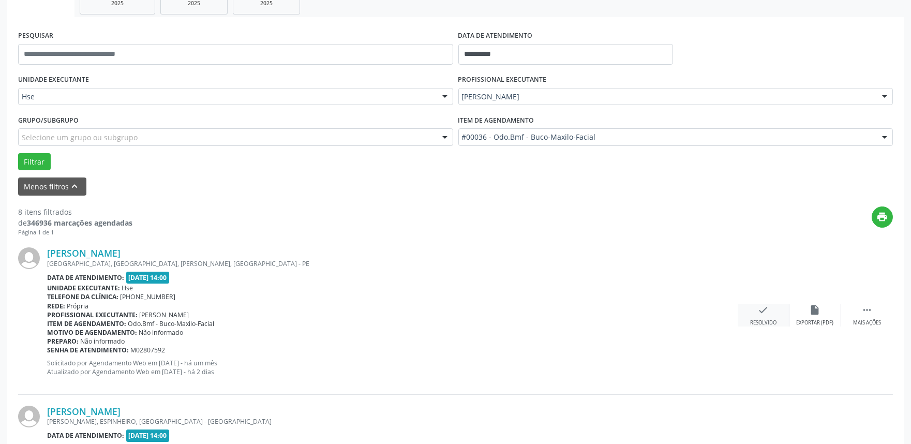
click at [767, 317] on div "check Resolvido" at bounding box center [764, 315] width 52 height 22
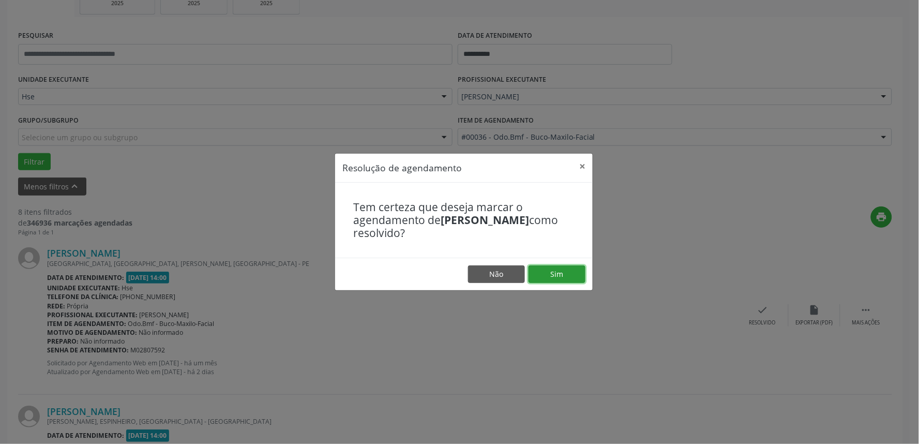
click at [554, 280] on button "Sim" at bounding box center [557, 274] width 57 height 18
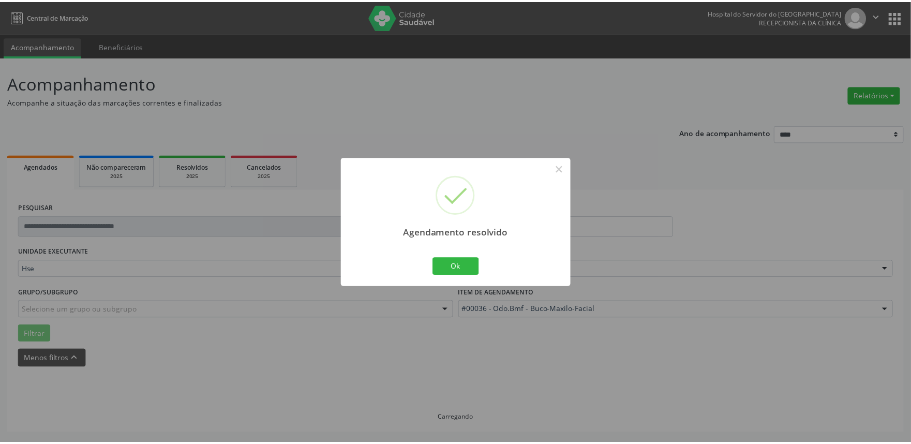
scroll to position [0, 0]
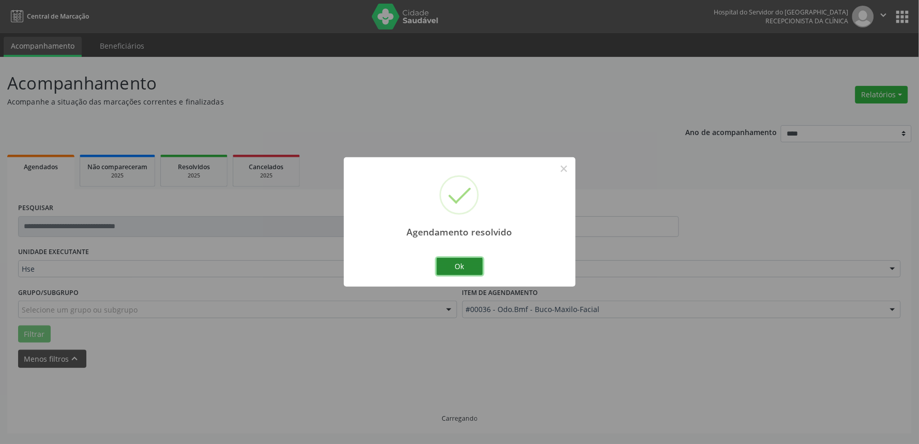
click at [462, 266] on button "Ok" at bounding box center [460, 267] width 47 height 18
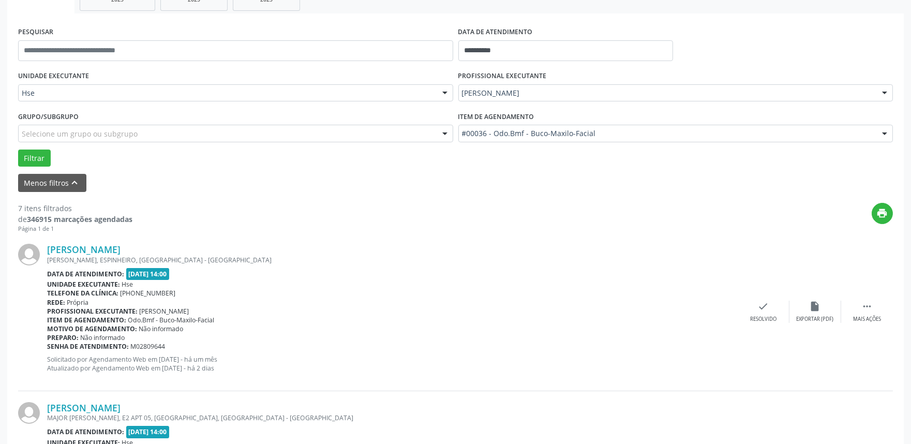
scroll to position [230, 0]
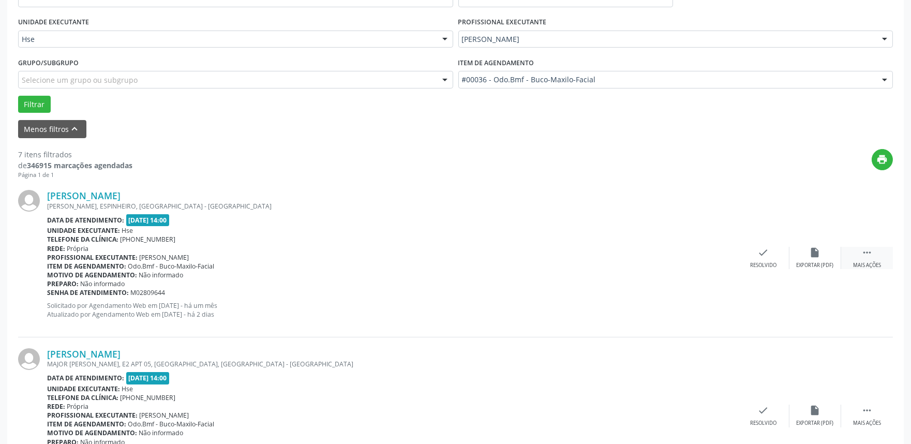
click at [873, 262] on div "Mais ações" at bounding box center [867, 265] width 28 height 7
click at [813, 262] on div "Não compareceu" at bounding box center [815, 265] width 44 height 7
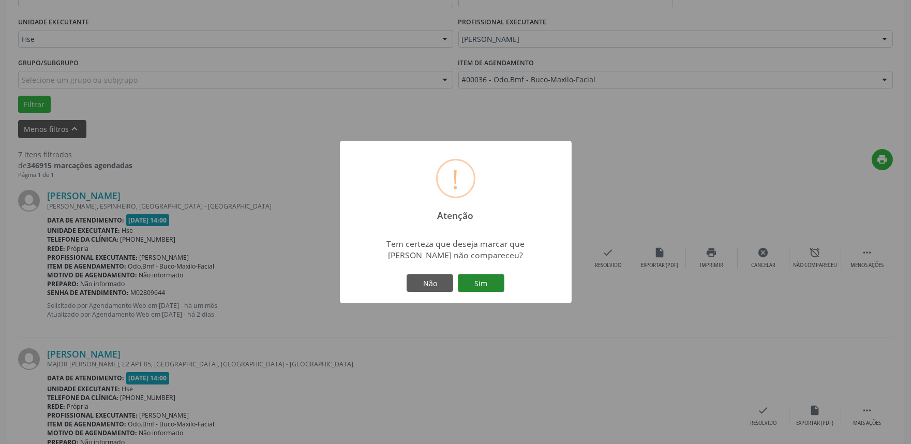
click at [478, 289] on button "Sim" at bounding box center [481, 283] width 47 height 18
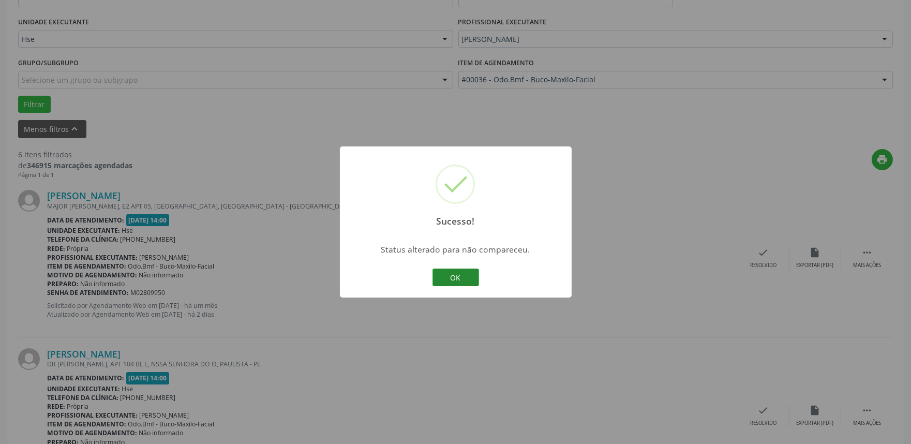
click at [441, 276] on button "OK" at bounding box center [456, 278] width 47 height 18
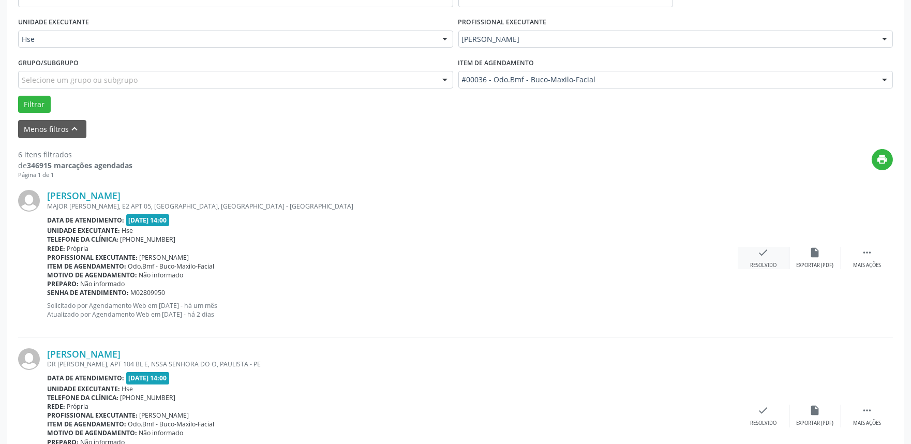
click at [763, 264] on div "Resolvido" at bounding box center [763, 265] width 26 height 7
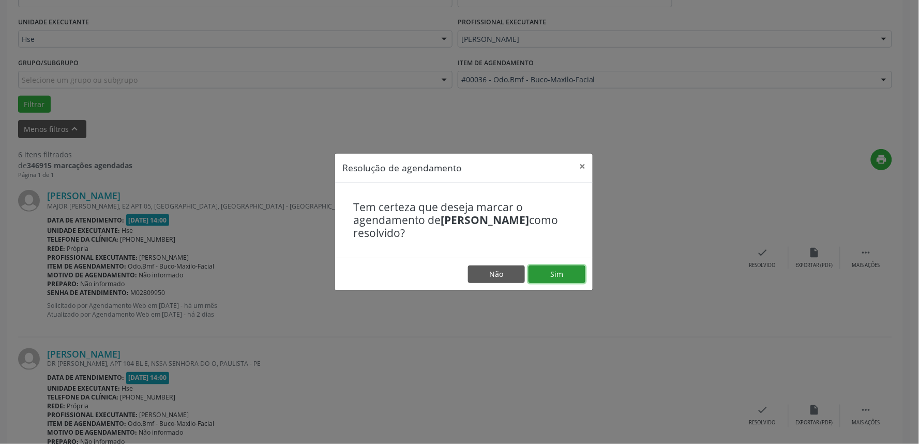
click at [547, 273] on button "Sim" at bounding box center [557, 274] width 57 height 18
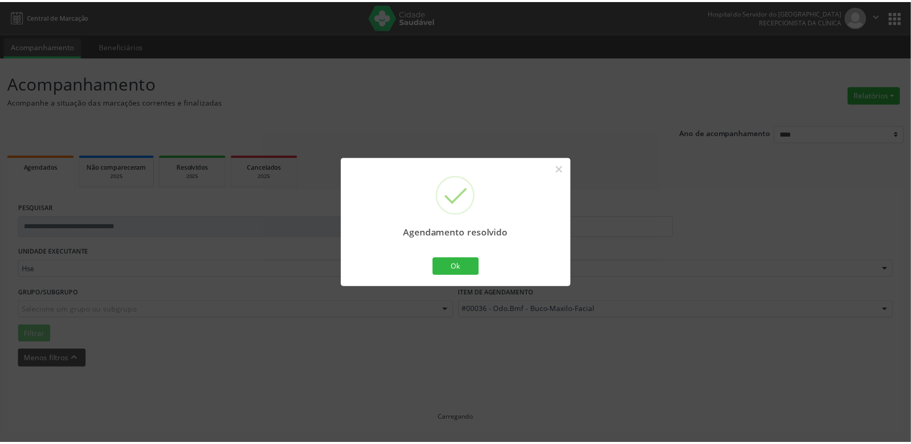
scroll to position [0, 0]
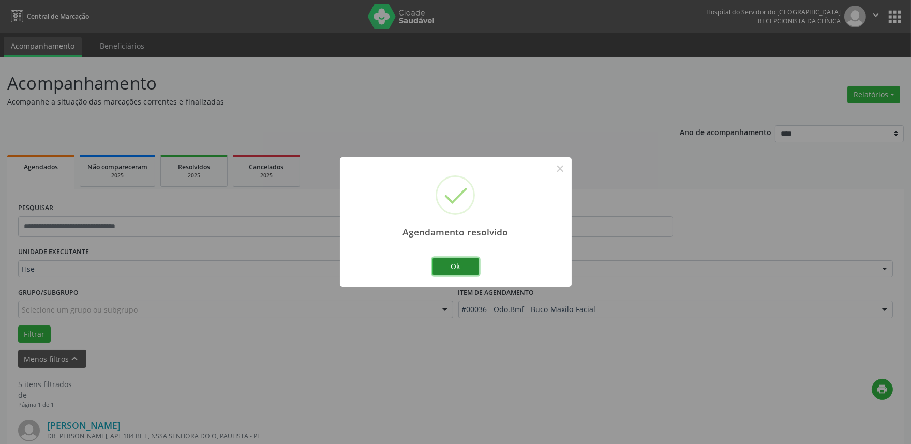
click at [454, 261] on button "Ok" at bounding box center [456, 267] width 47 height 18
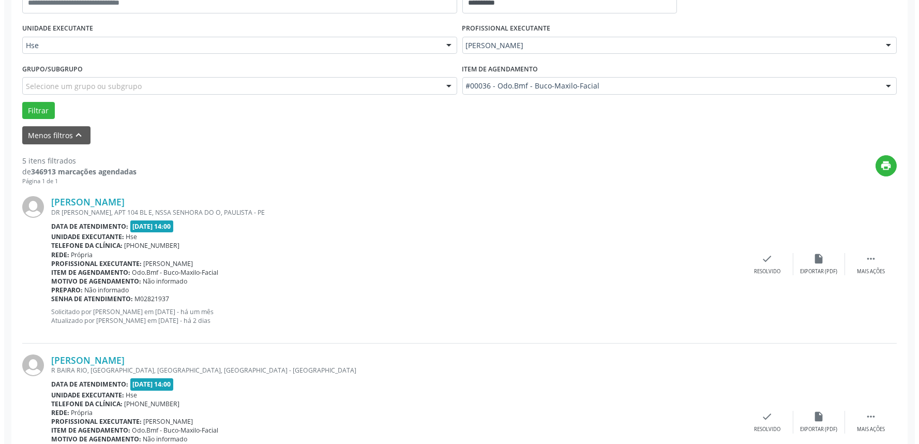
scroll to position [230, 0]
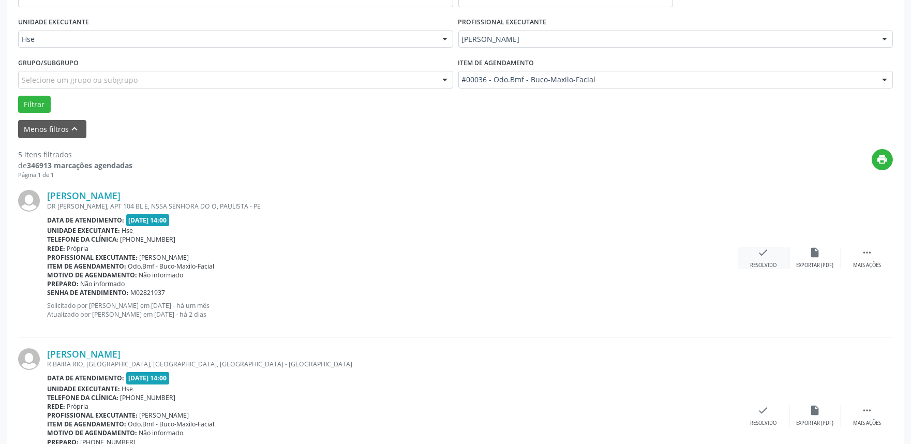
click at [768, 259] on div "check Resolvido" at bounding box center [764, 258] width 52 height 22
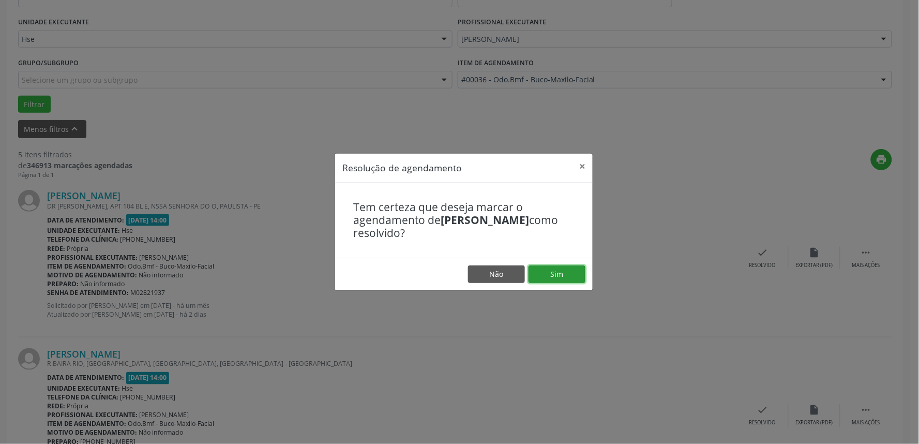
click at [549, 272] on button "Sim" at bounding box center [557, 274] width 57 height 18
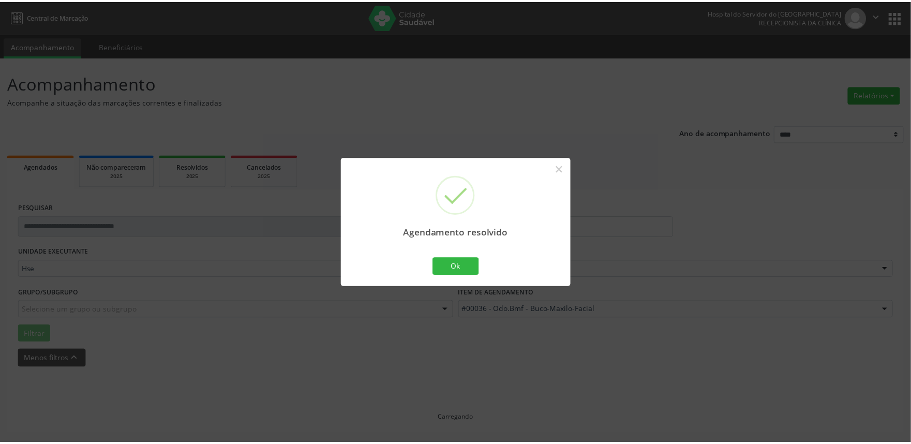
scroll to position [0, 0]
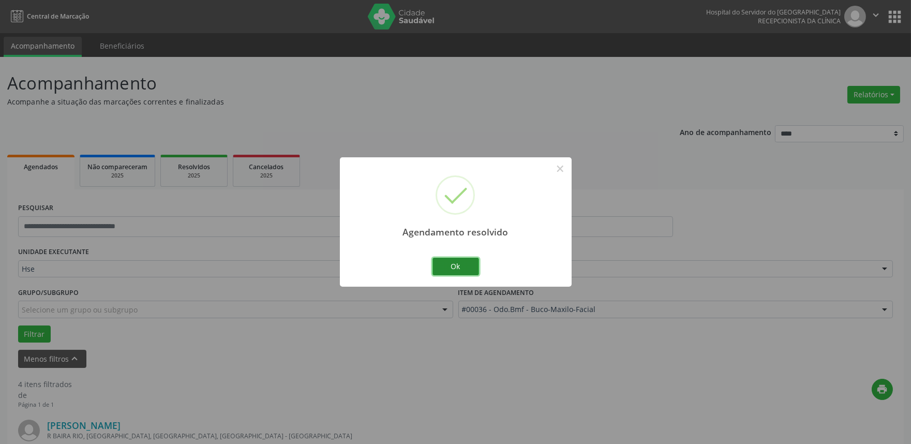
click at [464, 268] on button "Ok" at bounding box center [456, 267] width 47 height 18
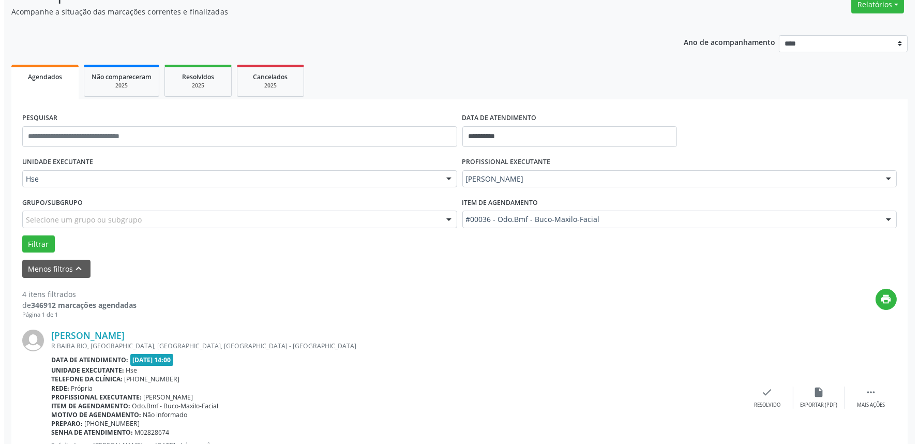
scroll to position [172, 0]
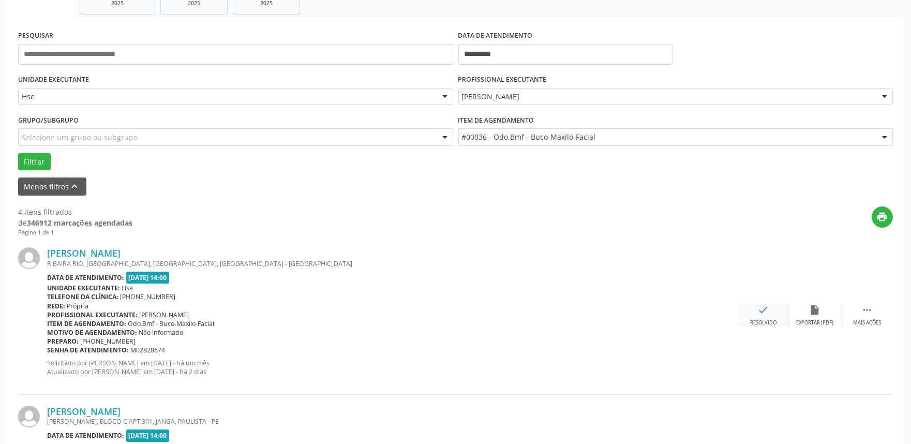
click at [752, 319] on div "Resolvido" at bounding box center [763, 322] width 26 height 7
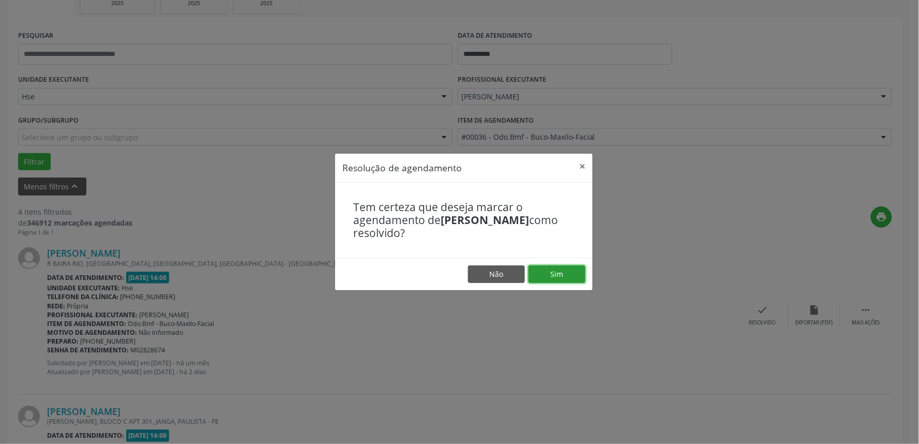
click at [570, 278] on button "Sim" at bounding box center [557, 274] width 57 height 18
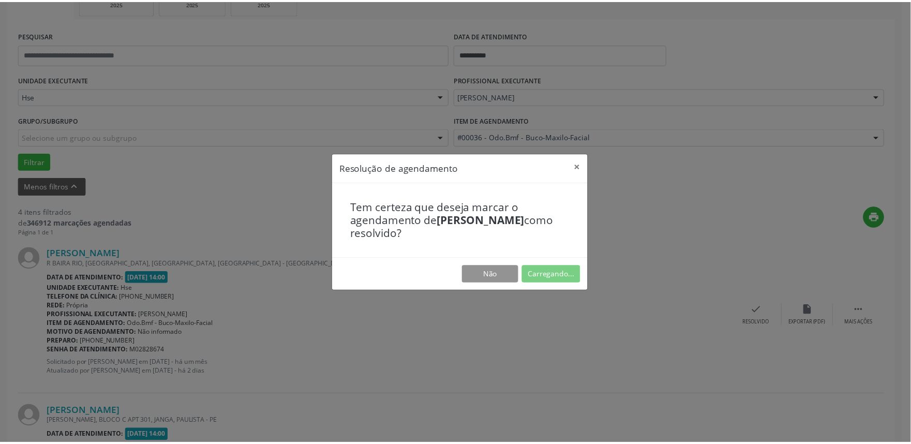
scroll to position [0, 0]
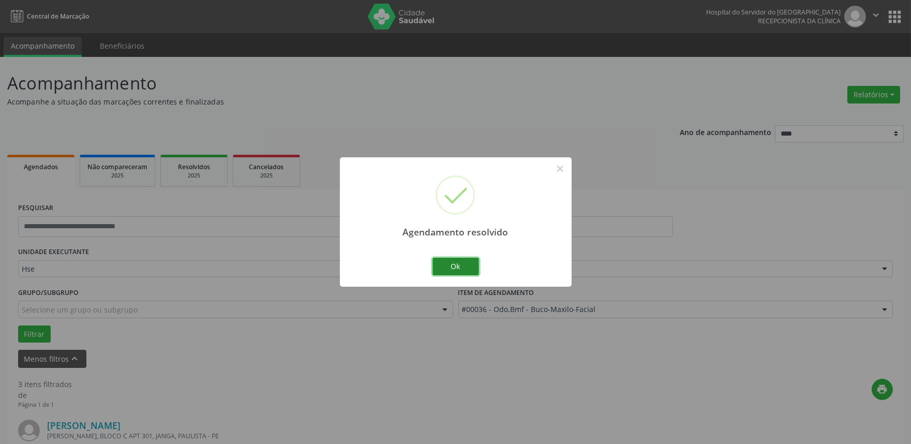
click at [474, 267] on button "Ok" at bounding box center [456, 267] width 47 height 18
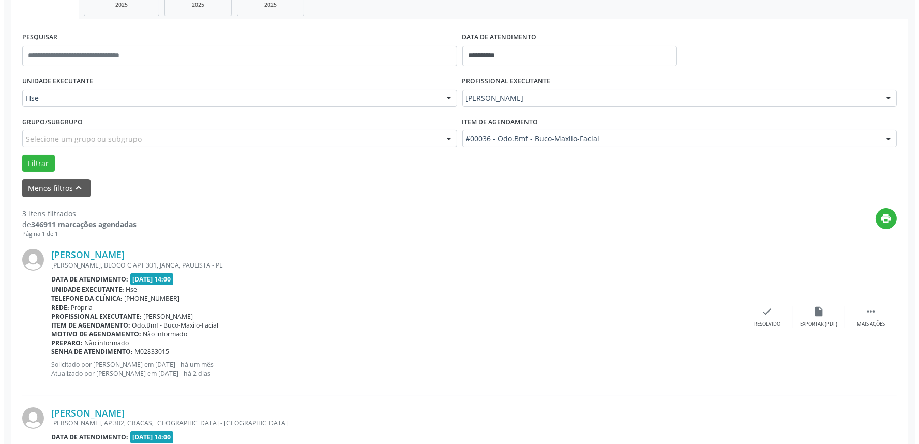
scroll to position [172, 0]
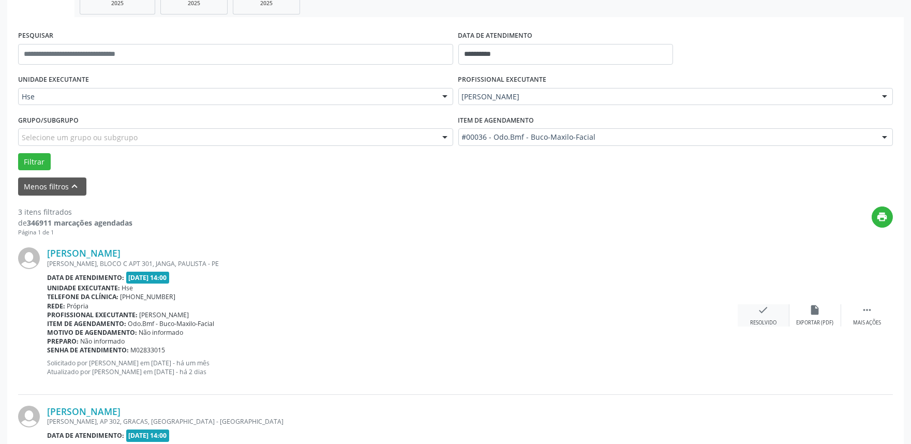
click at [767, 311] on icon "check" at bounding box center [763, 309] width 11 height 11
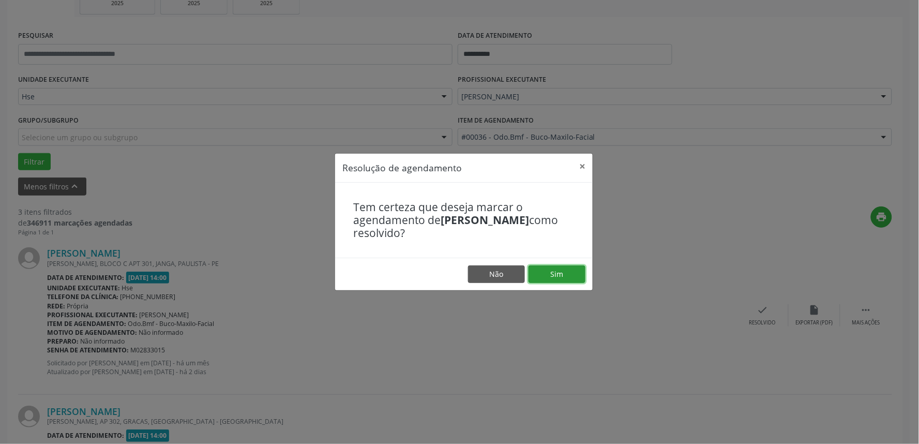
click at [575, 273] on button "Sim" at bounding box center [557, 274] width 57 height 18
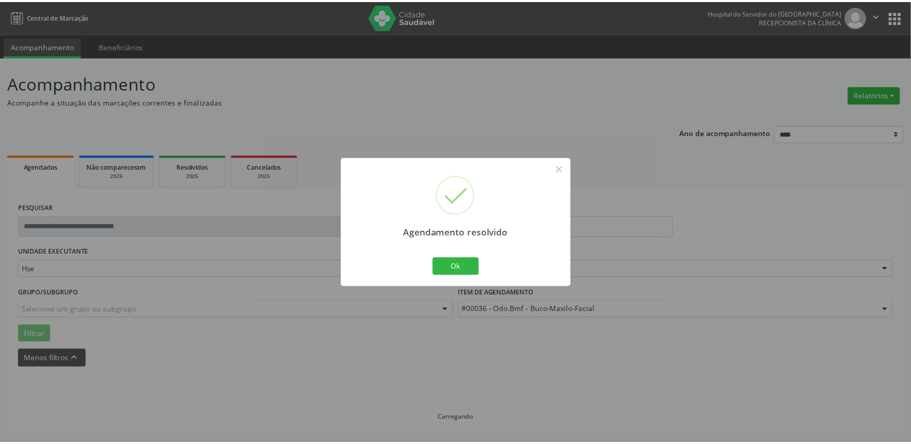
scroll to position [0, 0]
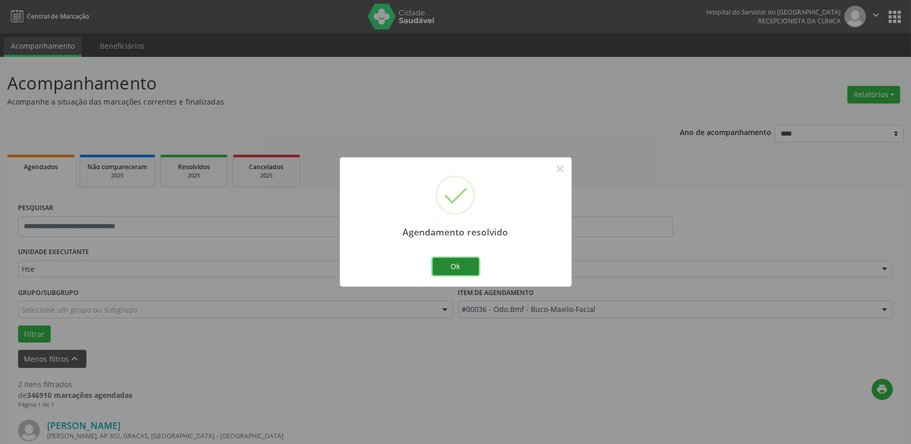
click at [471, 269] on button "Ok" at bounding box center [456, 267] width 47 height 18
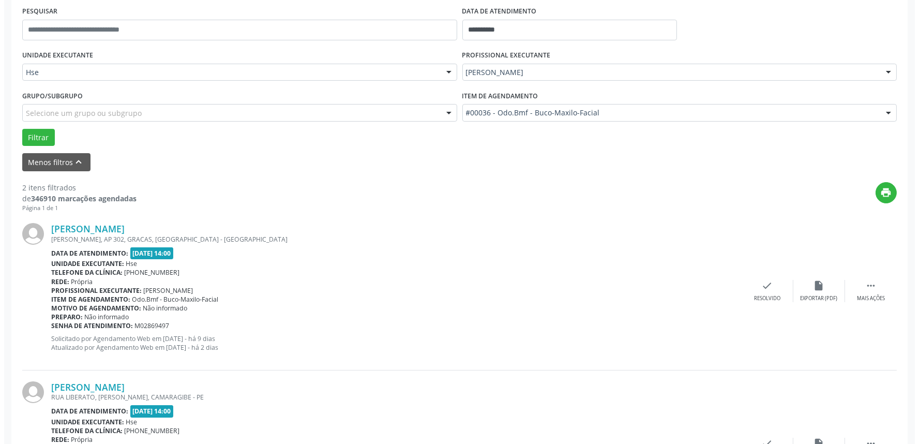
scroll to position [230, 0]
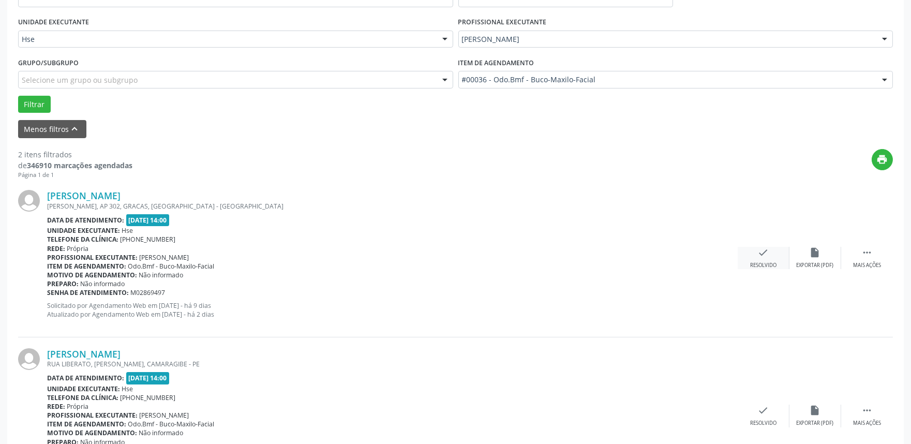
click at [765, 260] on div "check Resolvido" at bounding box center [764, 258] width 52 height 22
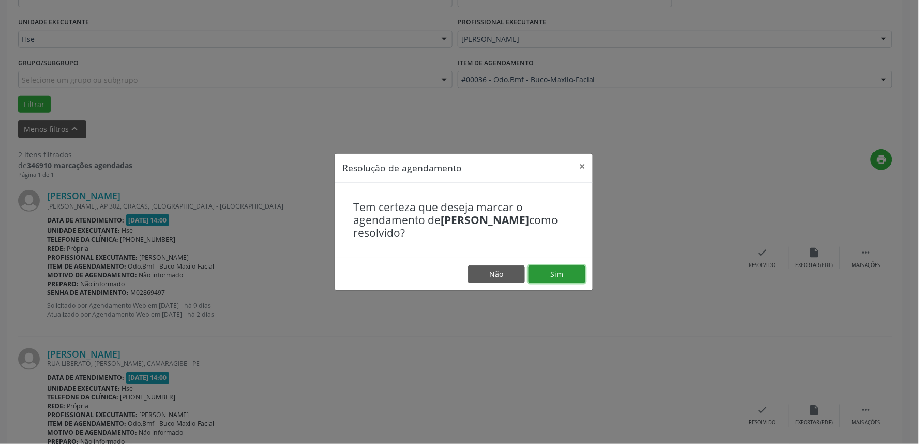
click at [568, 273] on button "Sim" at bounding box center [557, 274] width 57 height 18
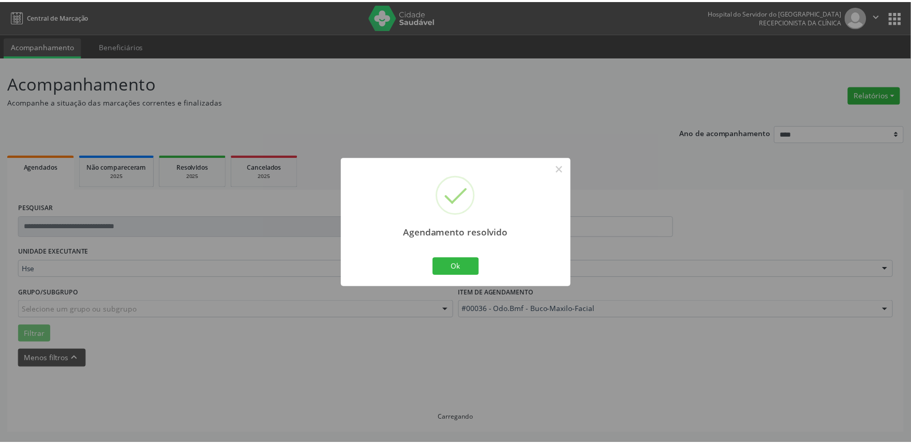
scroll to position [0, 0]
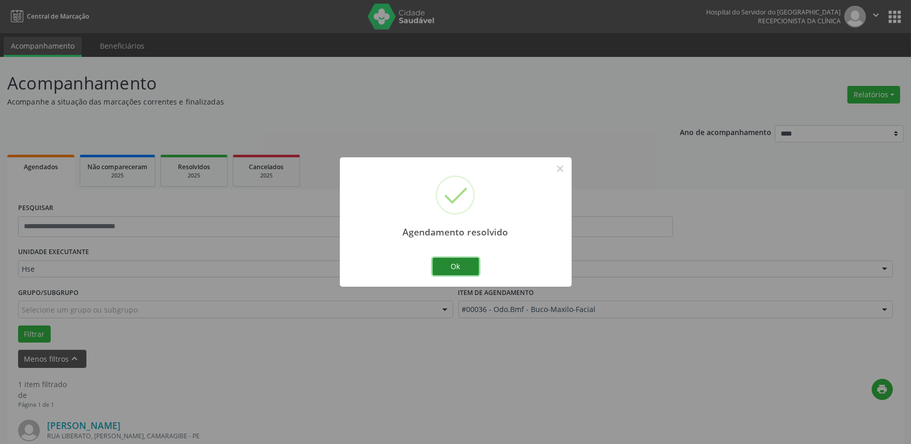
click at [447, 267] on button "Ok" at bounding box center [456, 267] width 47 height 18
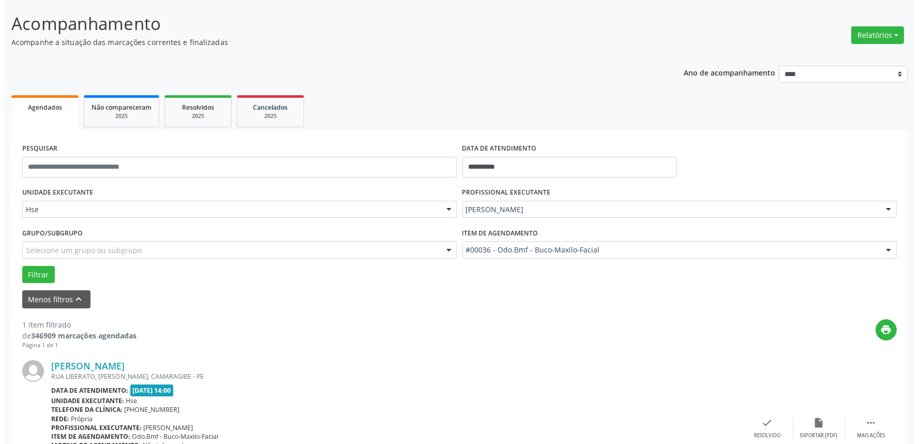
scroll to position [140, 0]
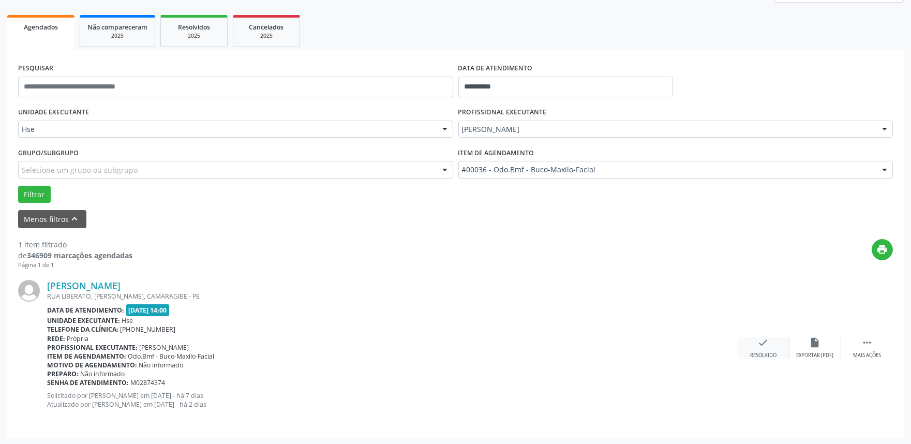
click at [762, 346] on icon "check" at bounding box center [763, 342] width 11 height 11
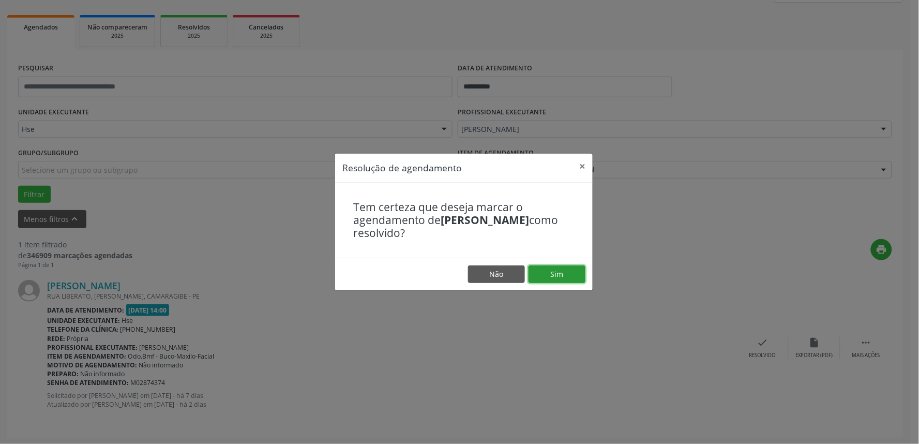
click at [554, 272] on button "Sim" at bounding box center [557, 274] width 57 height 18
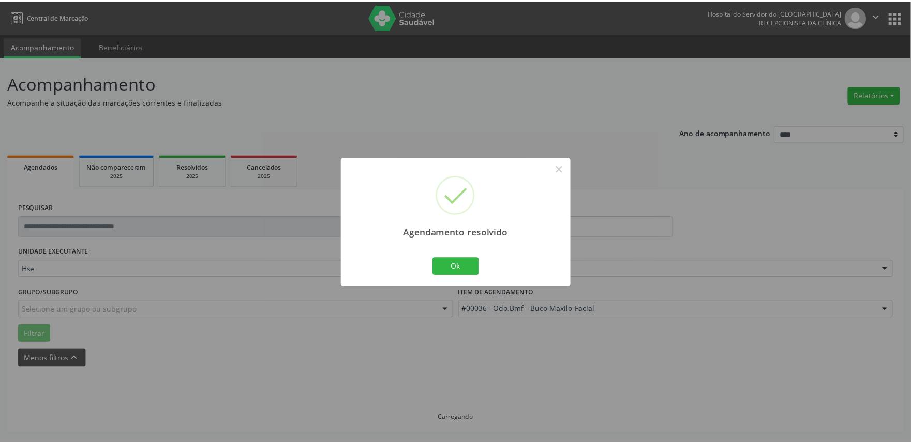
scroll to position [0, 0]
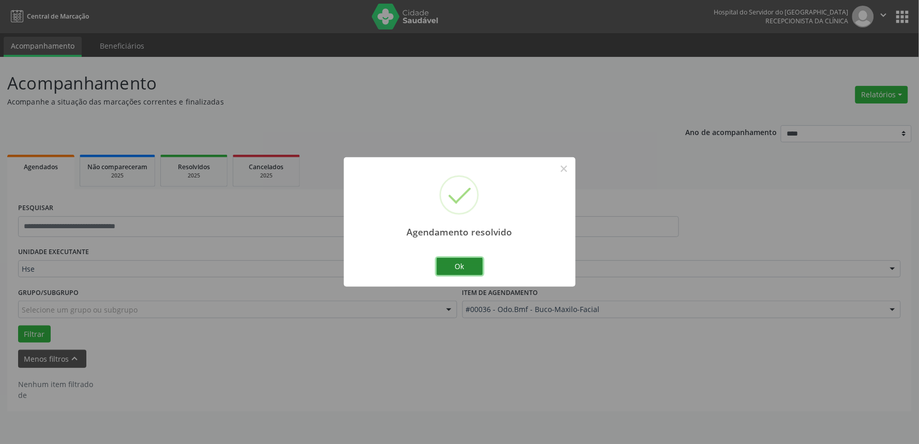
click at [468, 264] on button "Ok" at bounding box center [460, 267] width 47 height 18
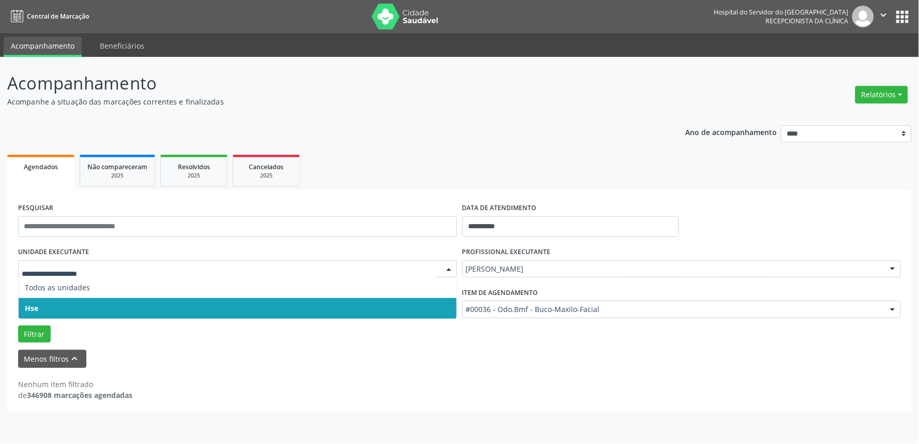
click at [63, 316] on span "Hse" at bounding box center [238, 308] width 438 height 21
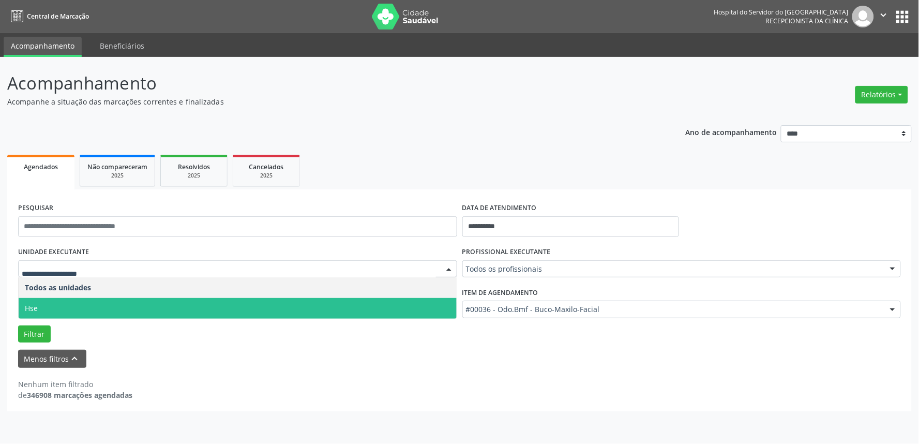
click at [71, 309] on span "Hse" at bounding box center [238, 308] width 438 height 21
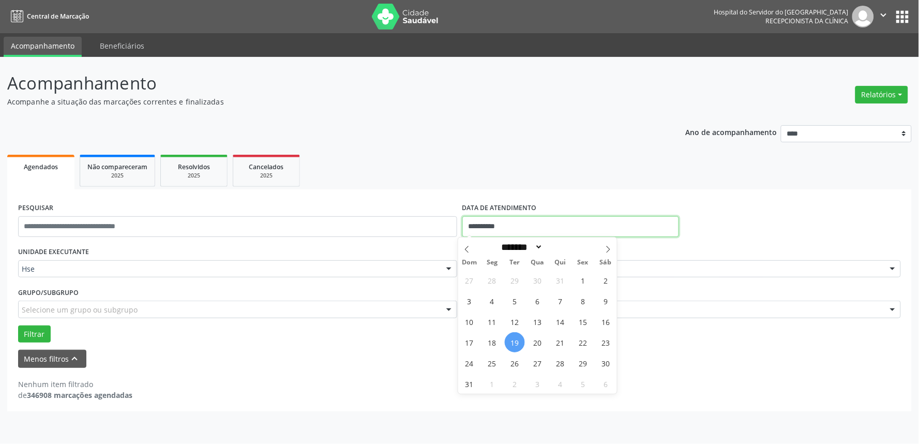
click at [562, 221] on input "**********" at bounding box center [571, 226] width 217 height 21
click at [513, 343] on span "19" at bounding box center [515, 342] width 20 height 20
type input "**********"
click at [513, 343] on span "19" at bounding box center [515, 342] width 20 height 20
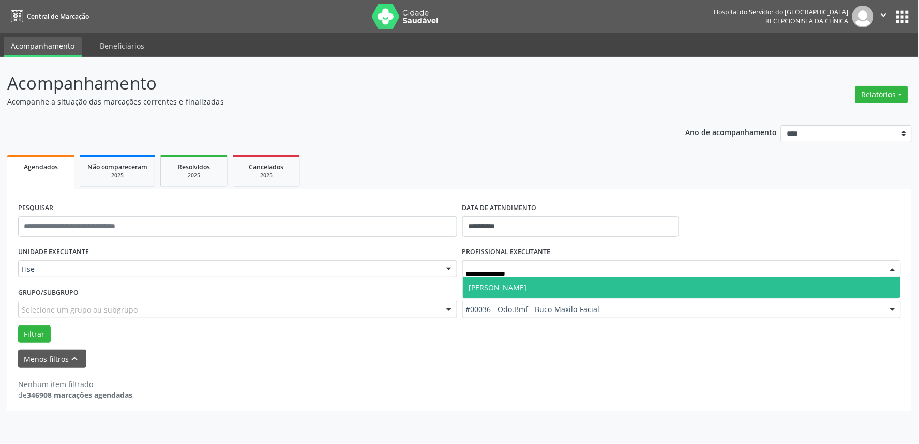
type input "**********"
click at [560, 280] on span "[PERSON_NAME]" at bounding box center [682, 287] width 438 height 21
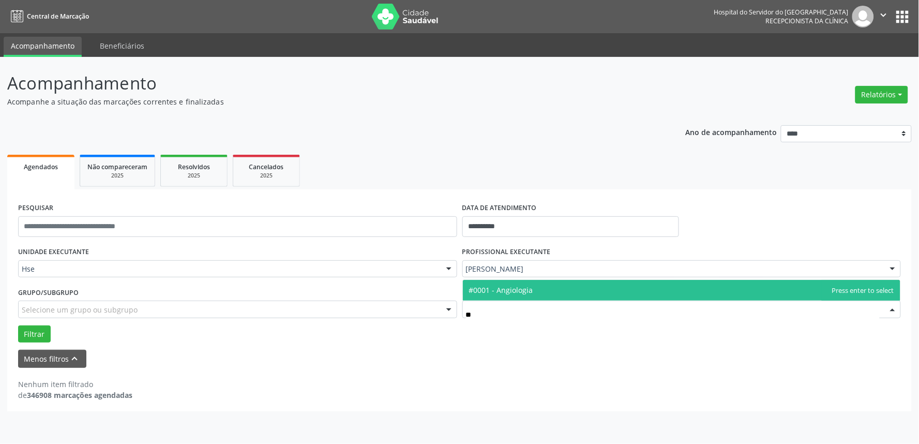
type input "***"
click at [576, 281] on span "#0001 - Angiologia" at bounding box center [682, 290] width 438 height 21
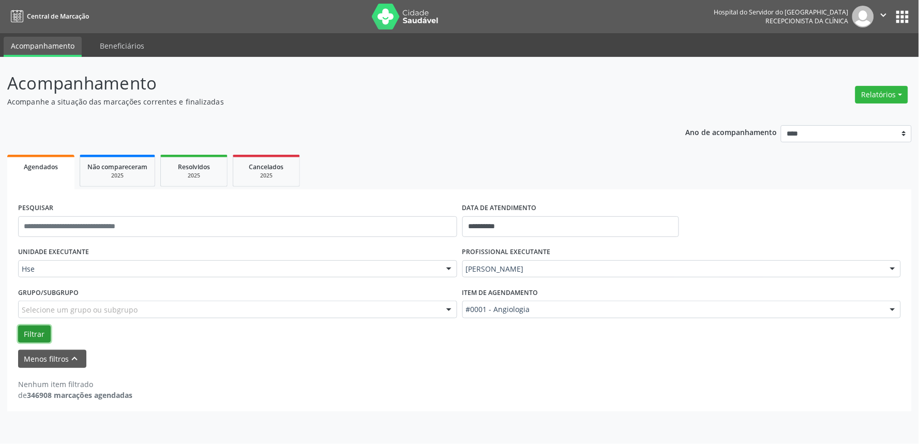
click at [33, 335] on button "Filtrar" at bounding box center [34, 334] width 33 height 18
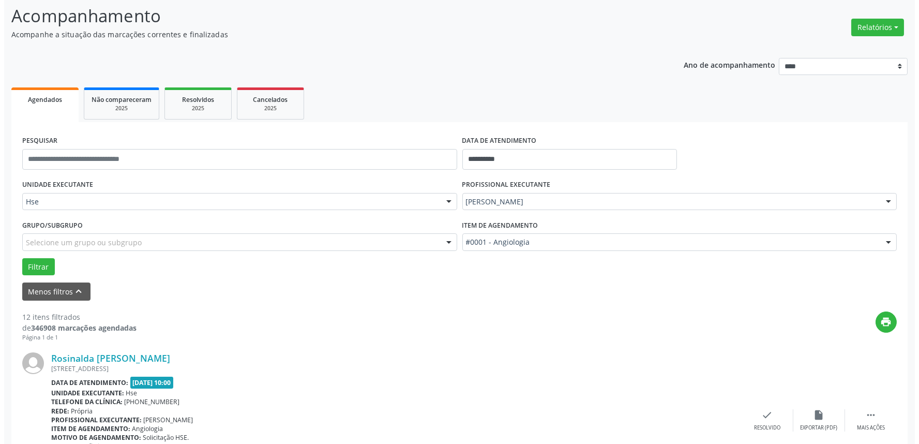
scroll to position [172, 0]
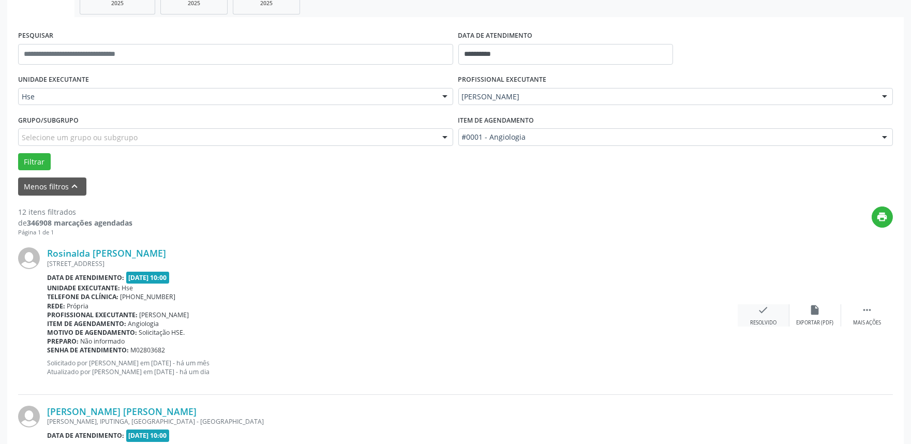
click at [765, 319] on div "Resolvido" at bounding box center [763, 322] width 26 height 7
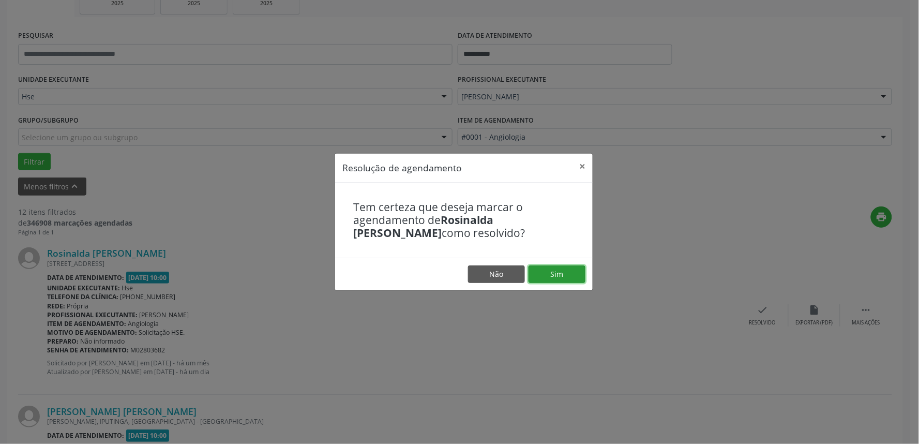
click at [557, 271] on button "Sim" at bounding box center [557, 274] width 57 height 18
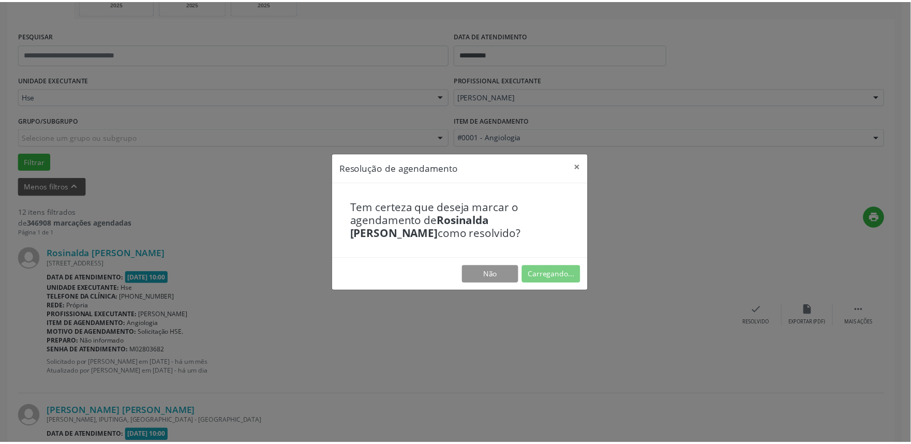
scroll to position [0, 0]
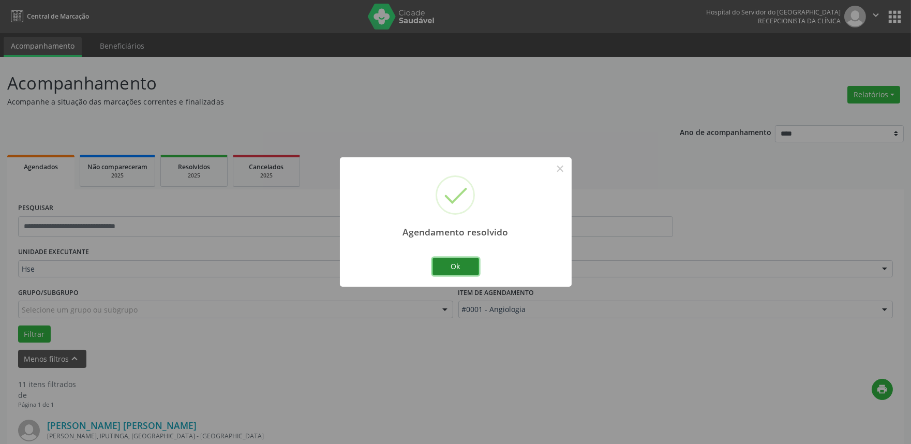
click at [463, 266] on button "Ok" at bounding box center [456, 267] width 47 height 18
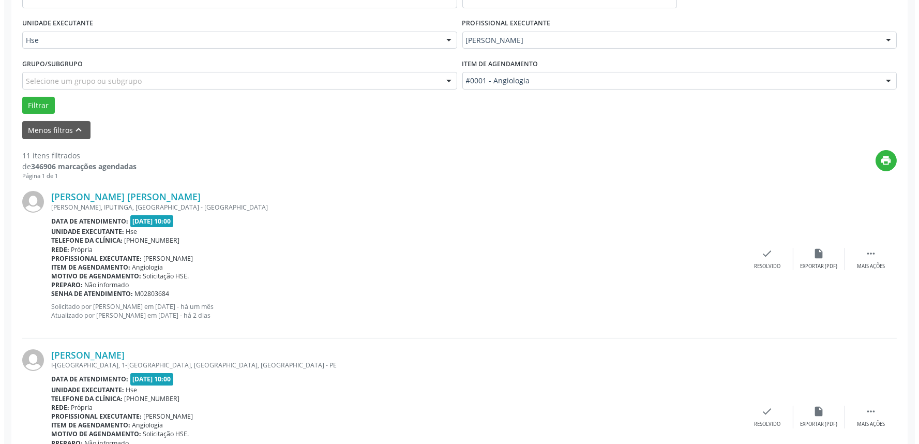
scroll to position [230, 0]
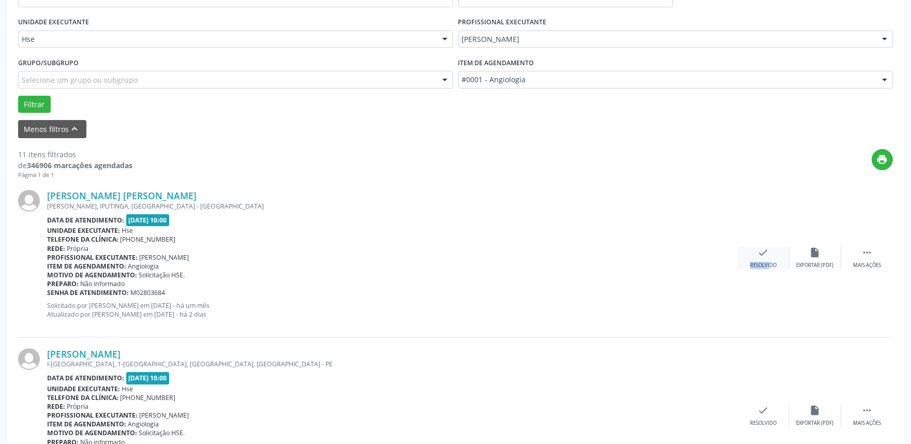
click at [763, 258] on div "check Resolvido" at bounding box center [764, 258] width 52 height 22
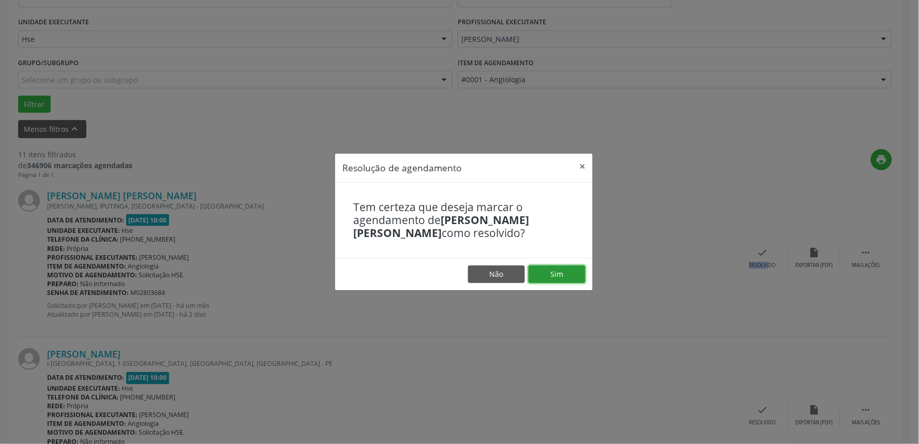
click at [570, 269] on button "Sim" at bounding box center [557, 274] width 57 height 18
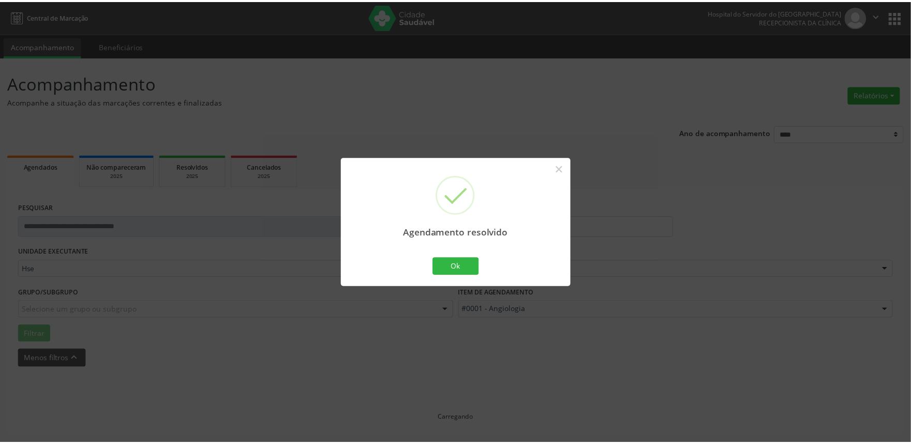
scroll to position [0, 0]
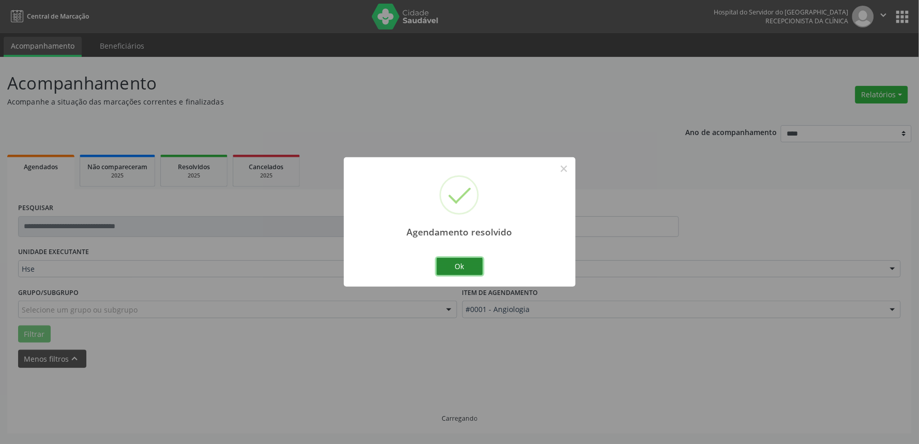
click at [463, 260] on button "Ok" at bounding box center [460, 267] width 47 height 18
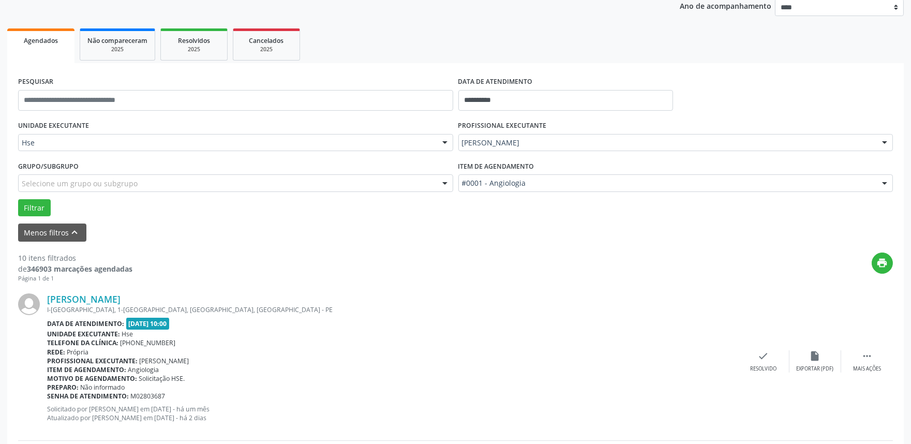
scroll to position [172, 0]
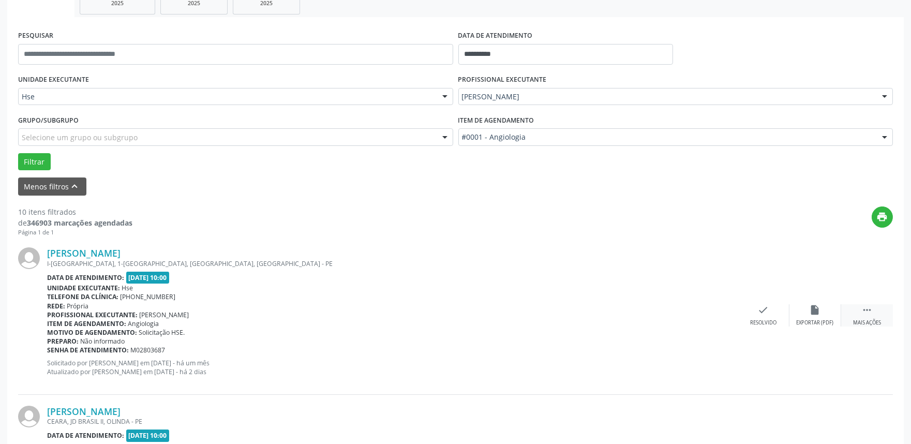
click at [868, 312] on icon "" at bounding box center [866, 309] width 11 height 11
click at [810, 307] on icon "alarm_off" at bounding box center [815, 309] width 11 height 11
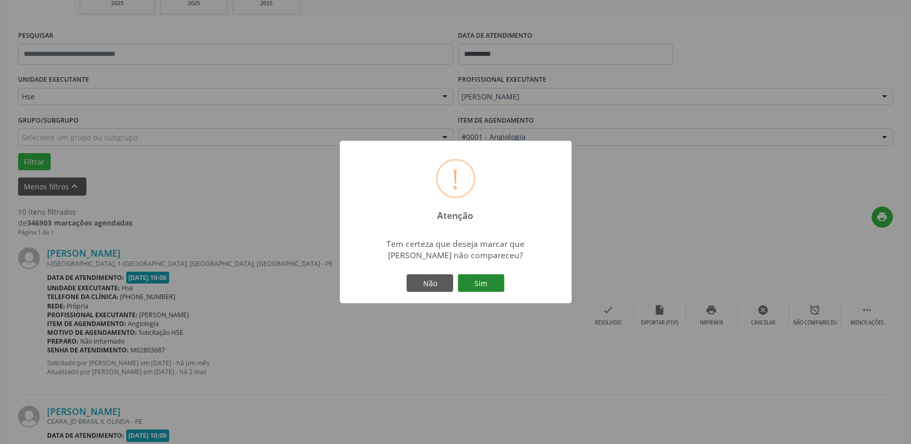
click at [480, 284] on button "Sim" at bounding box center [481, 283] width 47 height 18
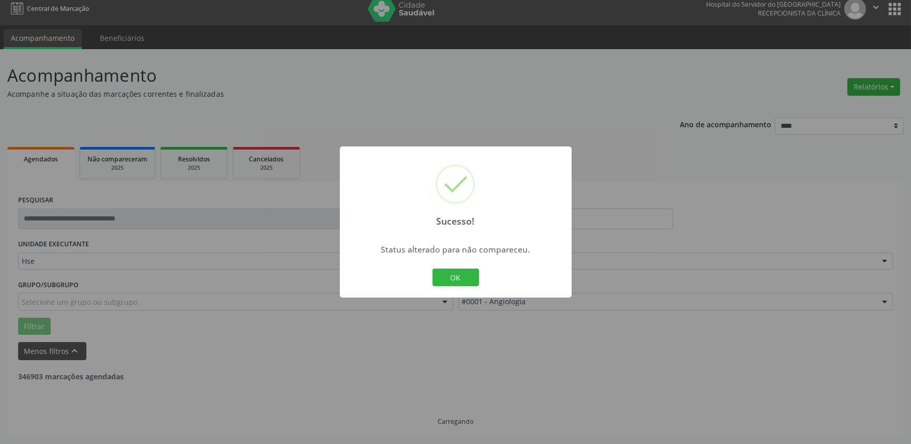
scroll to position [7, 0]
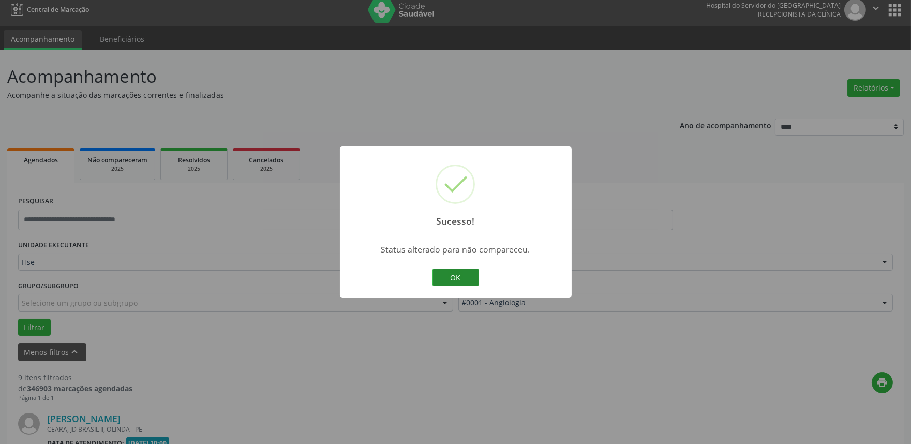
click at [454, 272] on button "OK" at bounding box center [456, 278] width 47 height 18
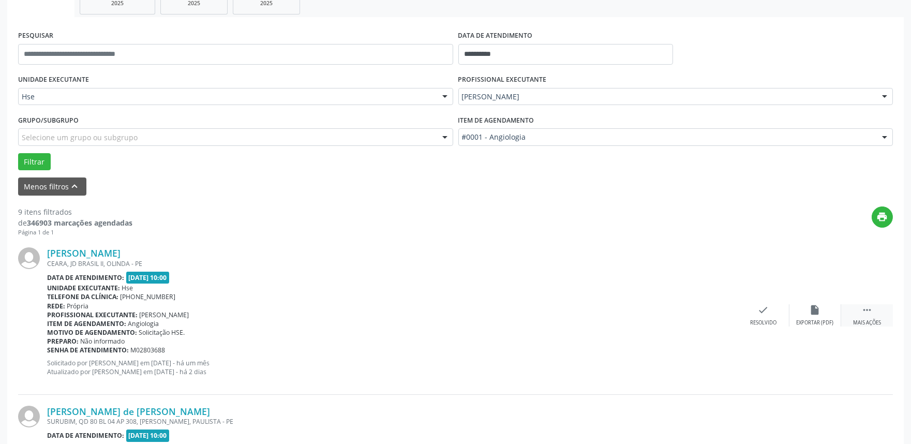
click at [868, 311] on icon "" at bounding box center [866, 309] width 11 height 11
click at [819, 311] on icon "alarm_off" at bounding box center [815, 309] width 11 height 11
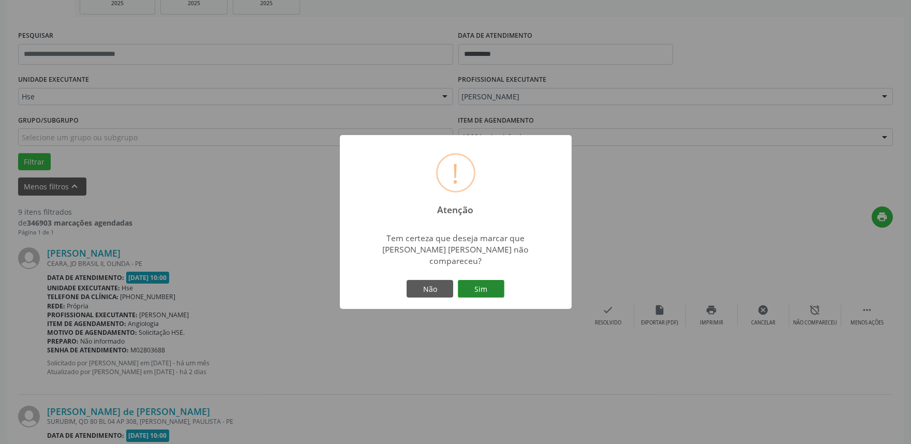
click at [488, 283] on button "Sim" at bounding box center [481, 289] width 47 height 18
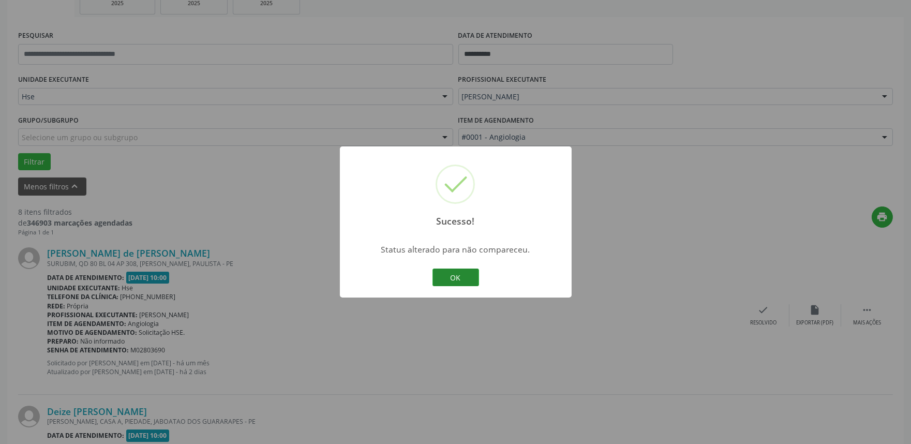
click at [464, 282] on button "OK" at bounding box center [456, 278] width 47 height 18
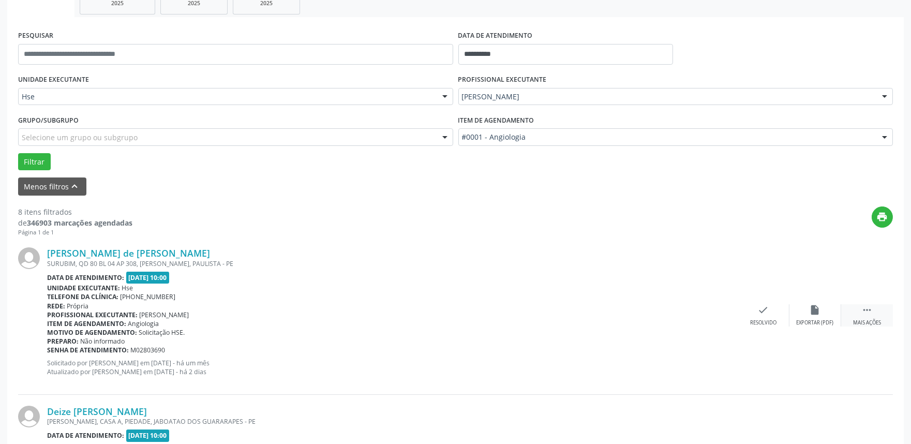
click at [865, 313] on icon "" at bounding box center [866, 309] width 11 height 11
click at [808, 312] on div "alarm_off Não compareceu" at bounding box center [816, 315] width 52 height 22
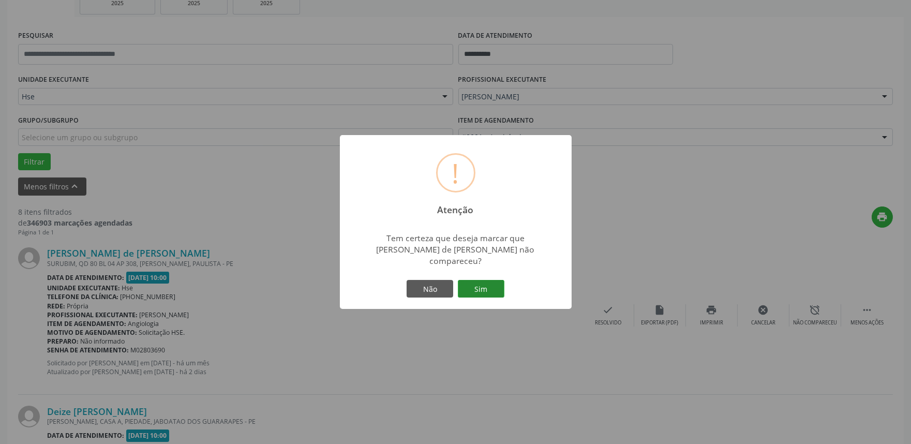
click at [474, 283] on button "Sim" at bounding box center [481, 289] width 47 height 18
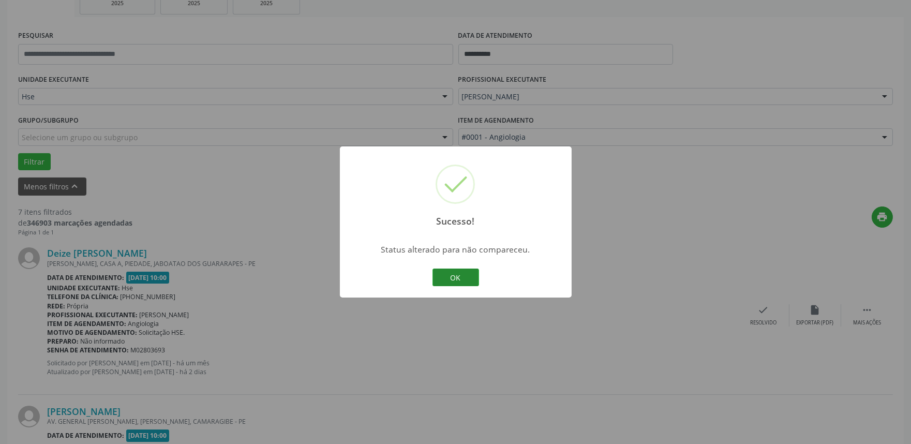
click at [469, 277] on button "OK" at bounding box center [456, 278] width 47 height 18
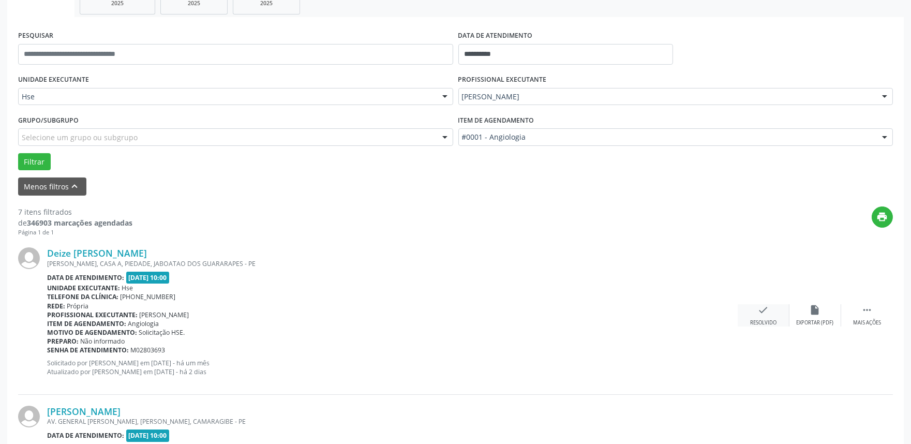
click at [765, 308] on icon "check" at bounding box center [763, 309] width 11 height 11
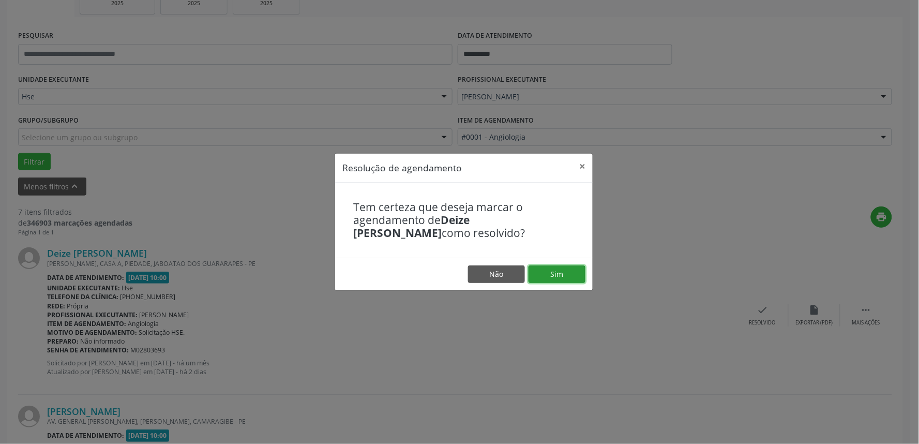
click at [560, 271] on button "Sim" at bounding box center [557, 274] width 57 height 18
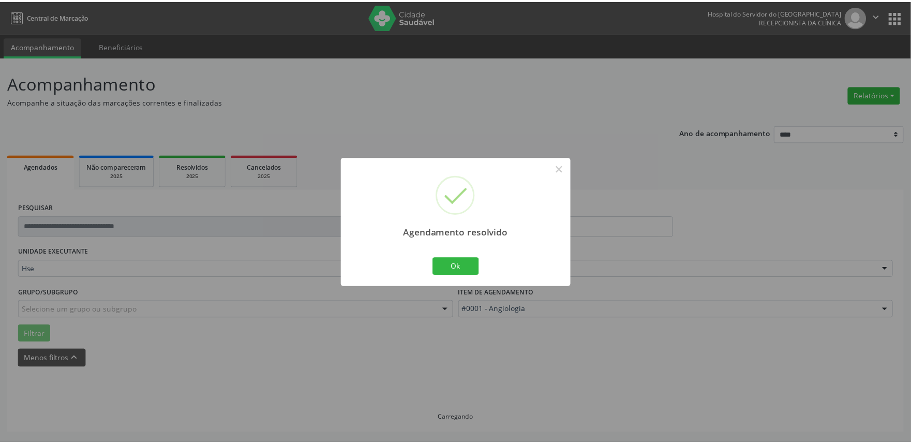
scroll to position [0, 0]
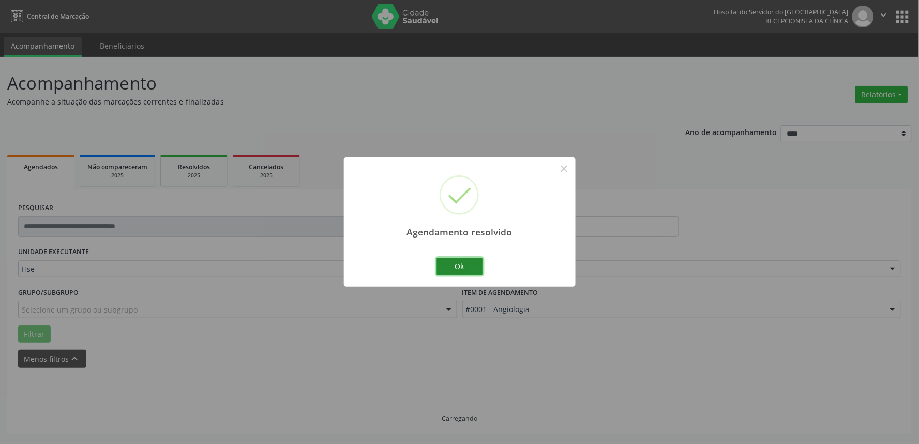
click at [476, 269] on button "Ok" at bounding box center [460, 267] width 47 height 18
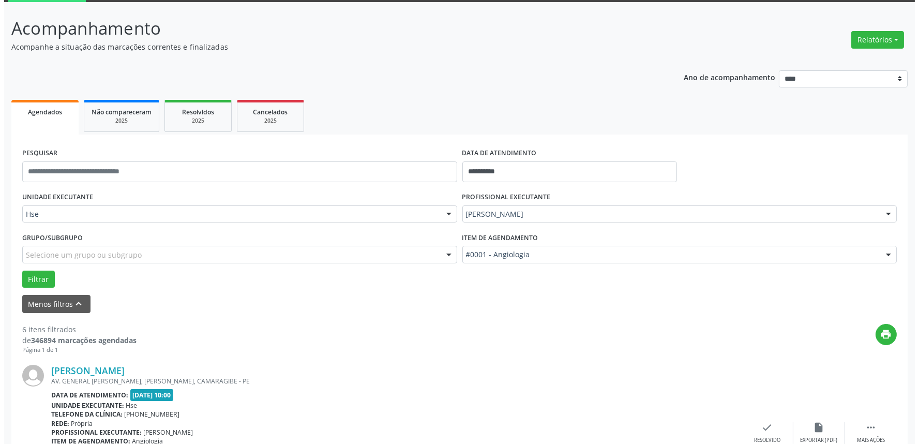
scroll to position [172, 0]
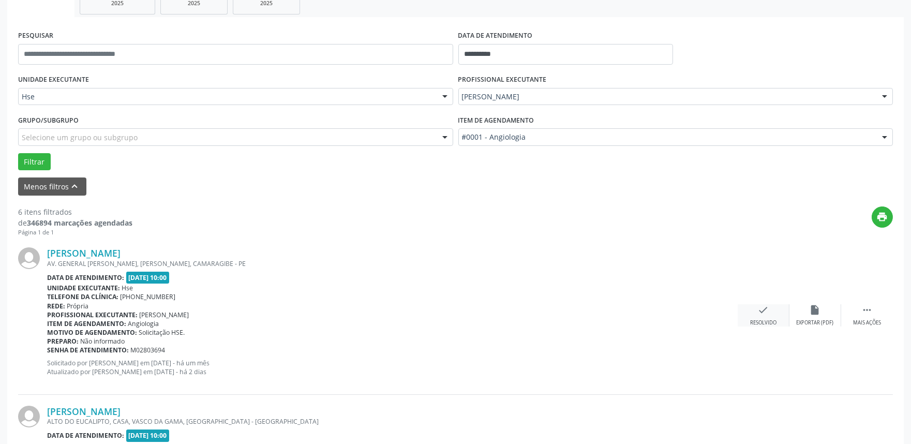
click at [760, 319] on div "Resolvido" at bounding box center [763, 322] width 26 height 7
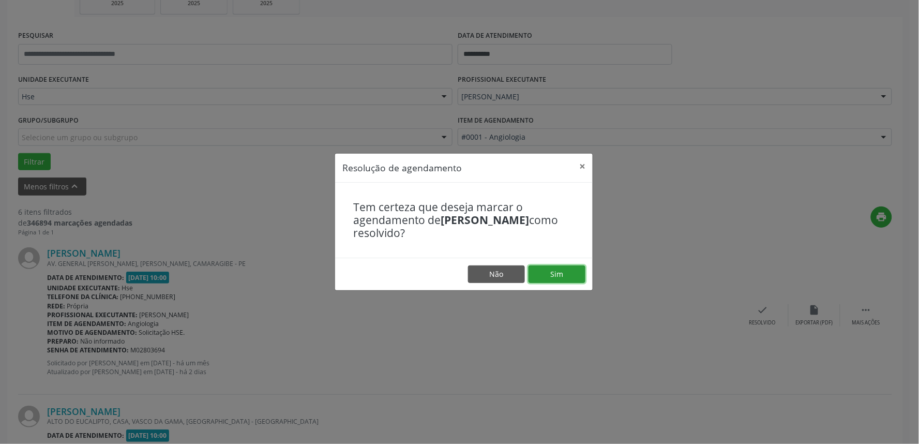
click at [570, 271] on button "Sim" at bounding box center [557, 274] width 57 height 18
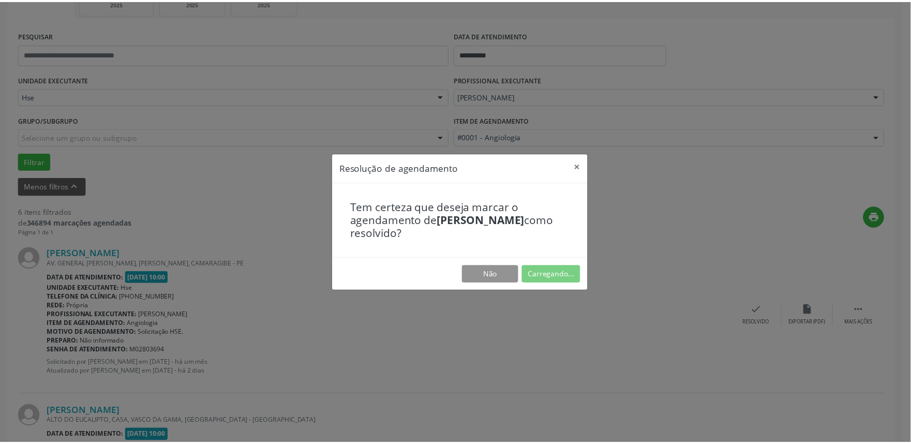
scroll to position [0, 0]
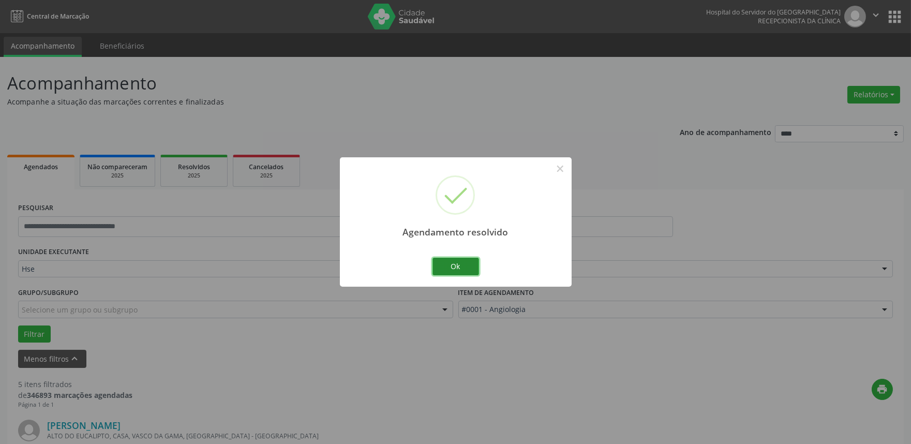
click at [465, 264] on button "Ok" at bounding box center [456, 267] width 47 height 18
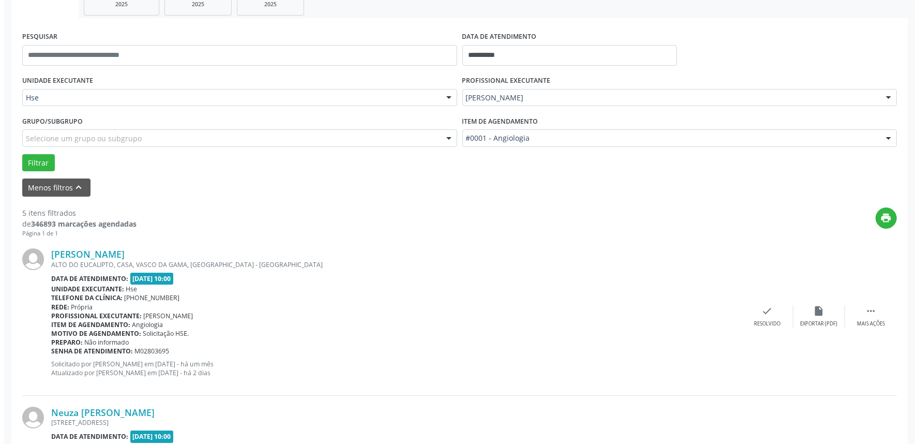
scroll to position [172, 0]
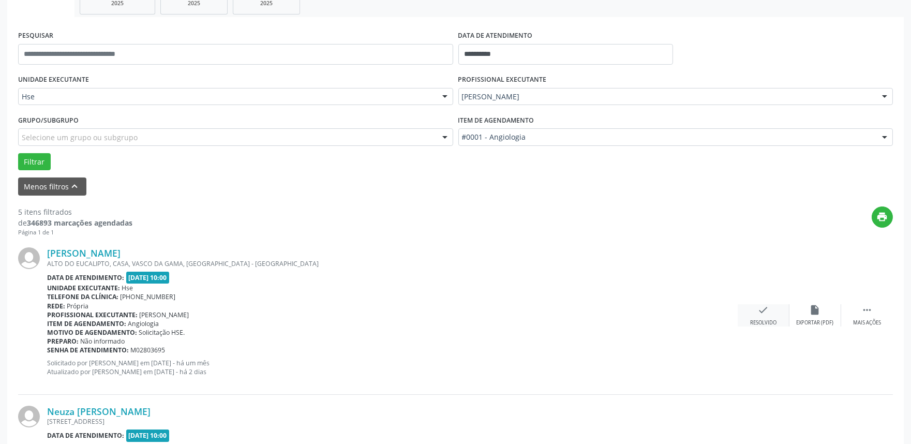
click at [769, 318] on div "check Resolvido" at bounding box center [764, 315] width 52 height 22
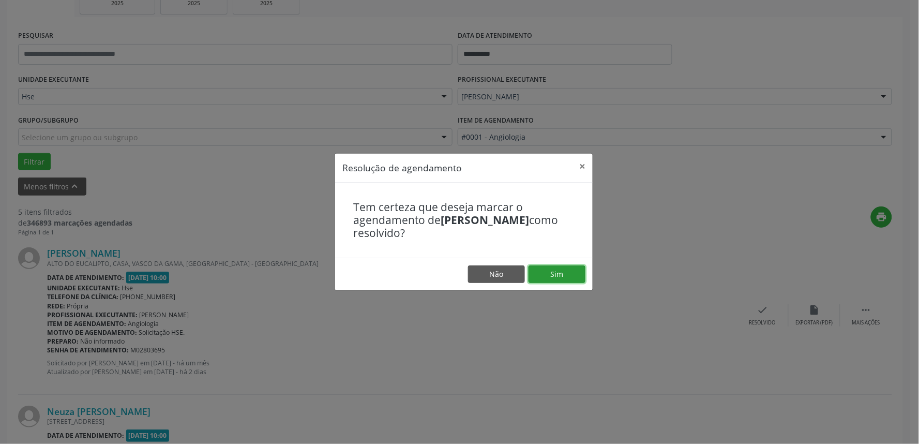
click at [567, 275] on button "Sim" at bounding box center [557, 274] width 57 height 18
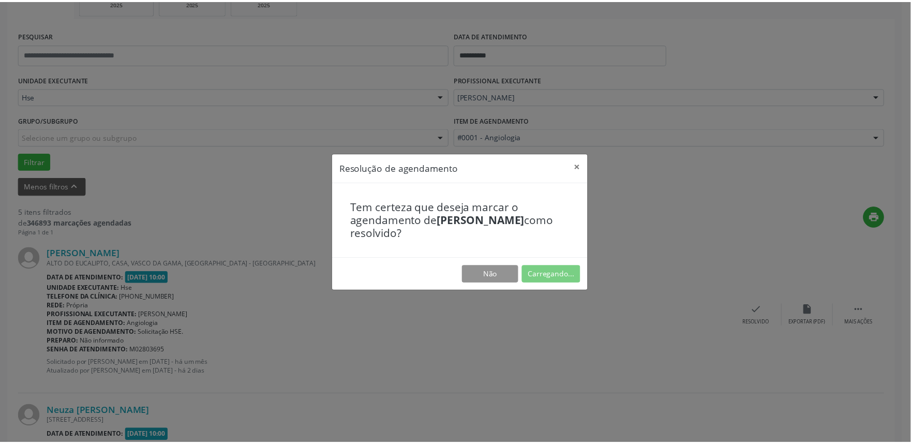
scroll to position [0, 0]
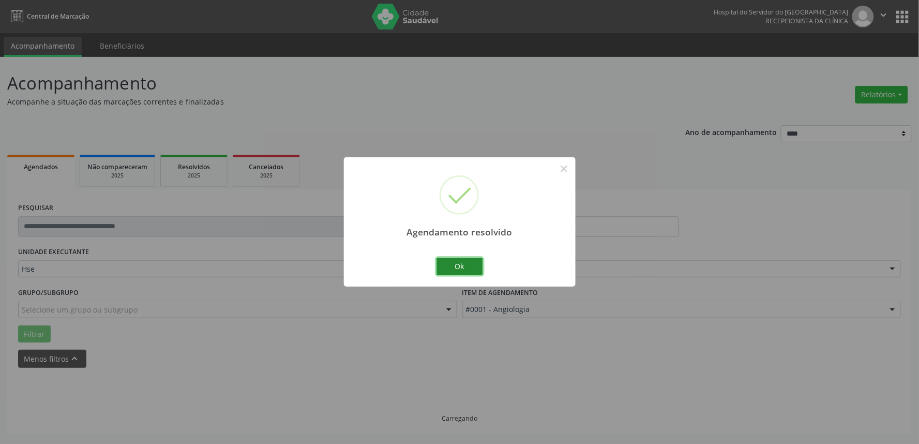
click at [476, 264] on button "Ok" at bounding box center [460, 267] width 47 height 18
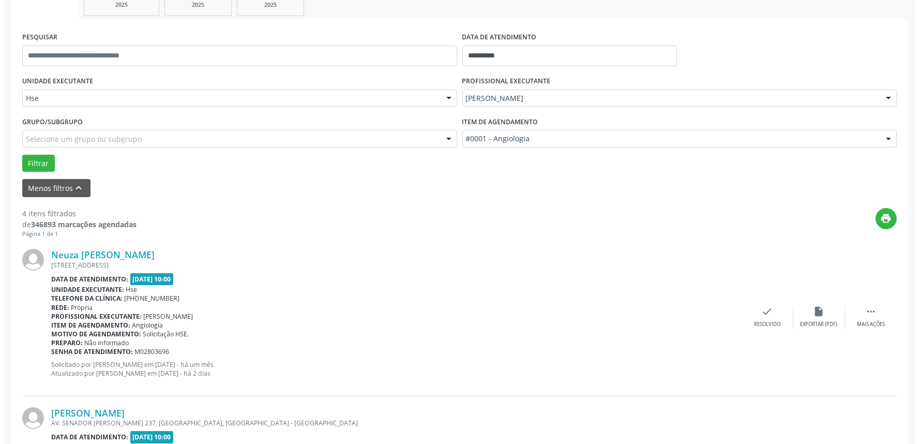
scroll to position [172, 0]
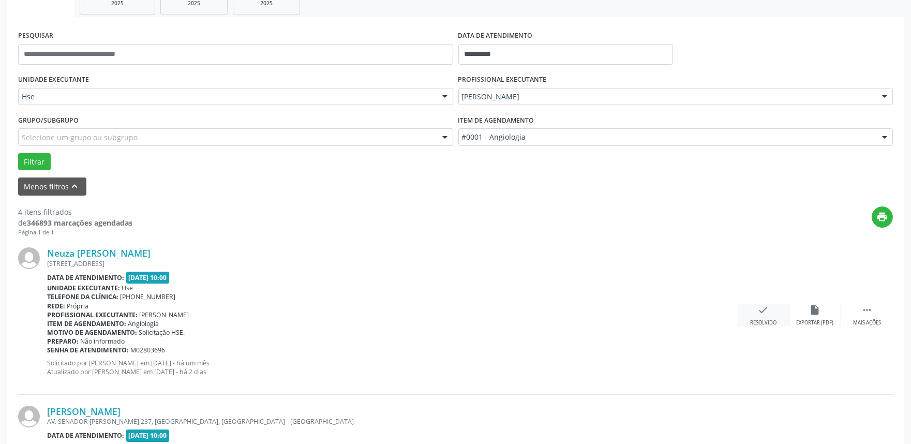
click at [768, 312] on icon "check" at bounding box center [763, 309] width 11 height 11
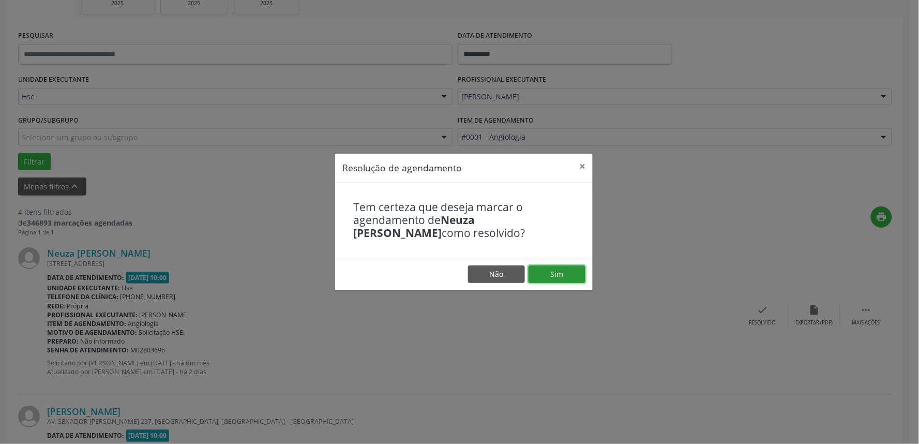
click at [578, 275] on button "Sim" at bounding box center [557, 274] width 57 height 18
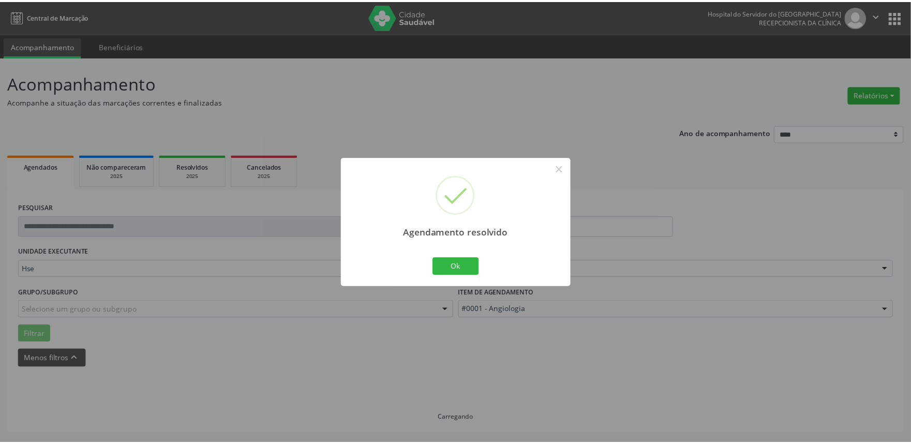
scroll to position [0, 0]
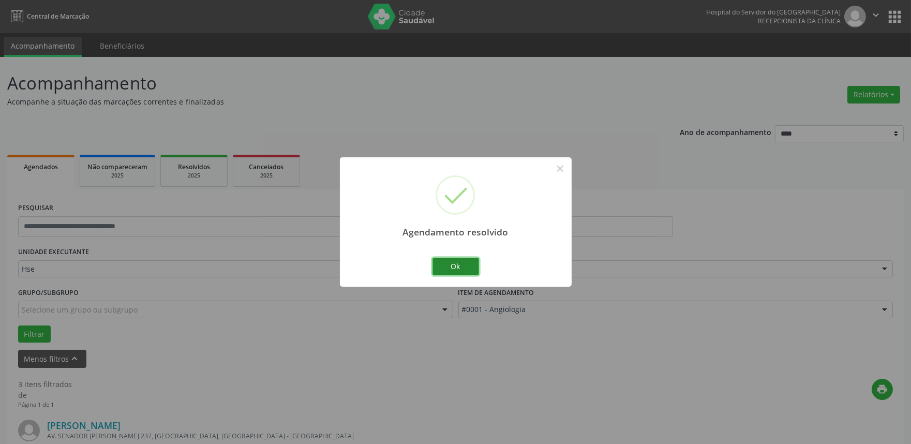
click at [472, 265] on button "Ok" at bounding box center [456, 267] width 47 height 18
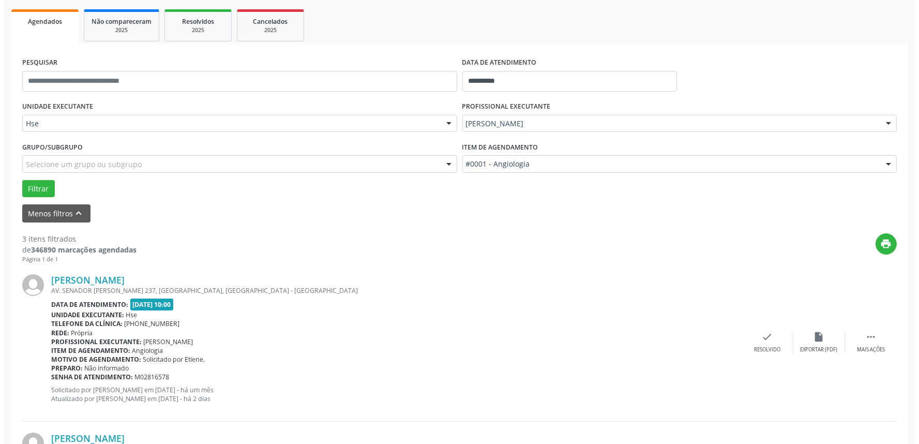
scroll to position [172, 0]
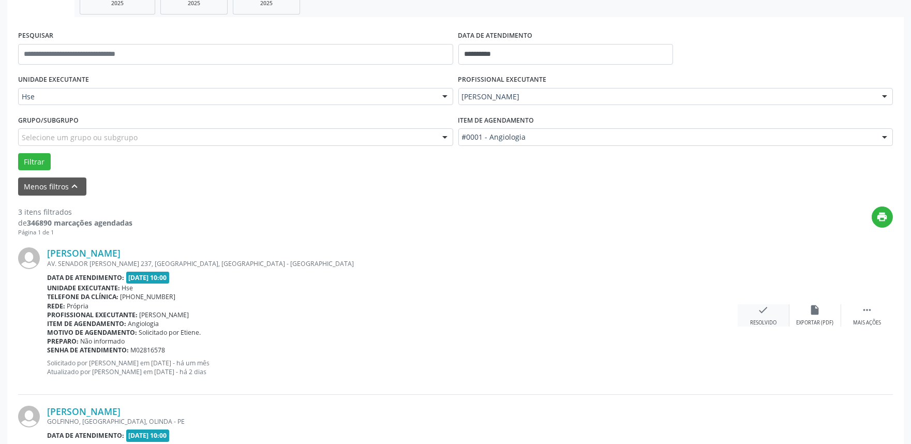
click at [770, 314] on div "check Resolvido" at bounding box center [764, 315] width 52 height 22
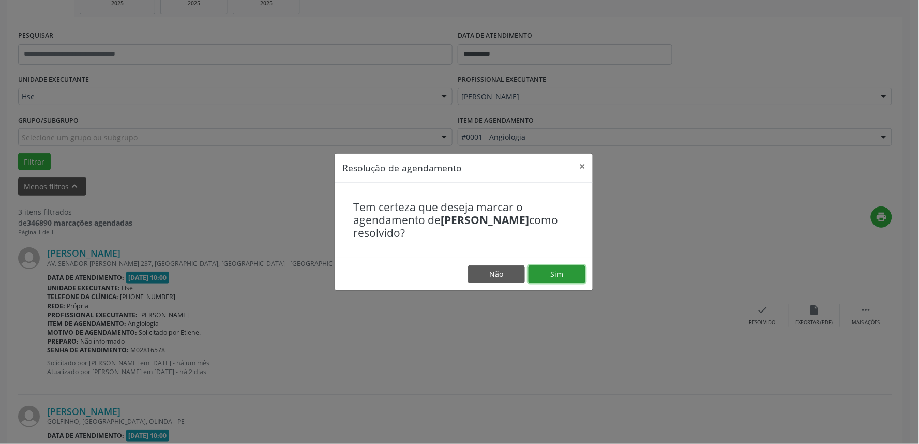
click at [567, 270] on button "Sim" at bounding box center [557, 274] width 57 height 18
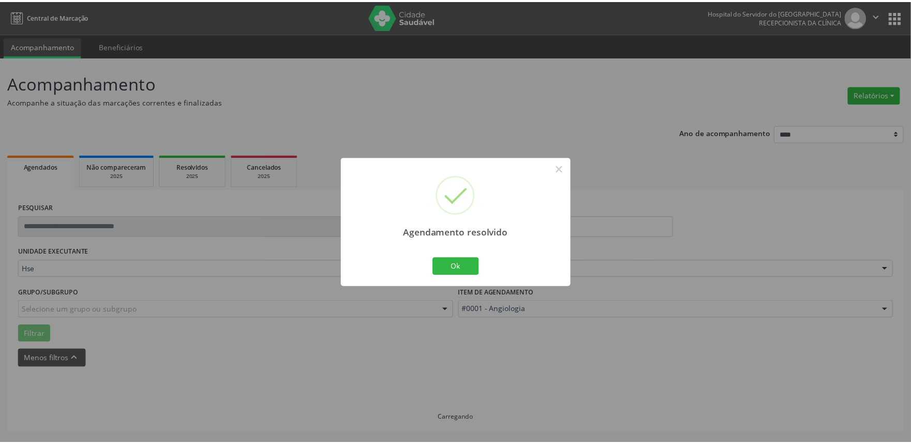
scroll to position [0, 0]
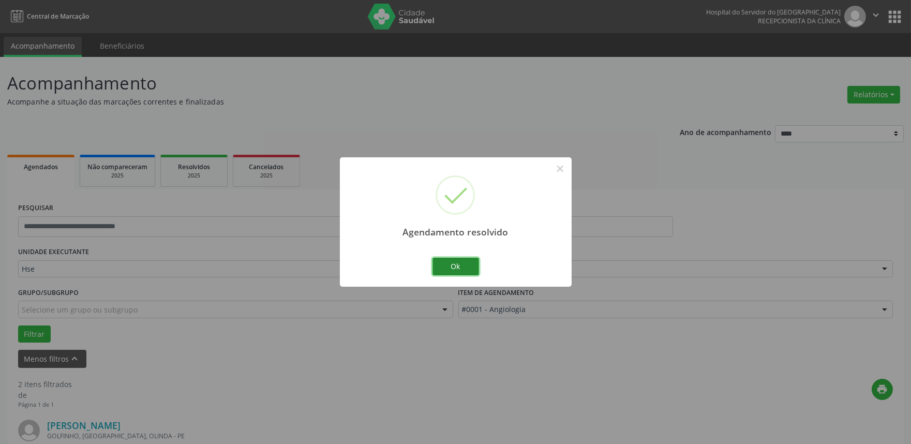
click at [471, 265] on button "Ok" at bounding box center [456, 267] width 47 height 18
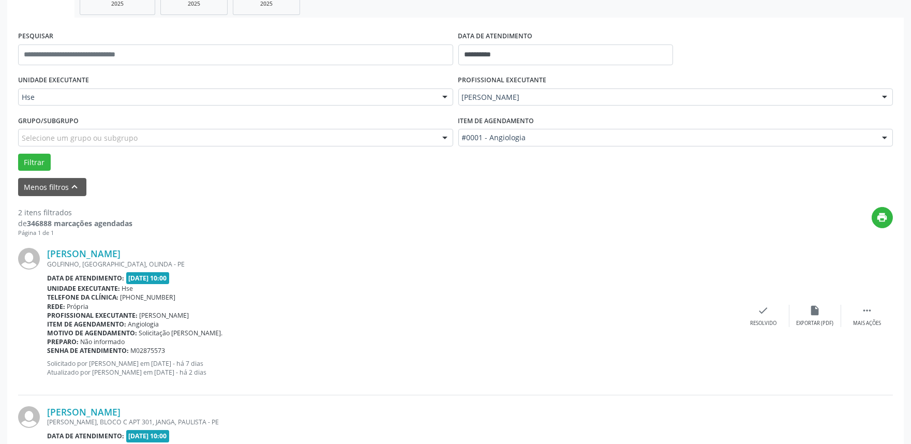
scroll to position [172, 0]
click at [867, 313] on icon "" at bounding box center [866, 309] width 11 height 11
click at [815, 314] on icon "alarm_off" at bounding box center [815, 309] width 11 height 11
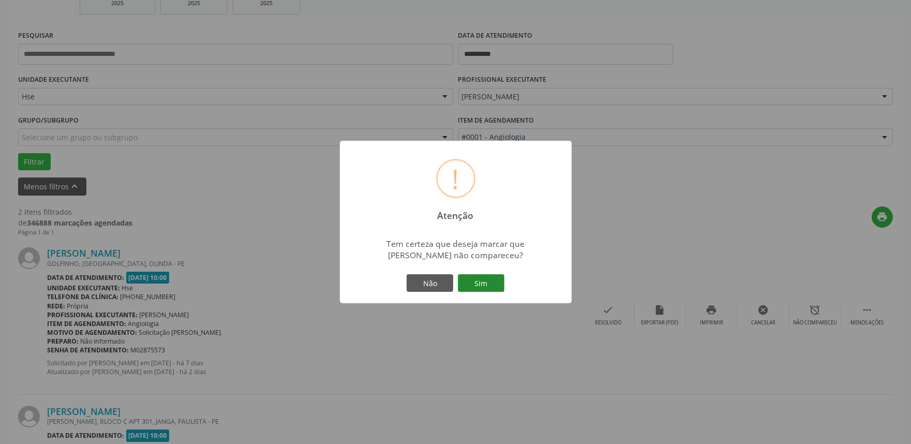
click at [476, 280] on button "Sim" at bounding box center [481, 283] width 47 height 18
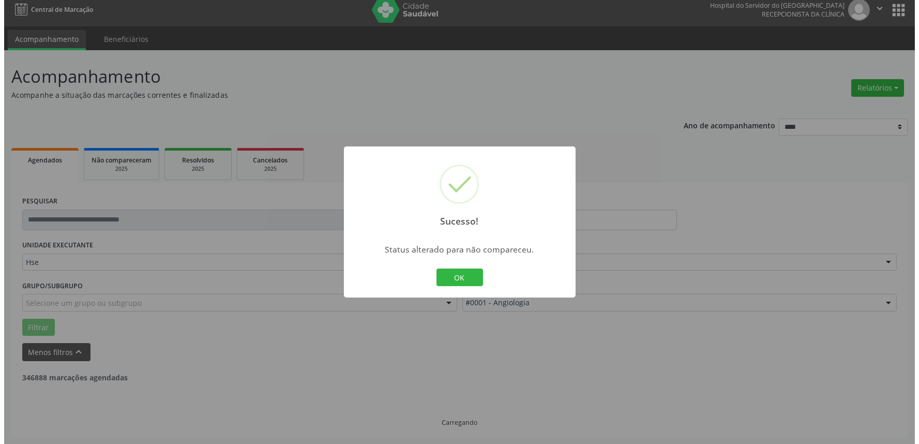
scroll to position [140, 0]
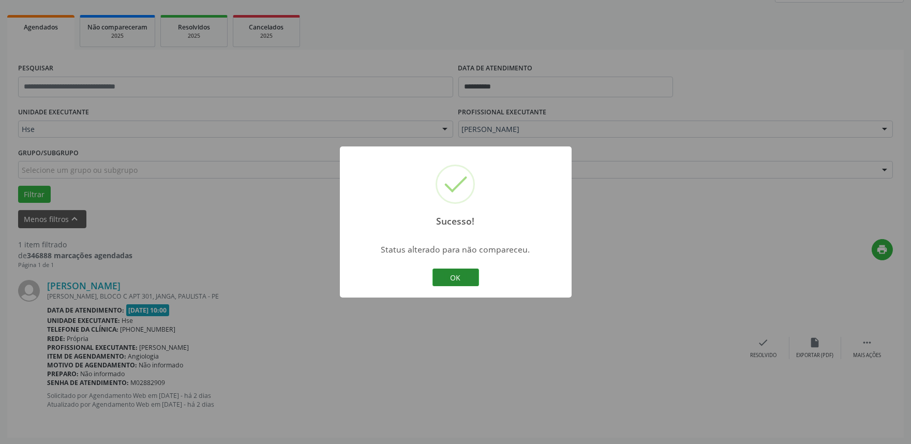
click at [459, 276] on button "OK" at bounding box center [456, 278] width 47 height 18
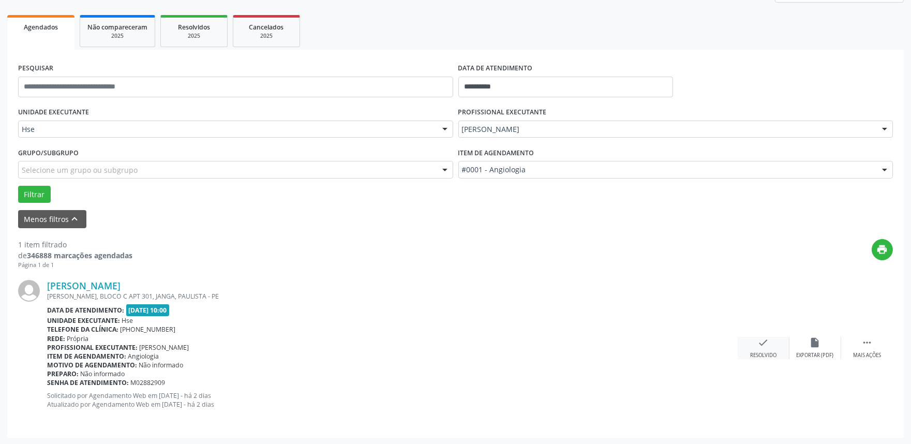
click at [758, 345] on icon "check" at bounding box center [763, 342] width 11 height 11
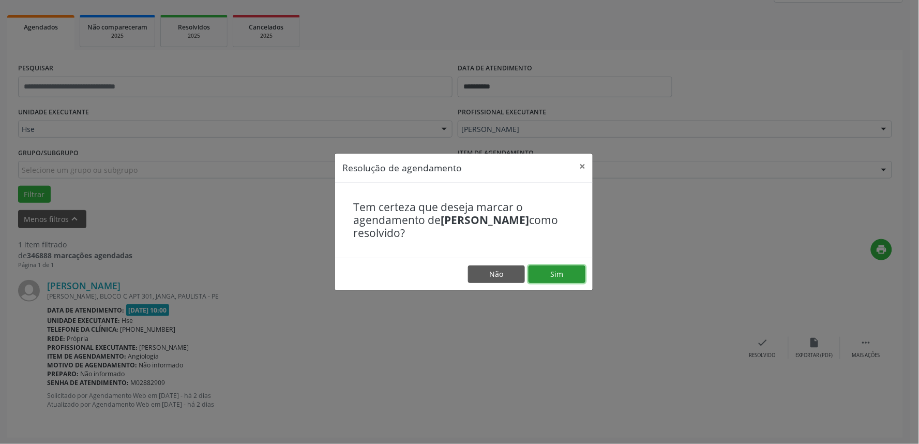
click at [566, 275] on button "Sim" at bounding box center [557, 274] width 57 height 18
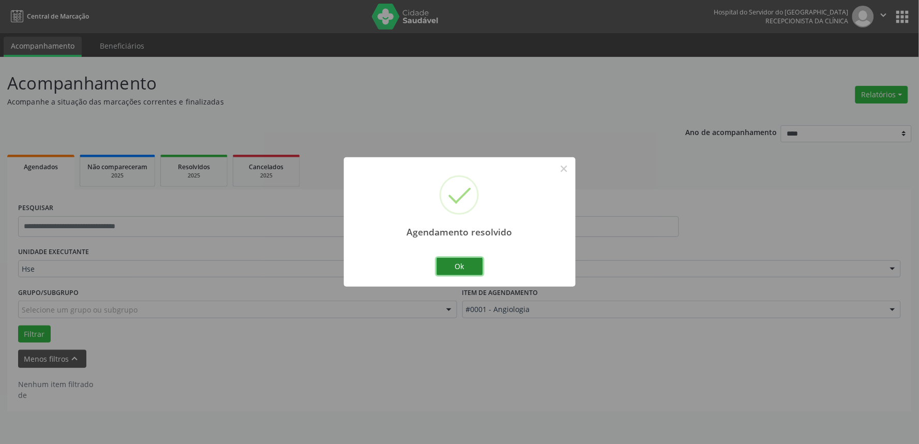
click at [478, 265] on button "Ok" at bounding box center [460, 267] width 47 height 18
